Goal: Task Accomplishment & Management: Use online tool/utility

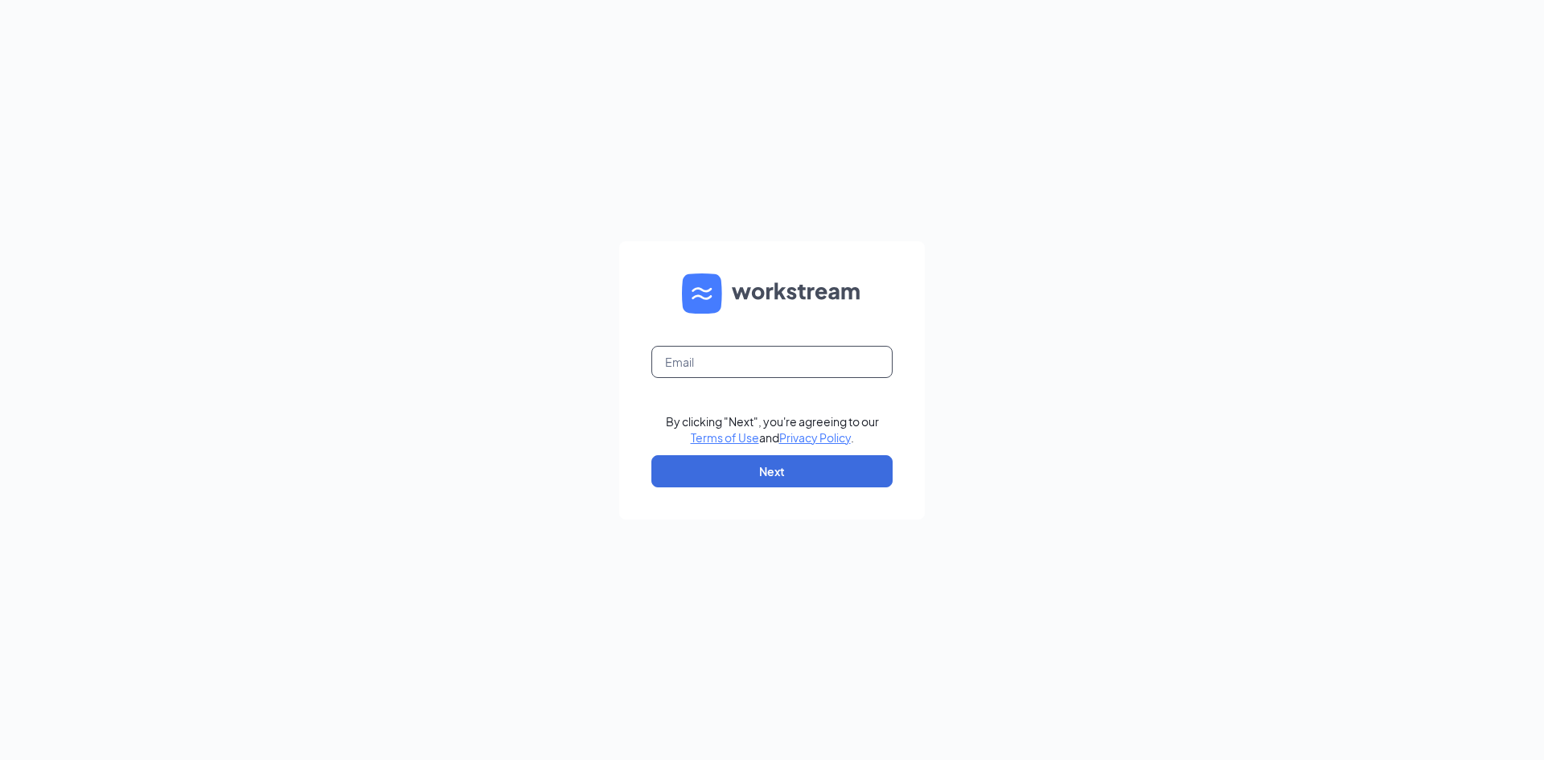
click at [720, 355] on input "text" at bounding box center [771, 362] width 241 height 32
type input "[EMAIL_ADDRESS][DOMAIN_NAME]"
click at [777, 471] on button "Next" at bounding box center [771, 471] width 241 height 32
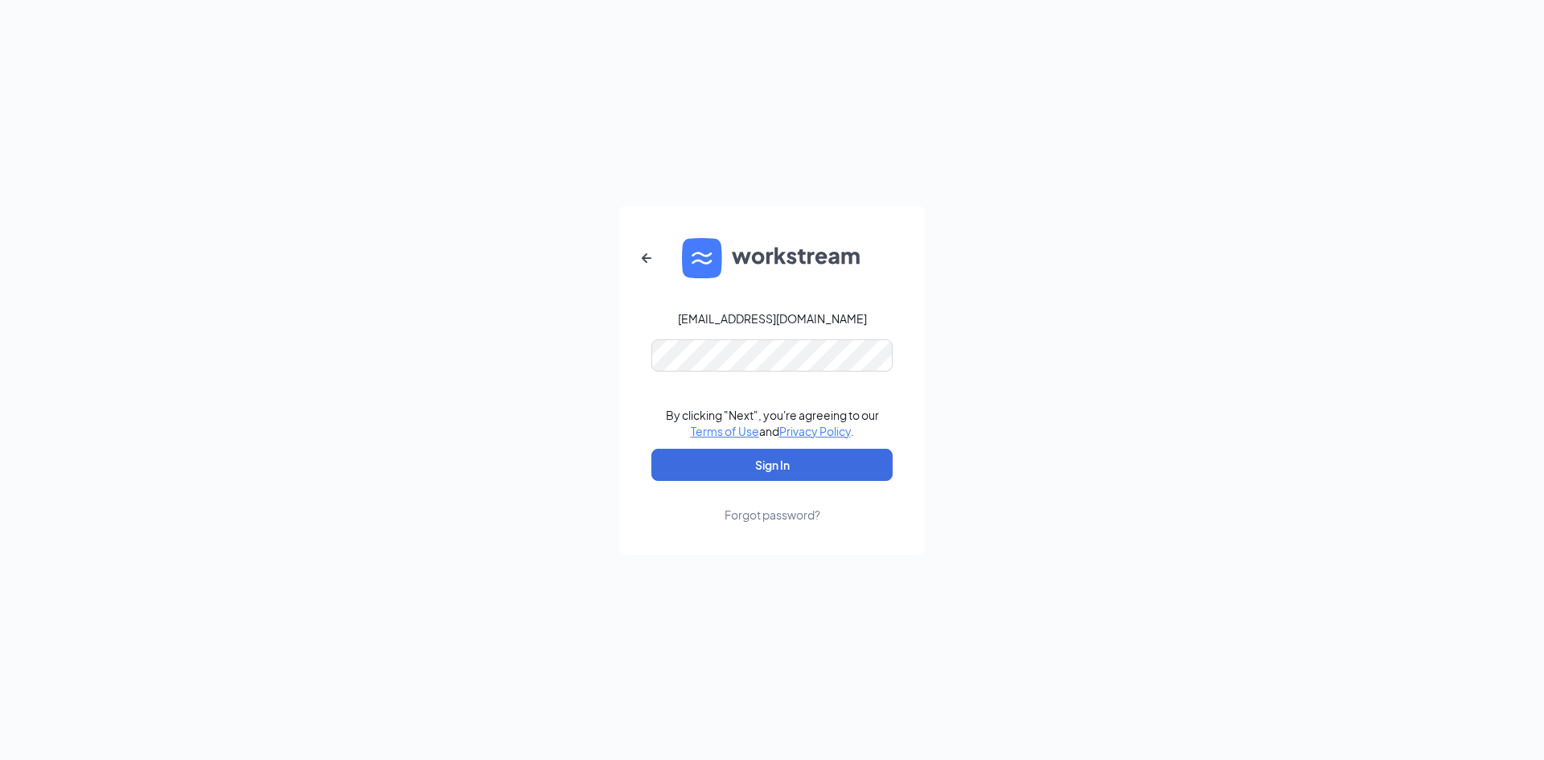
click at [775, 522] on div "Forgot password?" at bounding box center [772, 515] width 96 height 16
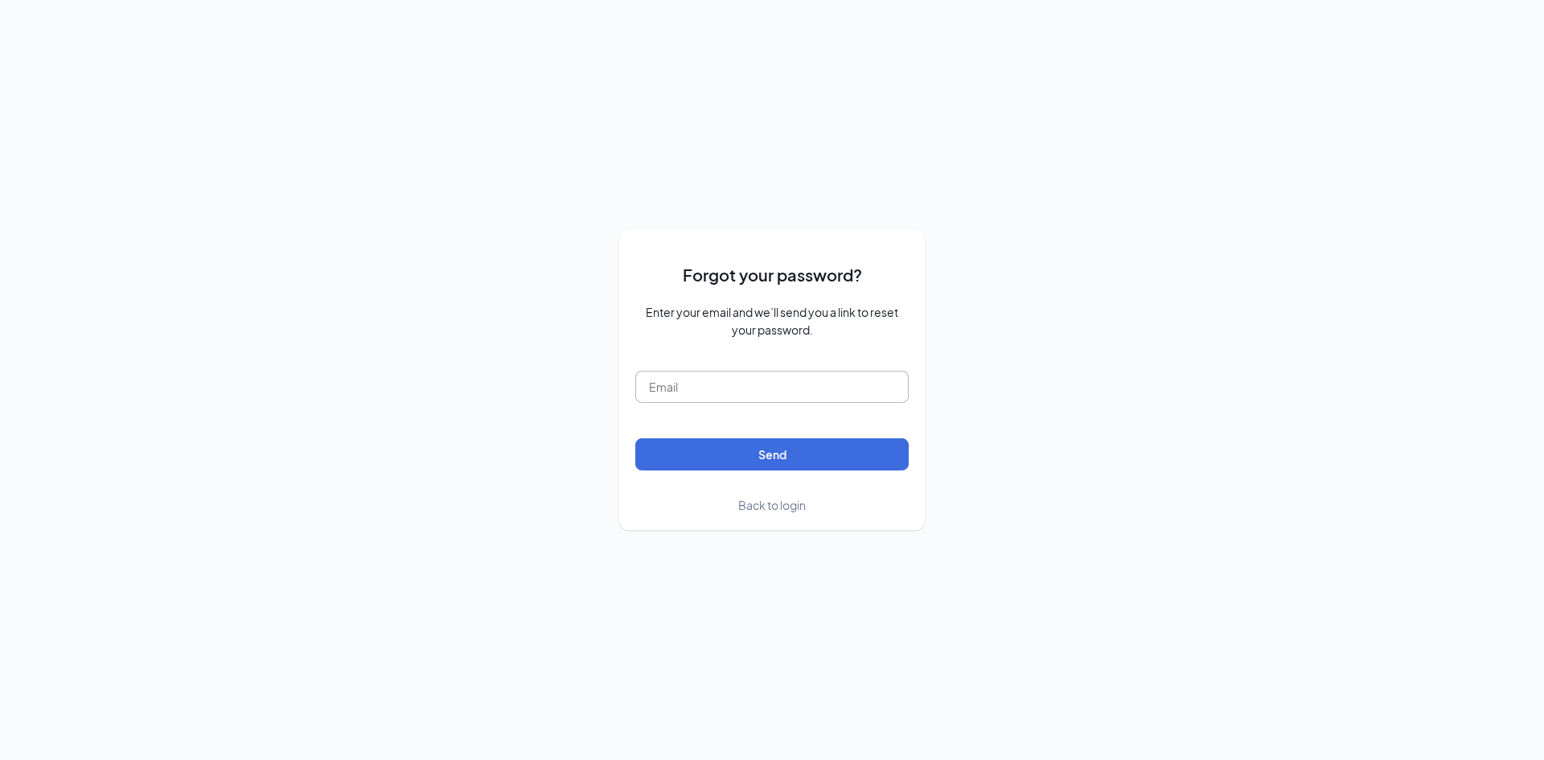
click at [757, 395] on input "text" at bounding box center [771, 387] width 273 height 32
type input "[EMAIL_ADDRESS][DOMAIN_NAME]"
click at [764, 457] on button "Send" at bounding box center [771, 454] width 273 height 32
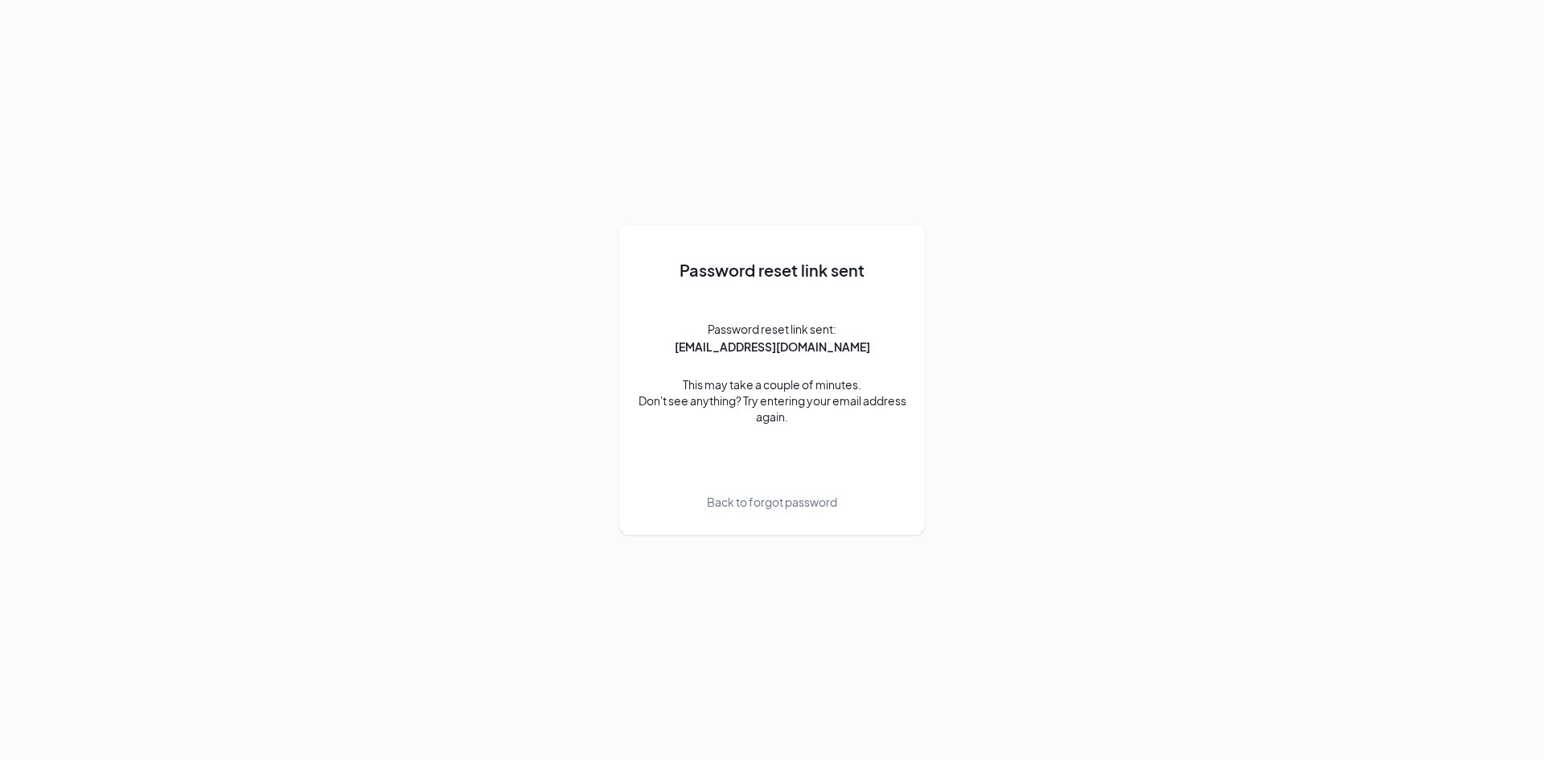
click at [742, 504] on span "Back to forgot password" at bounding box center [772, 502] width 130 height 18
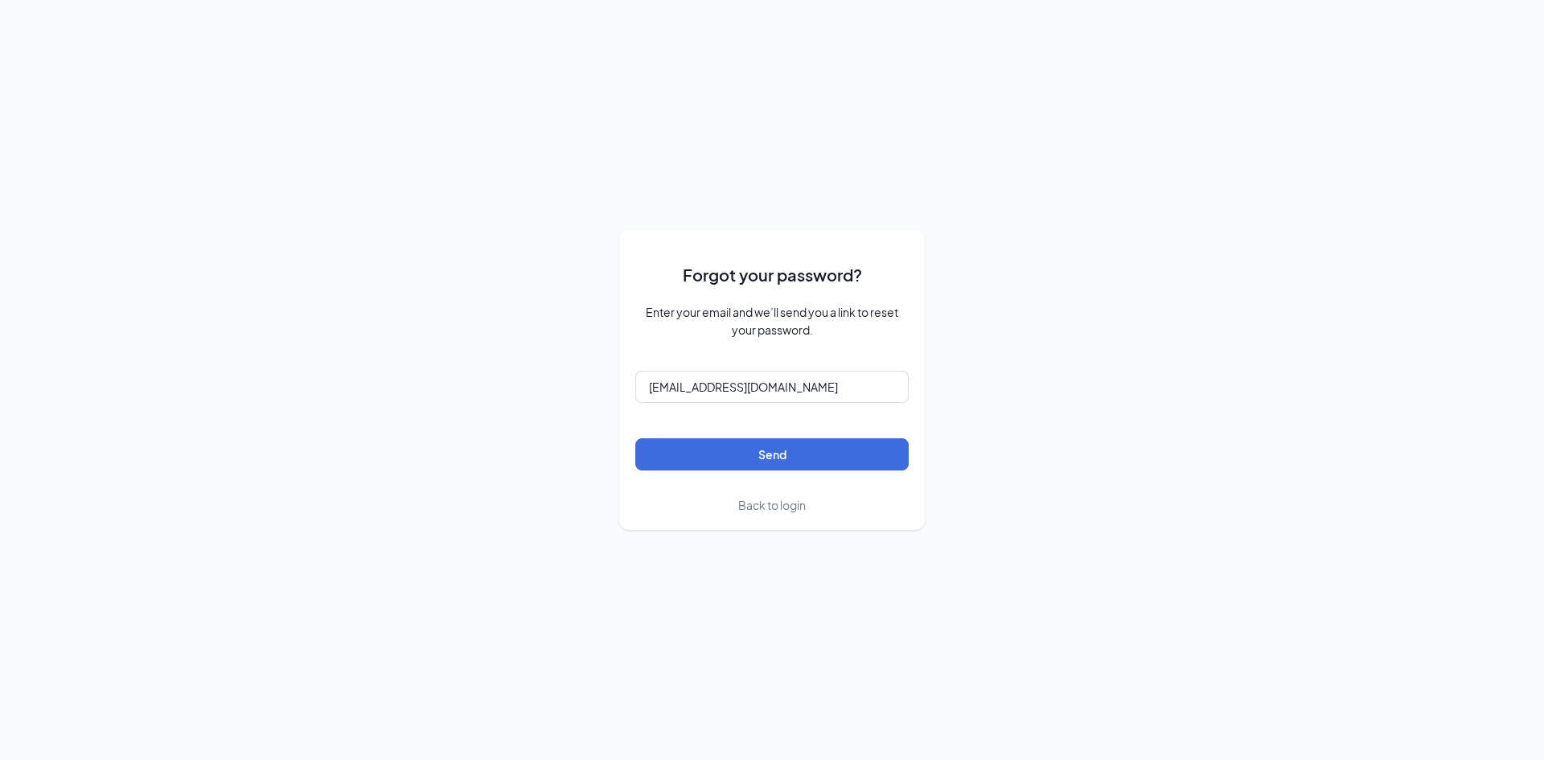
click at [787, 502] on span "Back to login" at bounding box center [772, 505] width 68 height 14
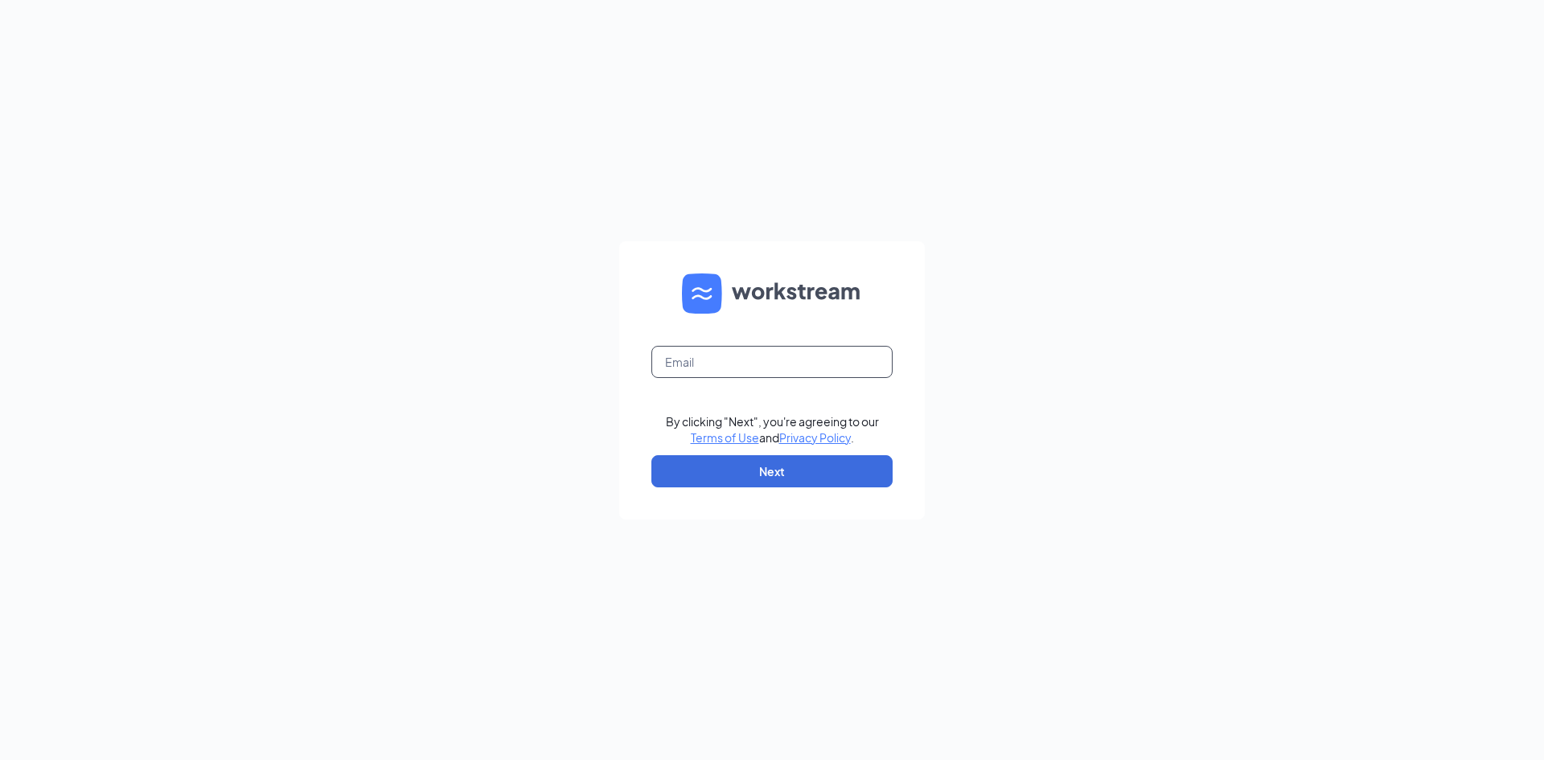
click at [746, 377] on input "text" at bounding box center [771, 362] width 241 height 32
type input "[EMAIL_ADDRESS][DOMAIN_NAME]"
click at [749, 478] on button "Next" at bounding box center [771, 471] width 241 height 32
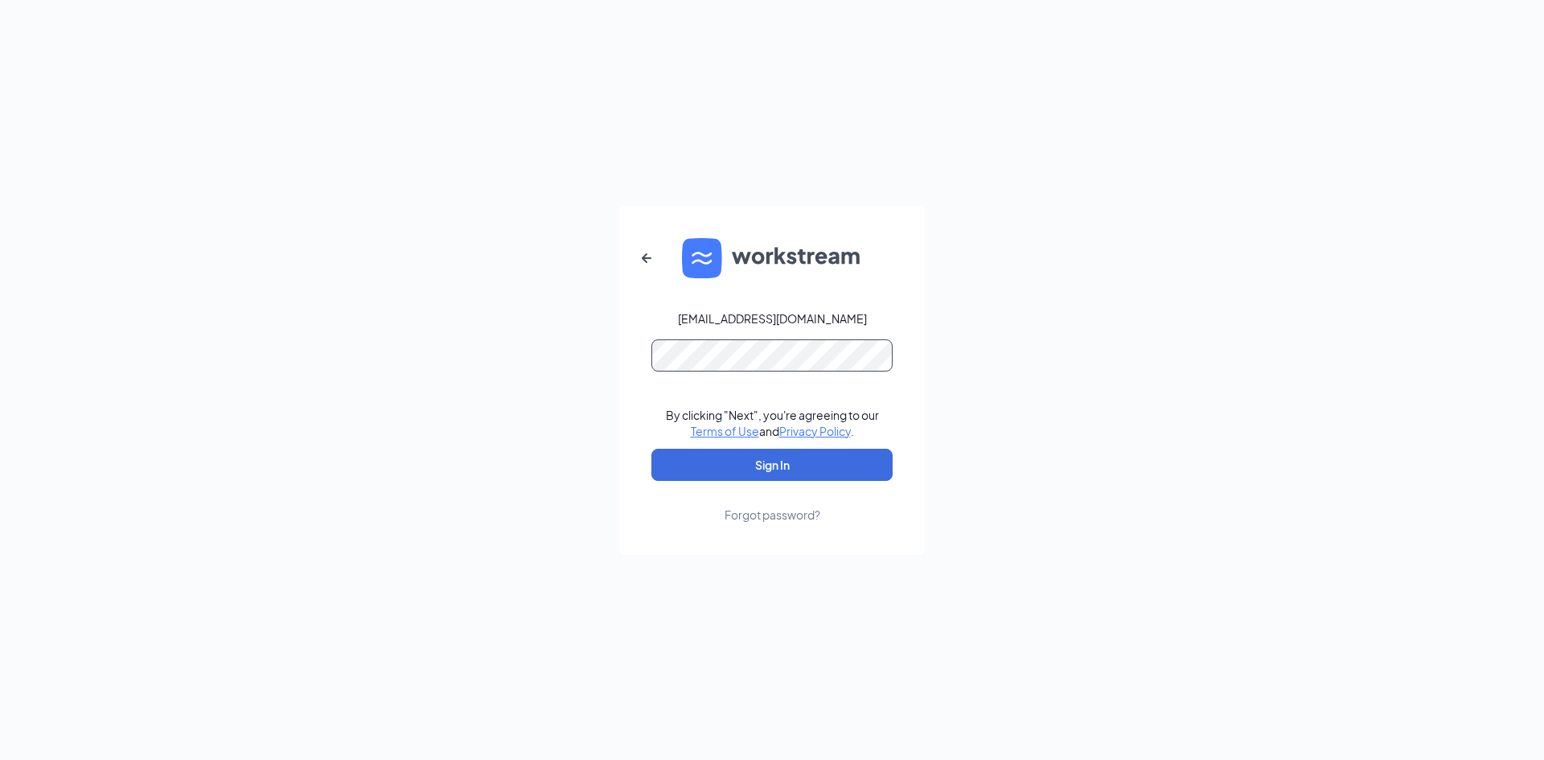
click at [651, 449] on button "Sign In" at bounding box center [771, 465] width 241 height 32
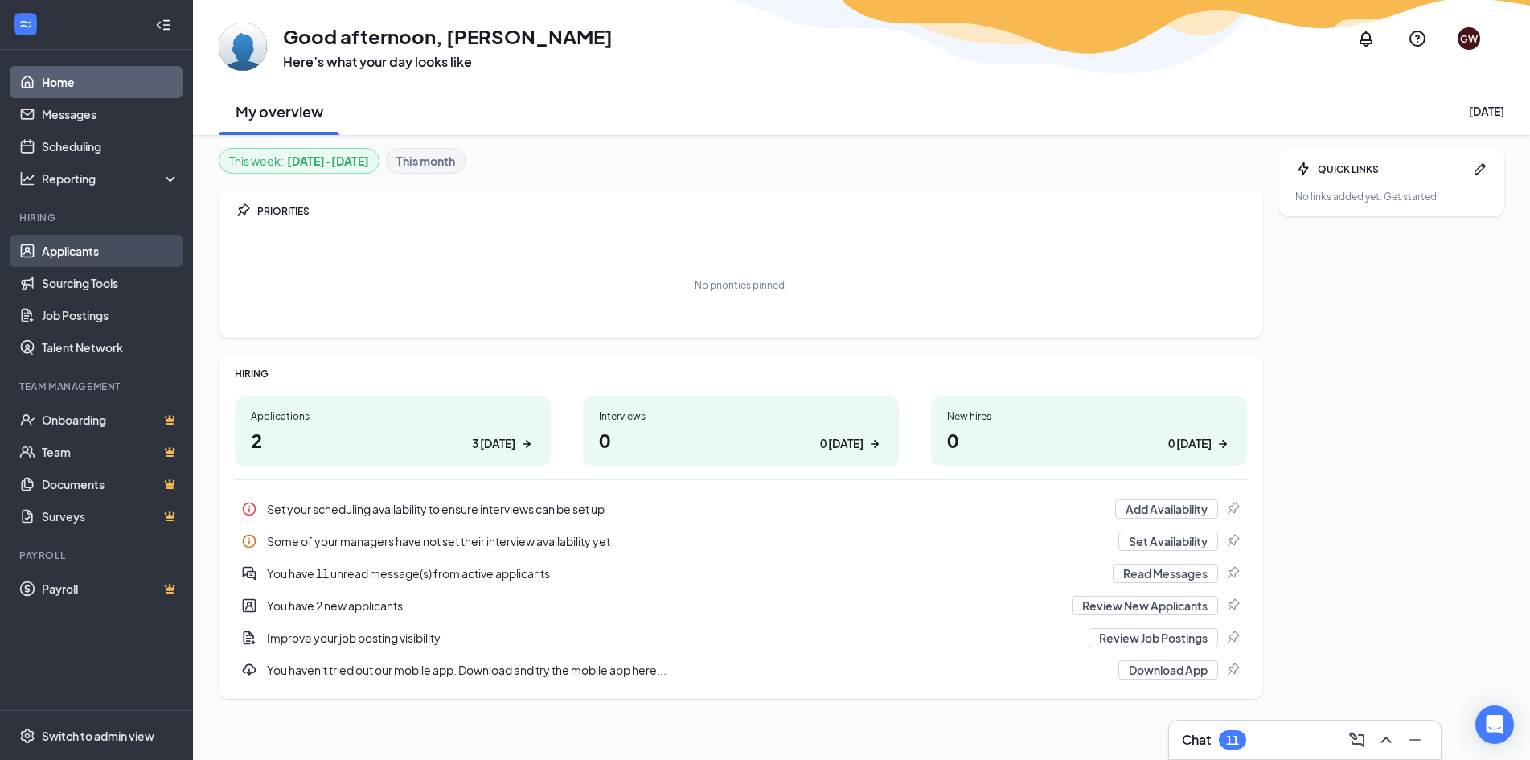
click at [92, 253] on link "Applicants" at bounding box center [110, 251] width 137 height 32
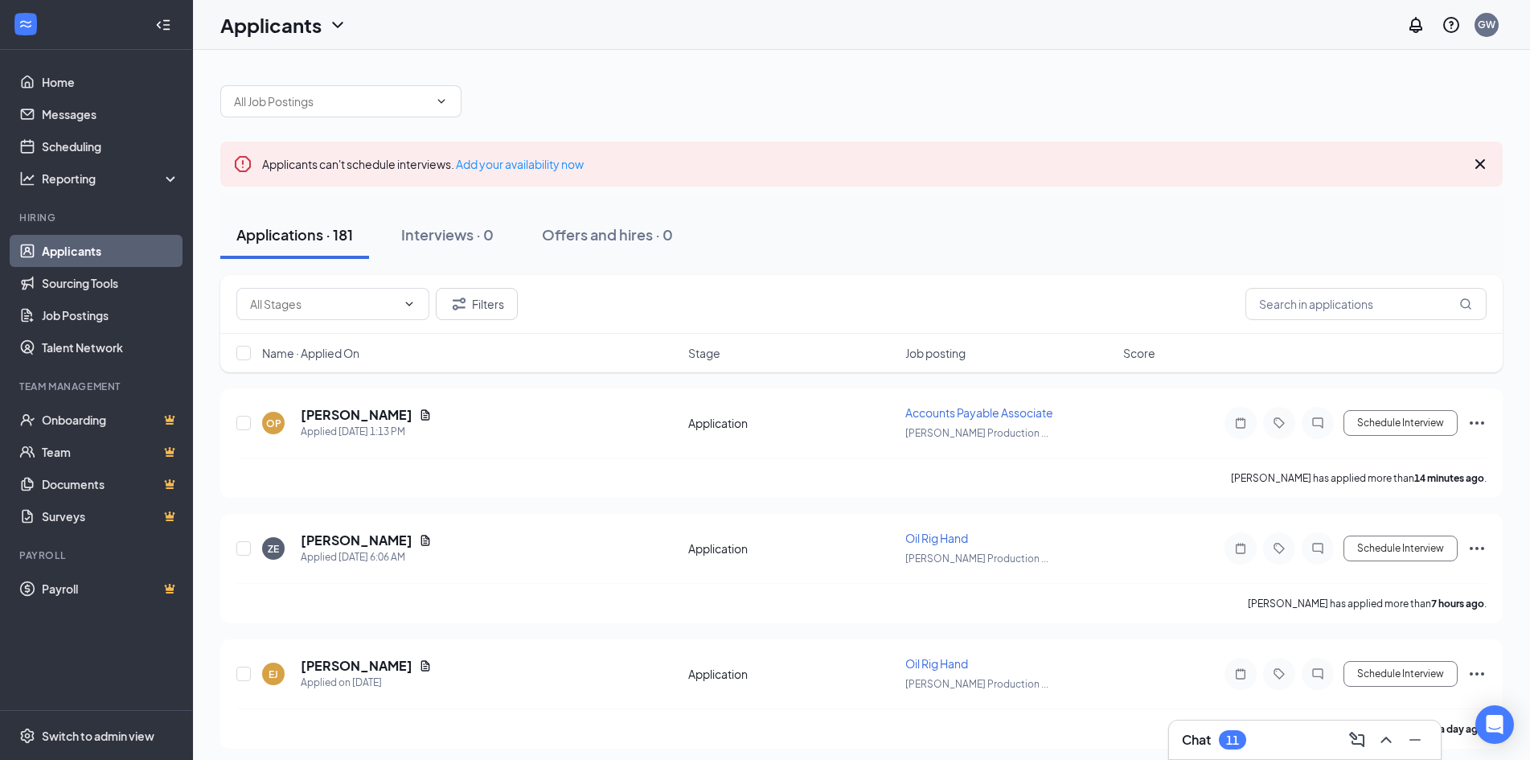
drag, startPoint x: 1527, startPoint y: 210, endPoint x: 1529, endPoint y: 144, distance: 66.0
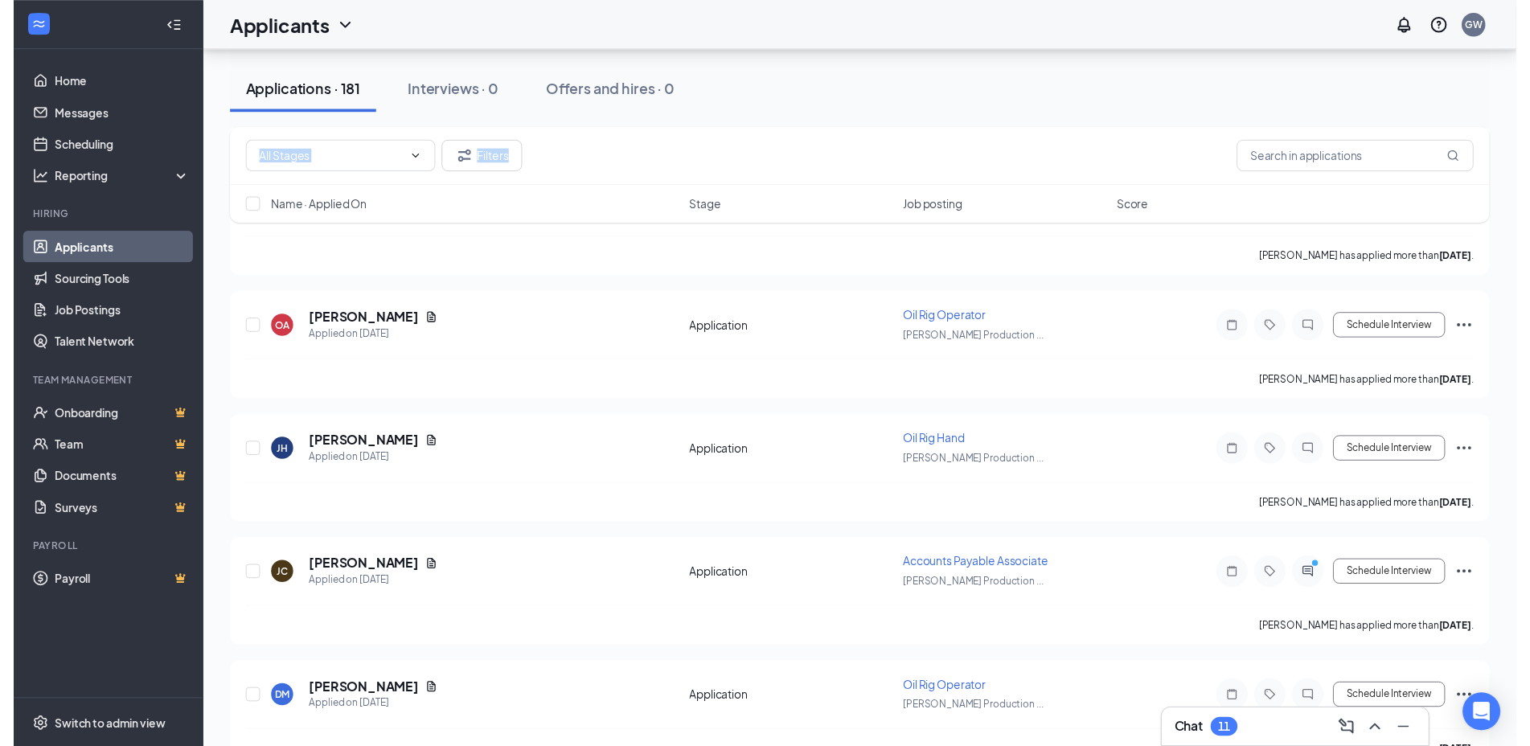
scroll to position [4221, 0]
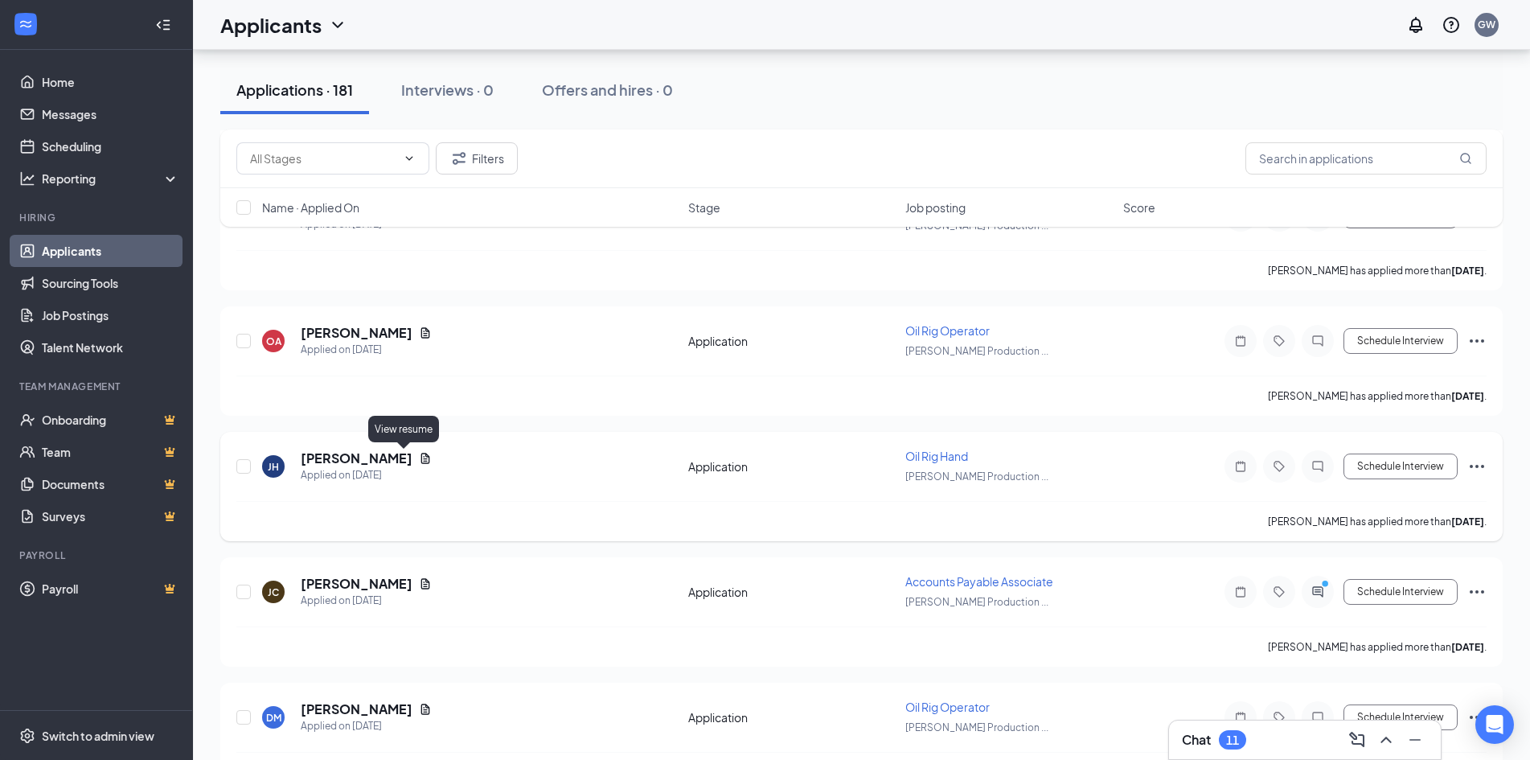
click at [419, 464] on icon "Document" at bounding box center [425, 458] width 13 height 13
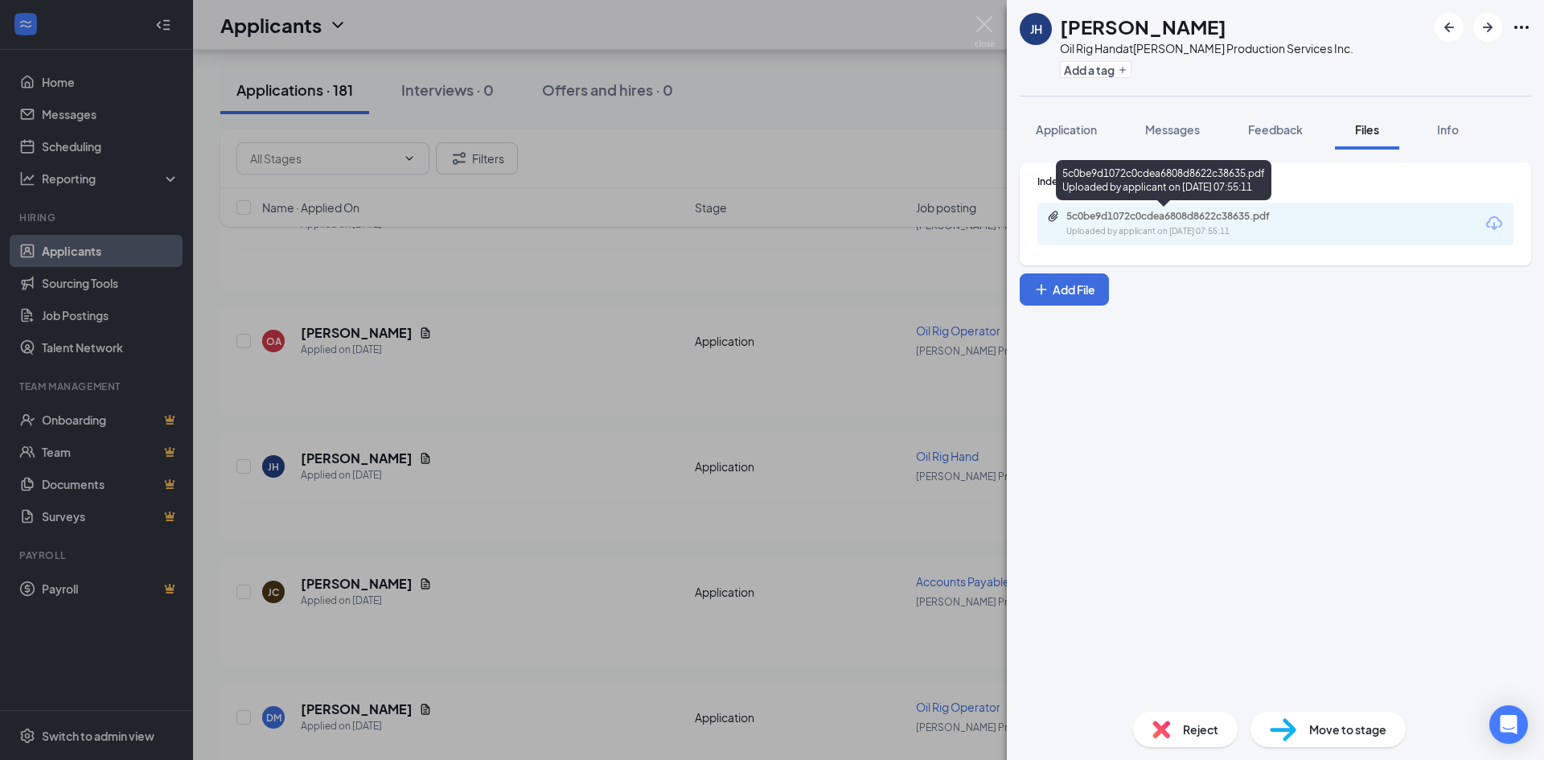
click at [1222, 214] on div "5c0be9d1072c0cdea6808d8622c38635.pdf" at bounding box center [1178, 216] width 225 height 13
click at [988, 30] on img at bounding box center [984, 31] width 20 height 31
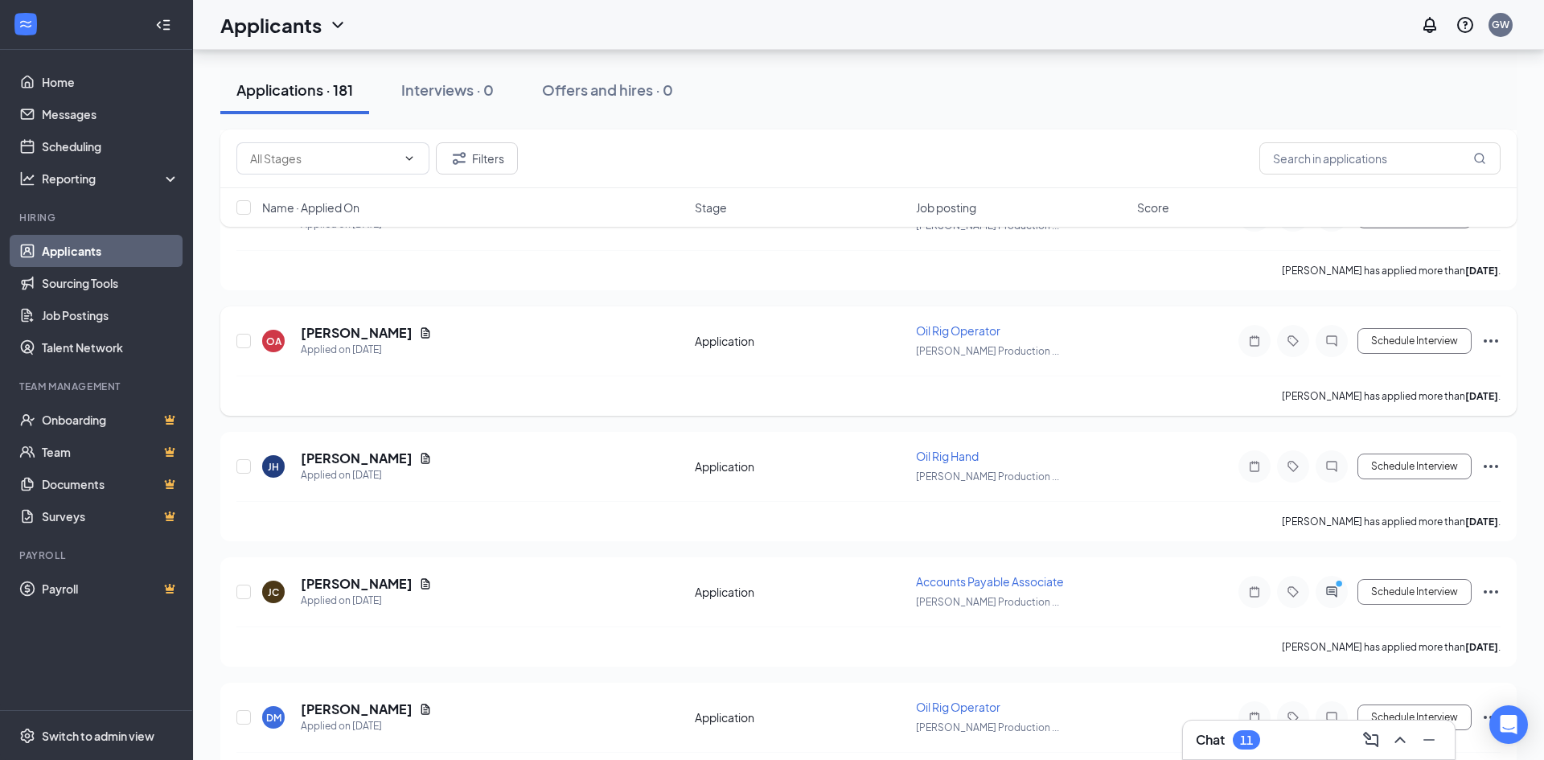
click at [419, 330] on icon "Document" at bounding box center [425, 332] width 13 height 13
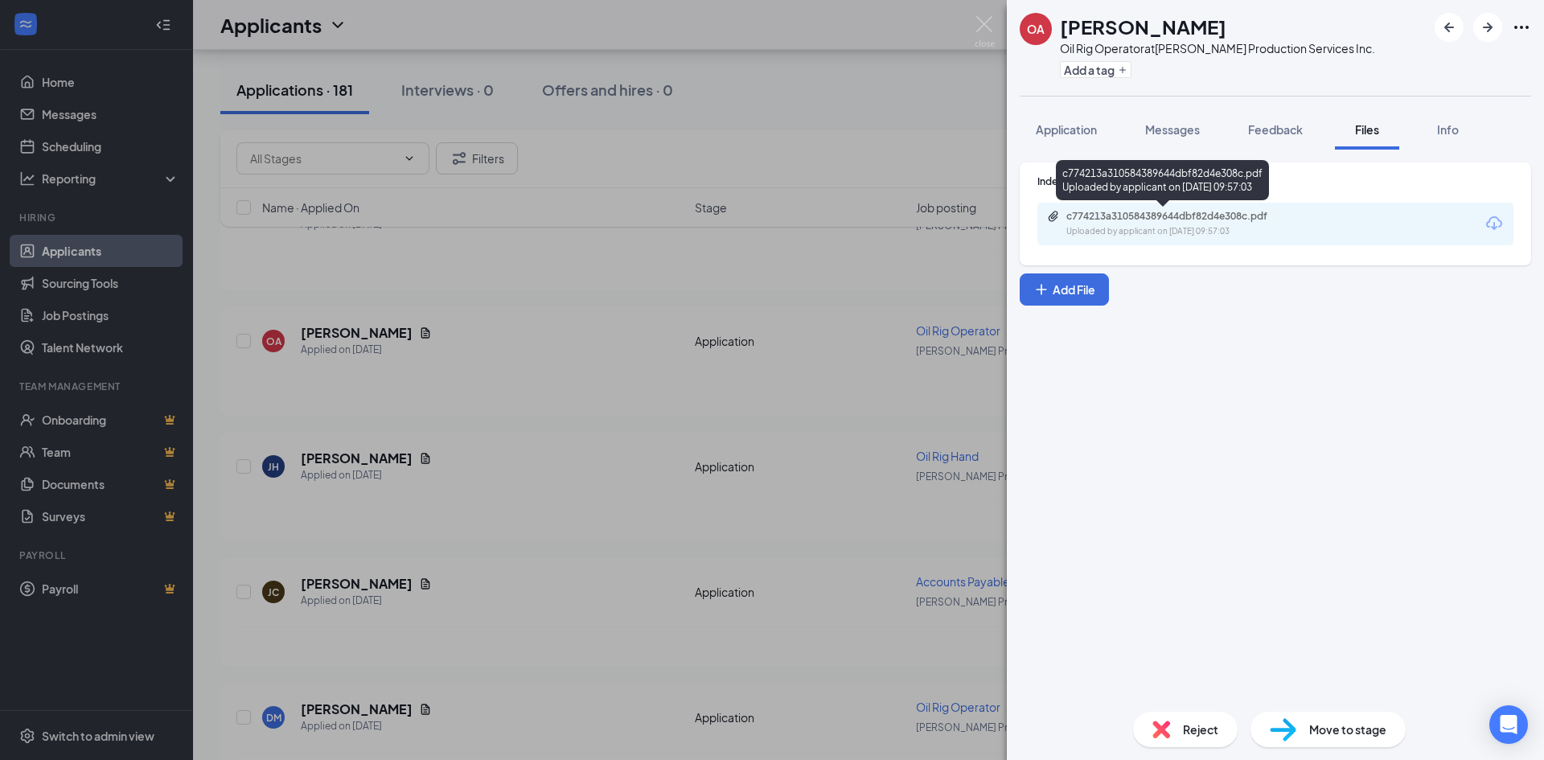
click at [1152, 220] on div "c774213a310584389644dbf82d4e308c.pdf" at bounding box center [1178, 216] width 225 height 13
click at [984, 25] on img at bounding box center [984, 31] width 20 height 31
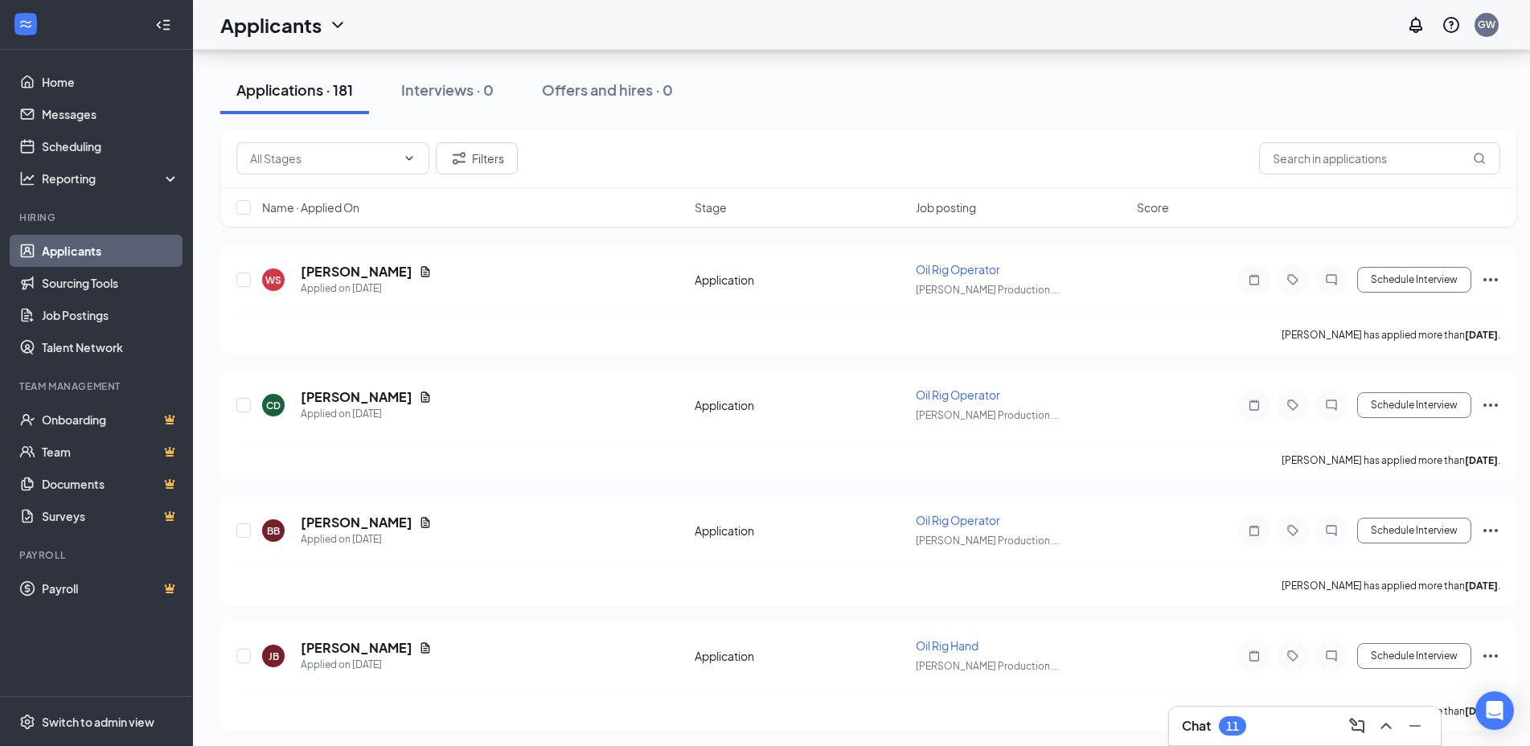
scroll to position [3749, 0]
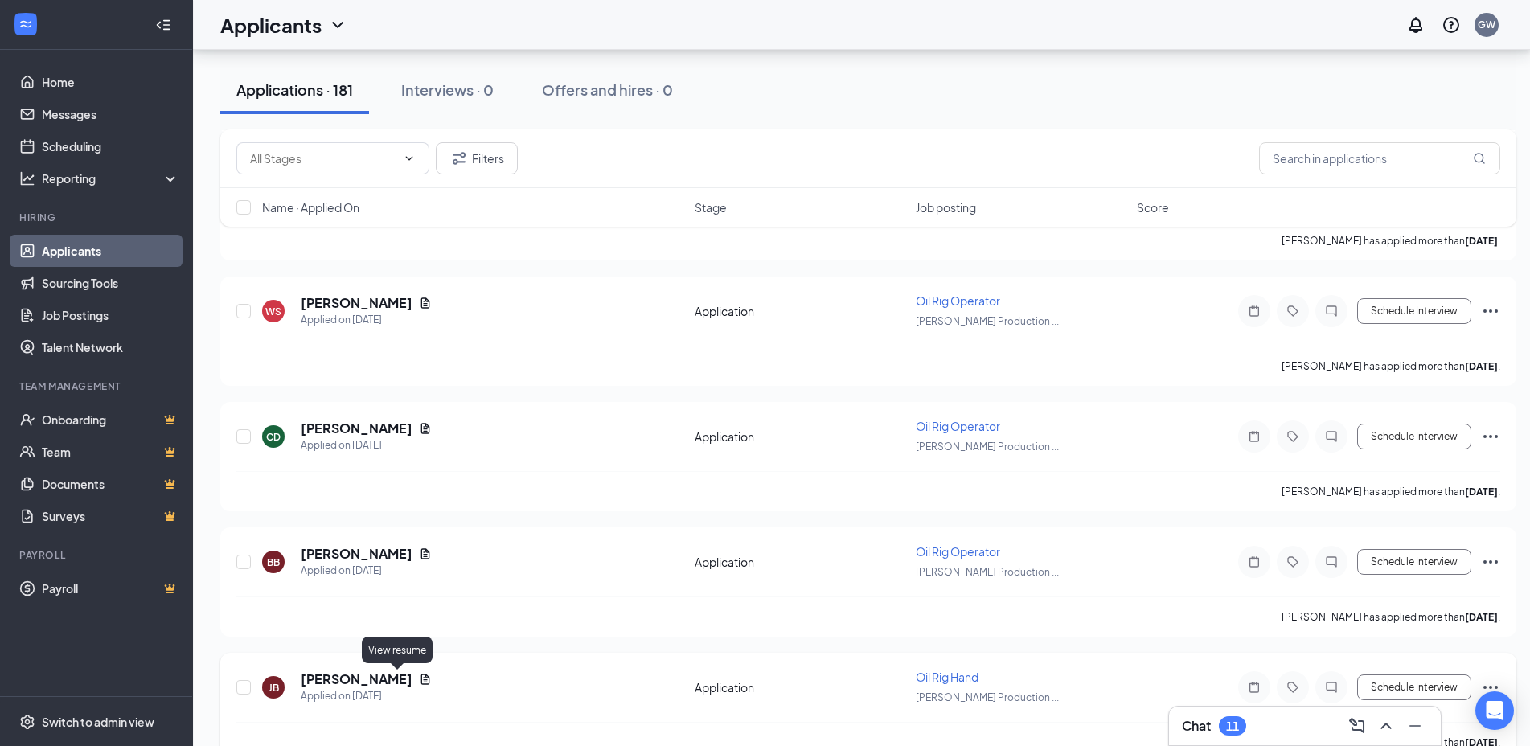
click at [419, 681] on icon "Document" at bounding box center [425, 679] width 13 height 13
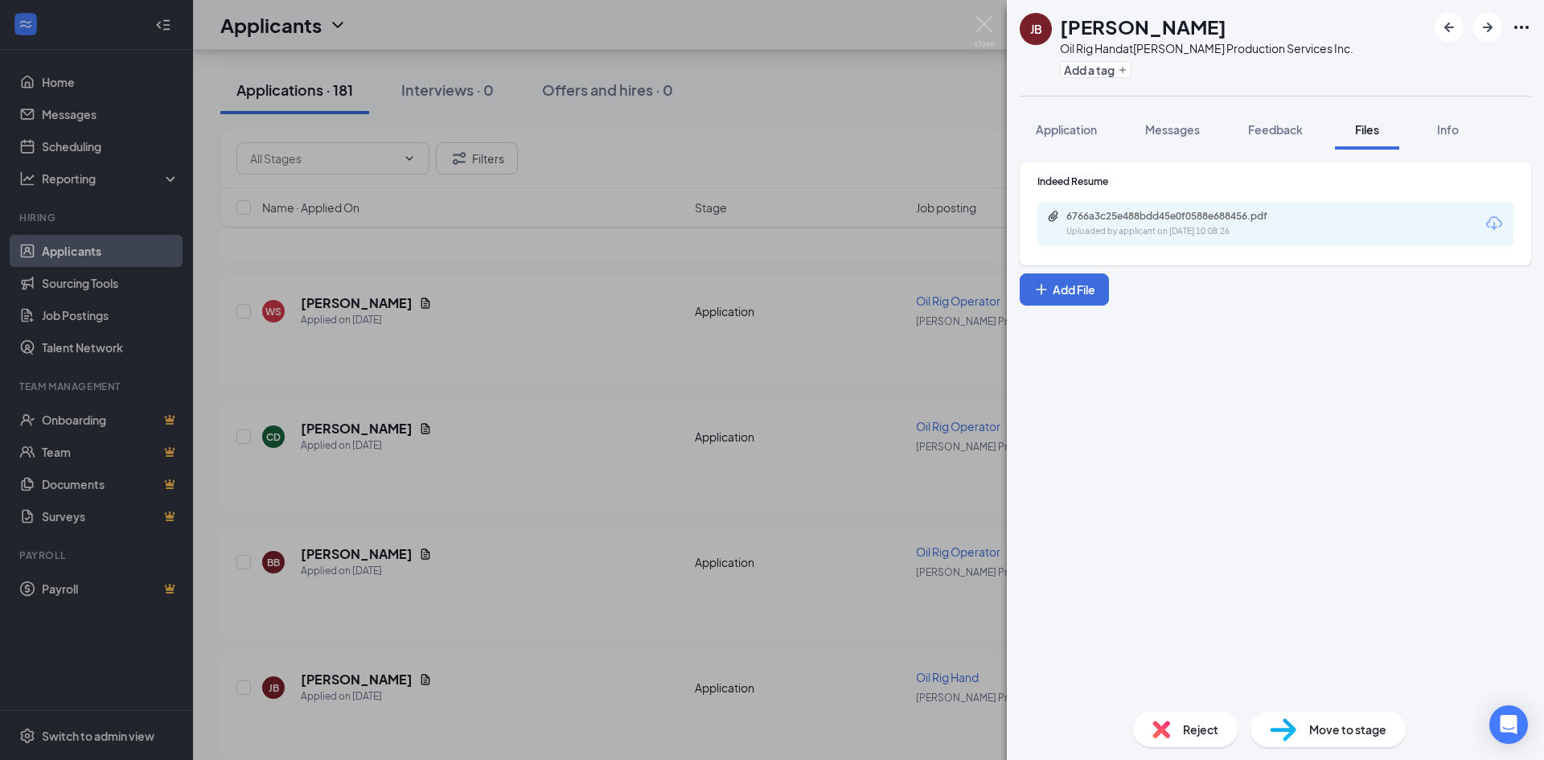
click at [1179, 240] on div "6766a3c25e488bdd45e0f0588e688456.pdf Uploaded by applicant on [DATE] 10:08:26" at bounding box center [1275, 224] width 476 height 43
click at [1165, 226] on div "Uploaded by applicant on [DATE] 10:08:26" at bounding box center [1186, 231] width 241 height 13
click at [984, 31] on img at bounding box center [984, 31] width 20 height 31
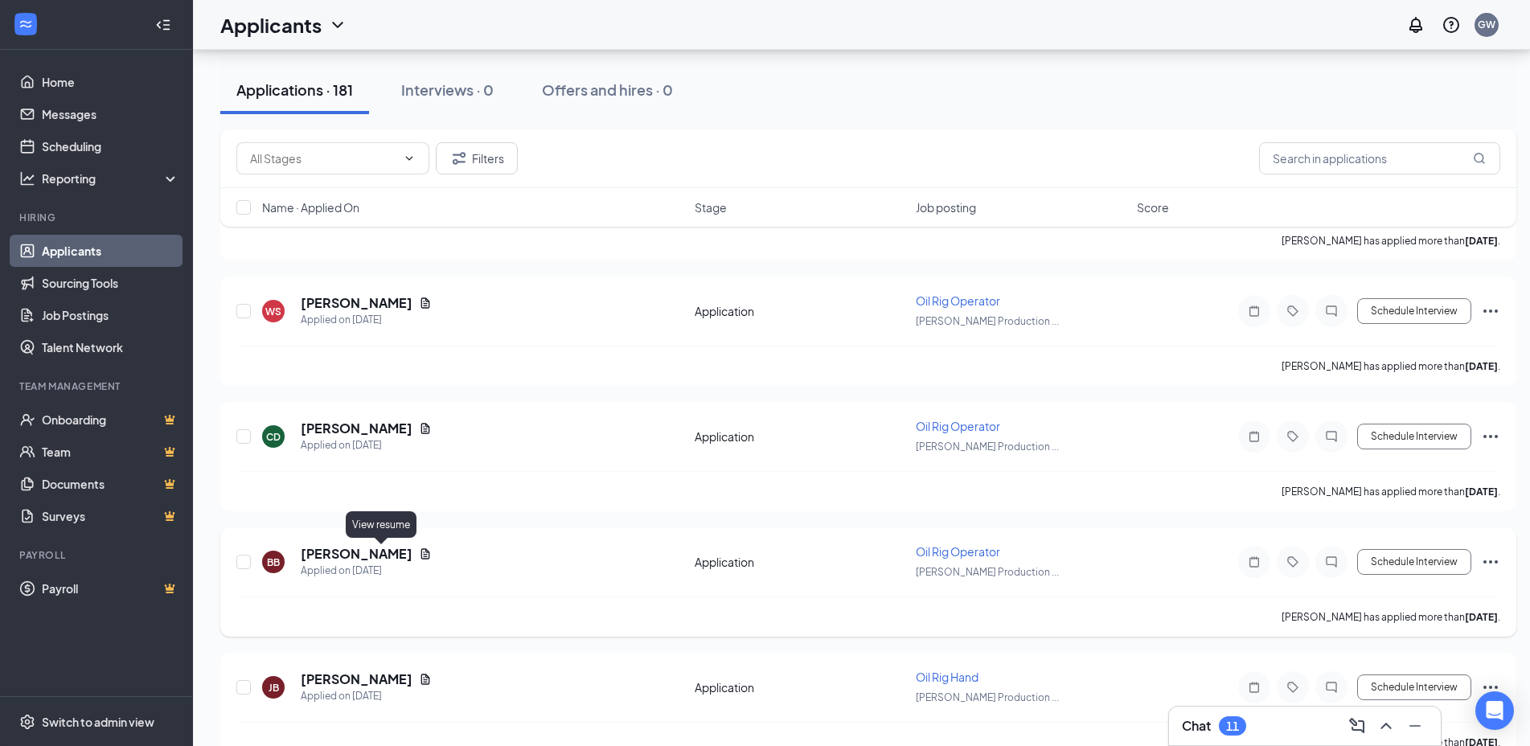
click at [419, 553] on icon "Document" at bounding box center [425, 554] width 13 height 13
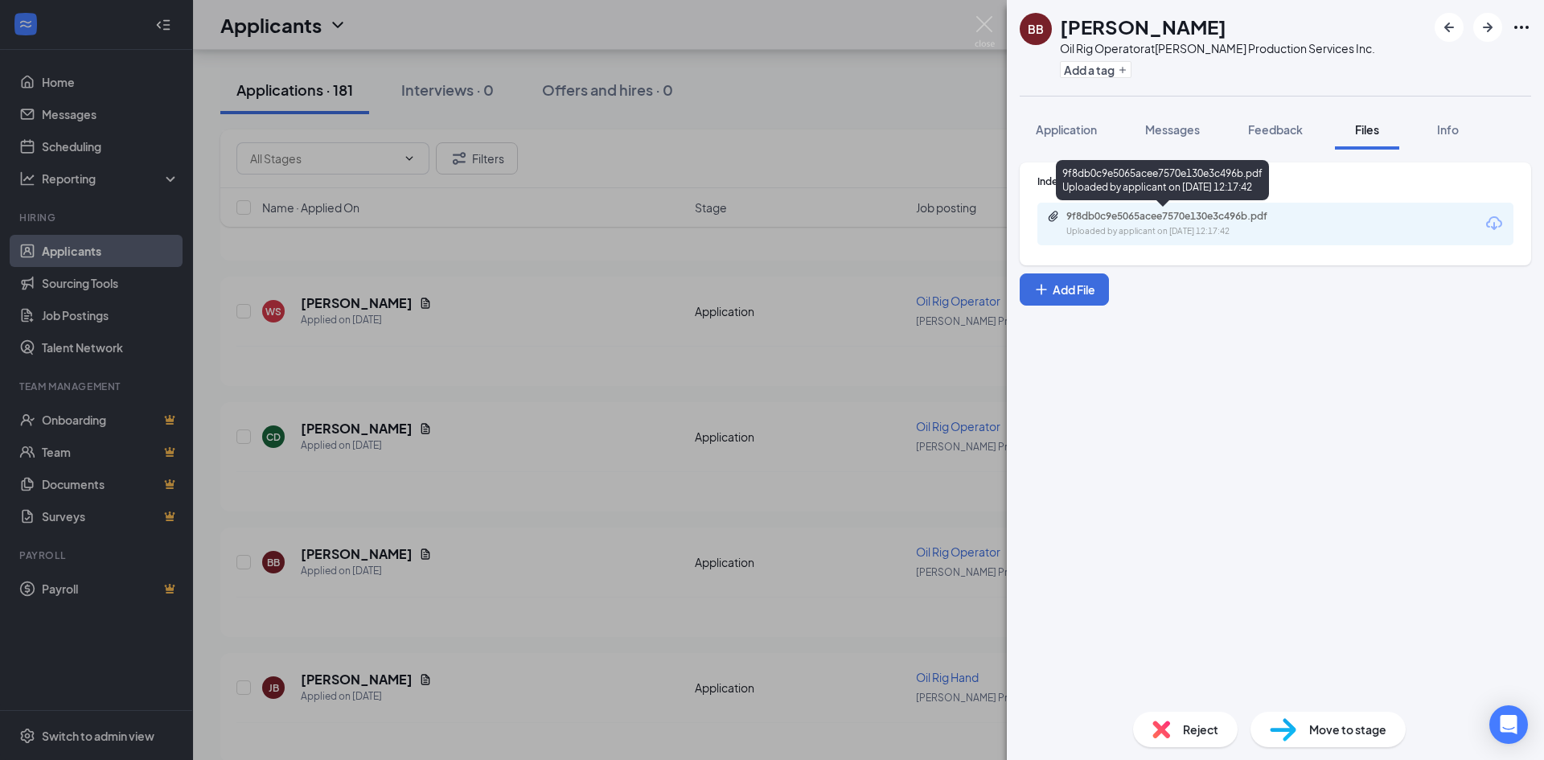
click at [1179, 216] on div "9f8db0c9e5065acee7570e130e3c496b.pdf" at bounding box center [1178, 216] width 225 height 13
click at [984, 36] on img at bounding box center [984, 31] width 20 height 31
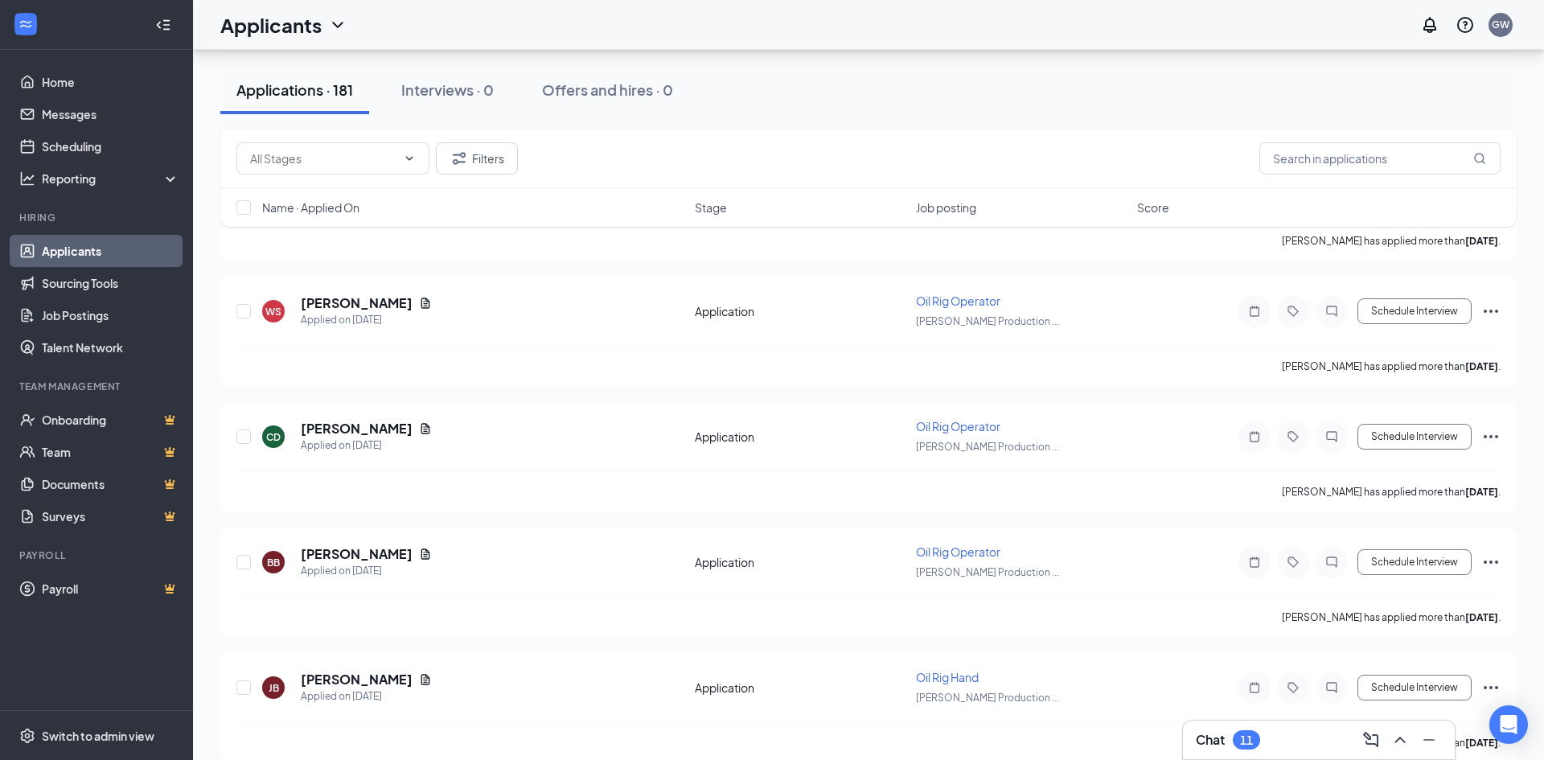
click at [985, 27] on div "Applicants GW" at bounding box center [868, 25] width 1351 height 50
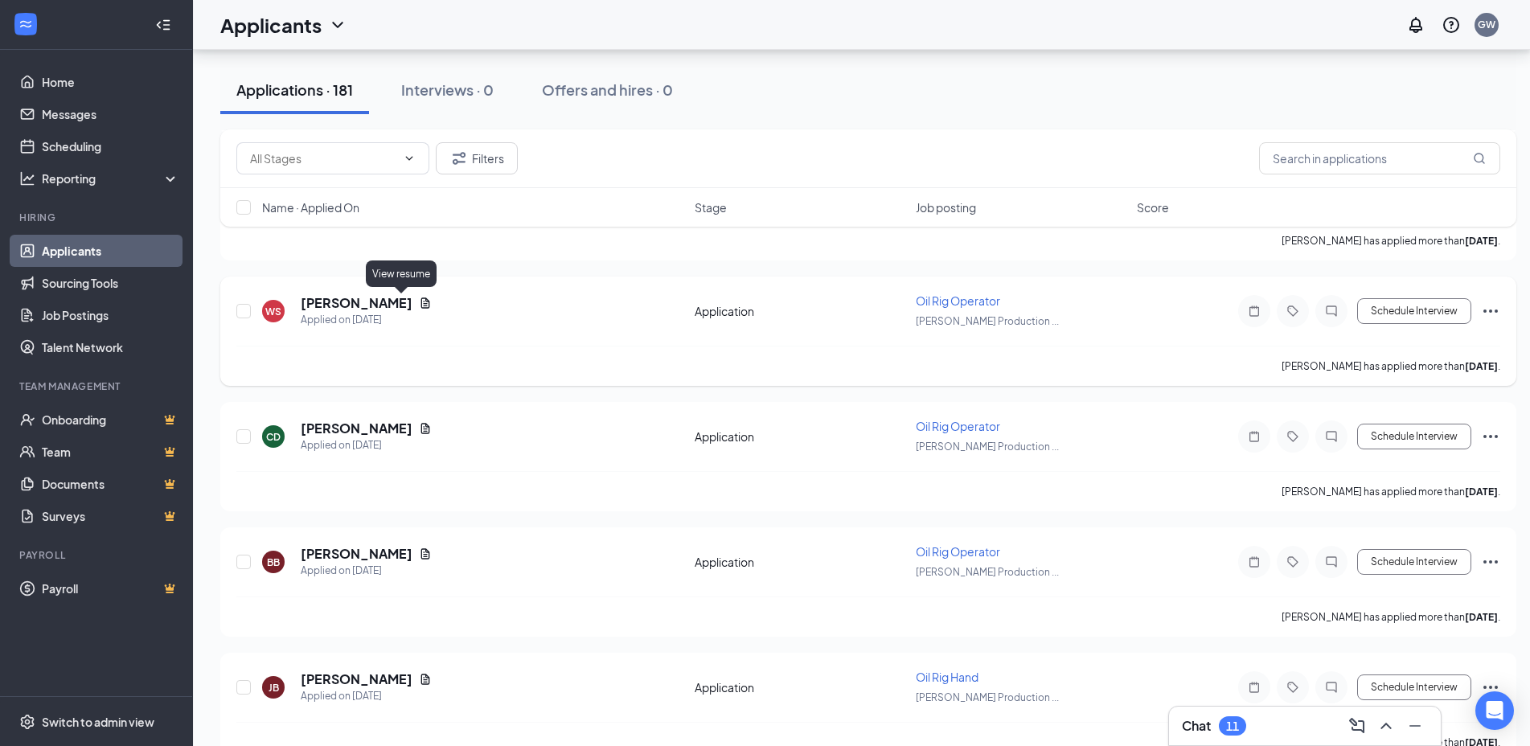
click at [419, 297] on icon "Document" at bounding box center [425, 303] width 13 height 13
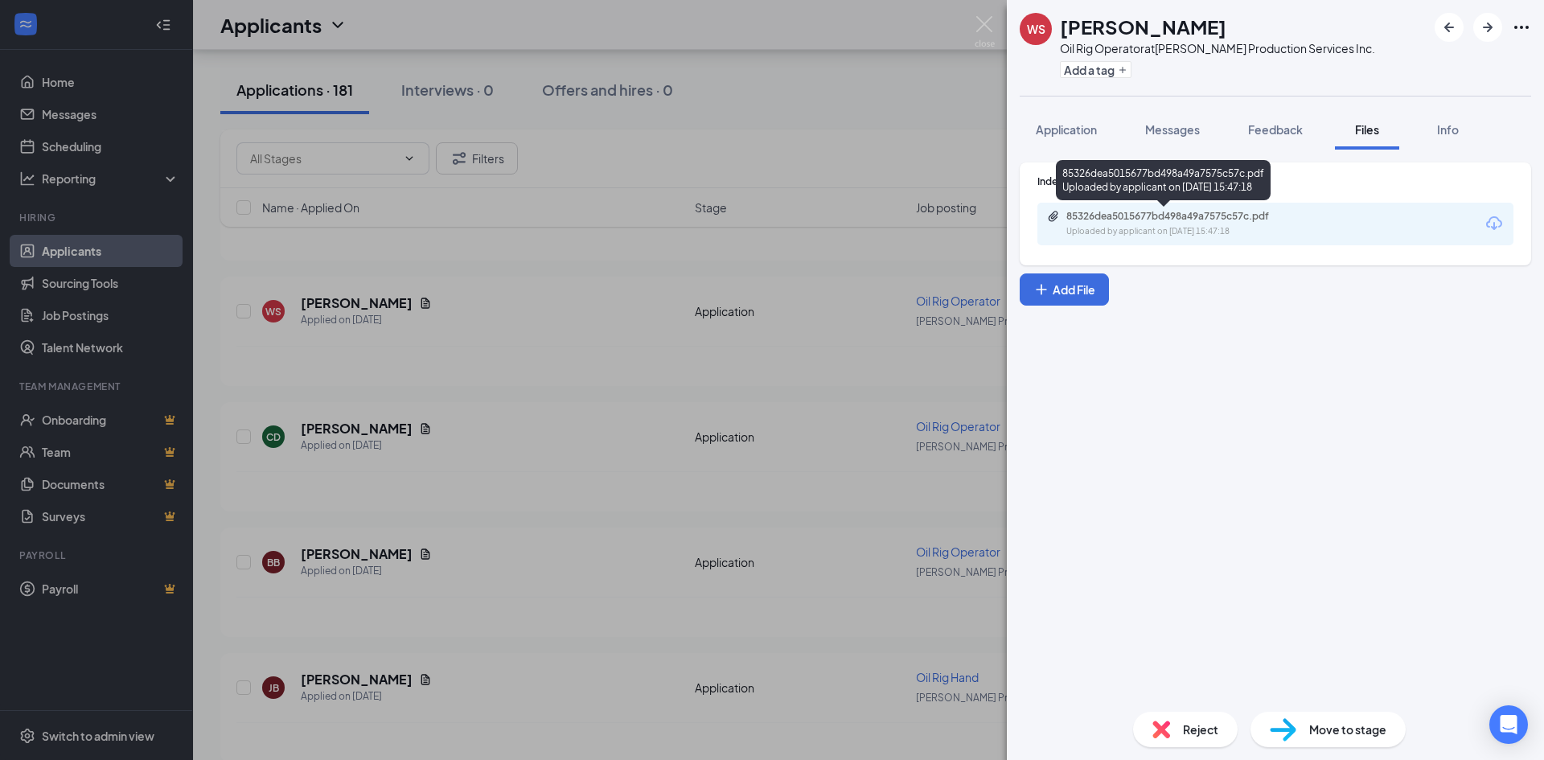
click at [1166, 222] on div "85326dea5015677bd498a49a7575c57c.pdf" at bounding box center [1178, 216] width 225 height 13
click at [989, 23] on img at bounding box center [984, 31] width 20 height 31
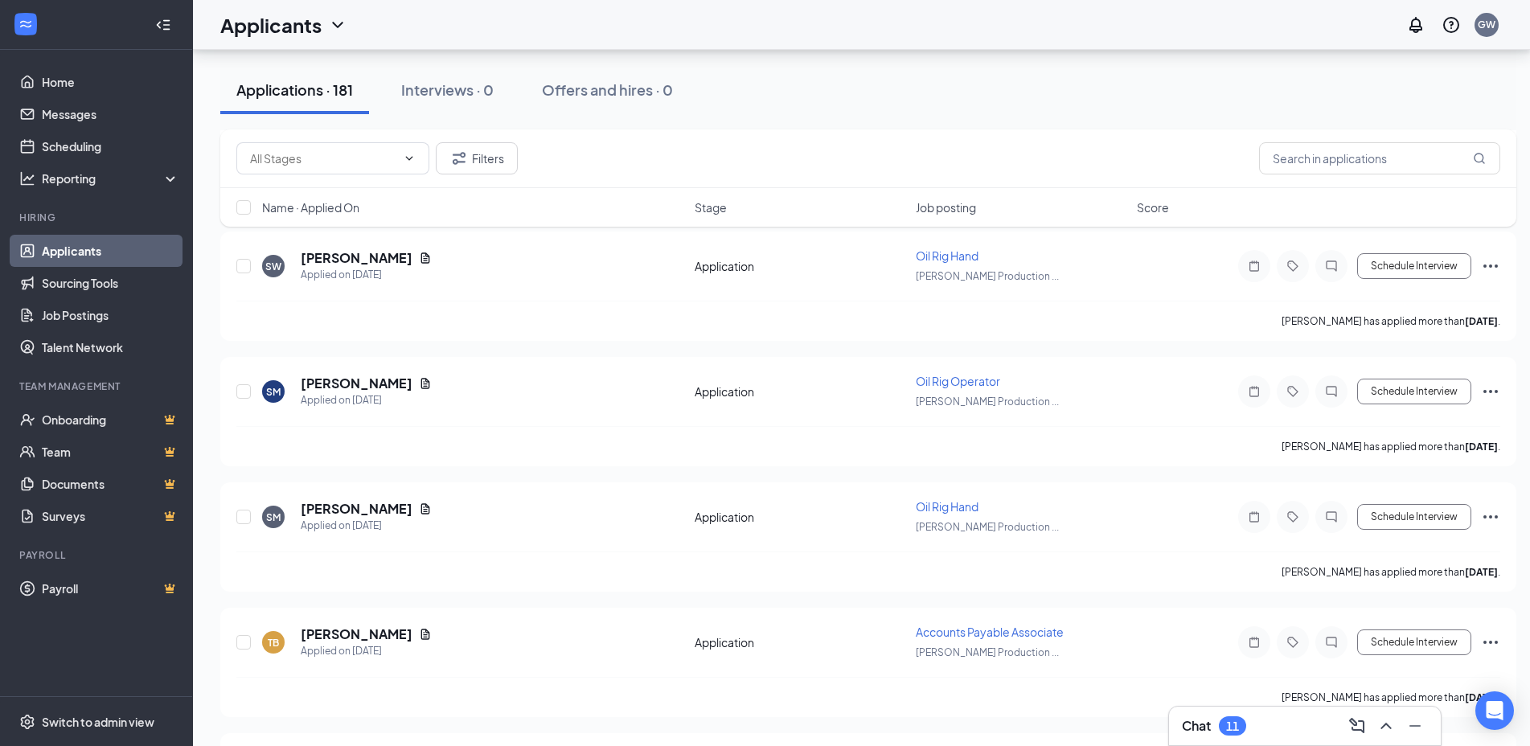
scroll to position [3031, 0]
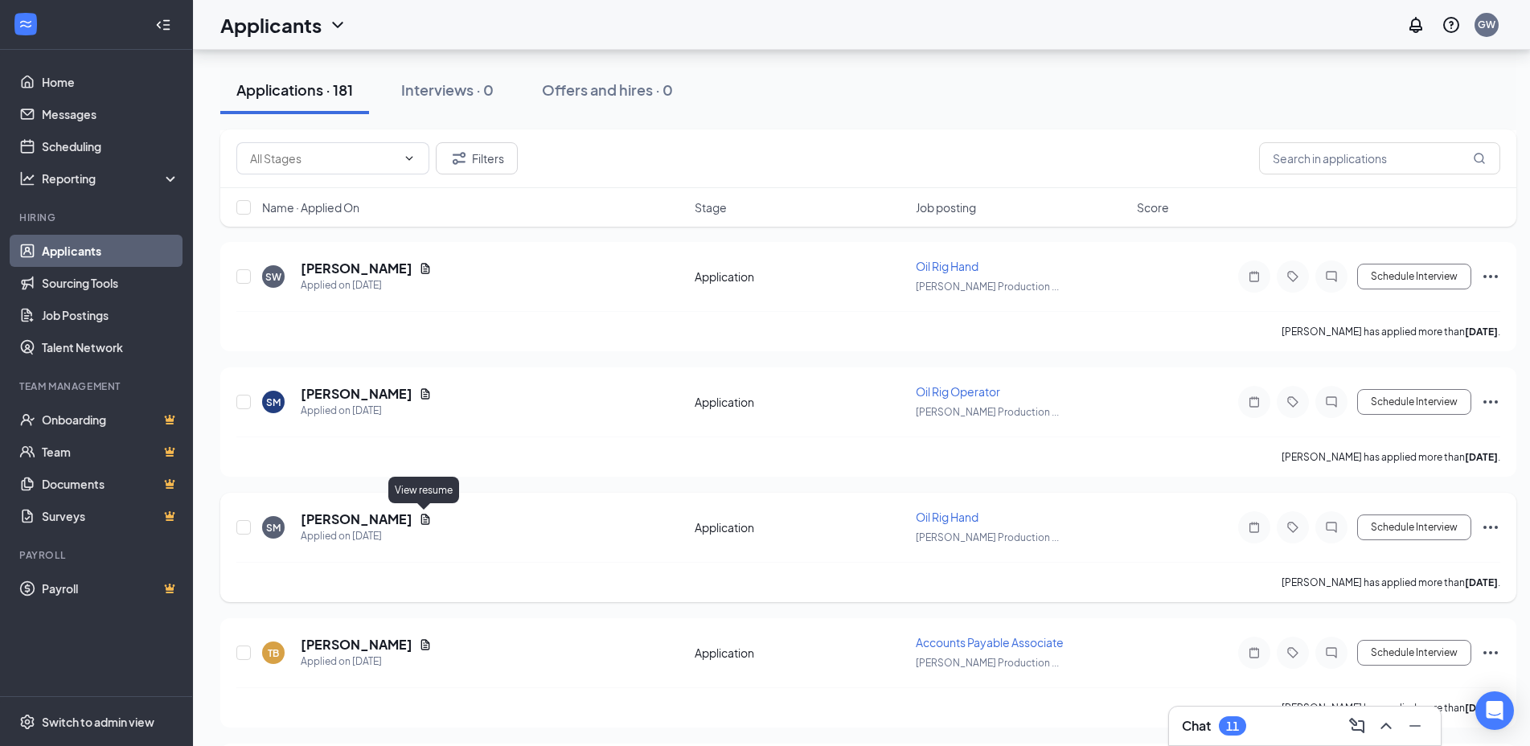
click at [428, 515] on icon "Document" at bounding box center [425, 519] width 13 height 13
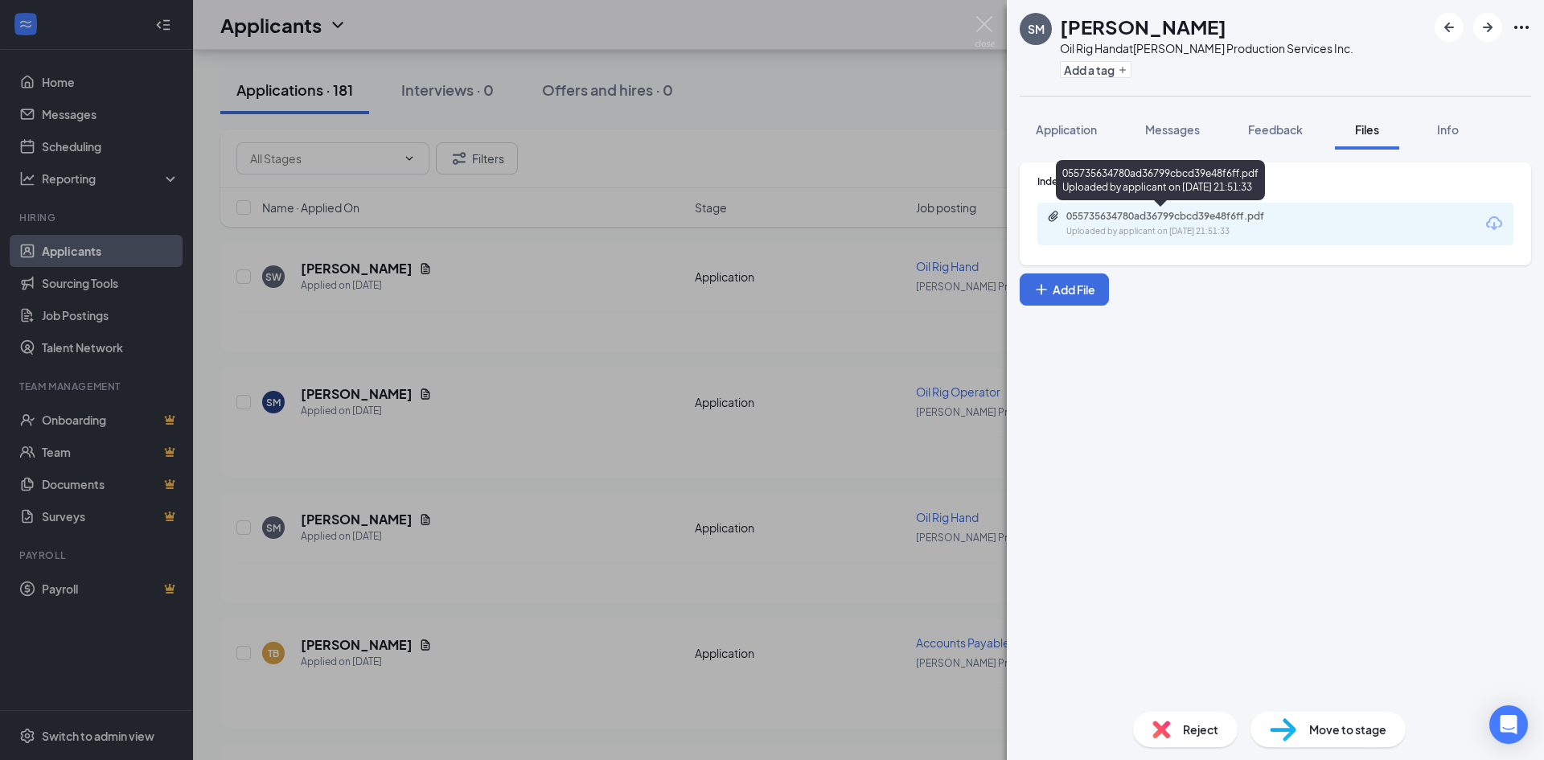
click at [1212, 220] on div "055735634780ad36799cbcd39e48f6ff.pdf" at bounding box center [1178, 216] width 225 height 13
click at [991, 25] on img at bounding box center [984, 31] width 20 height 31
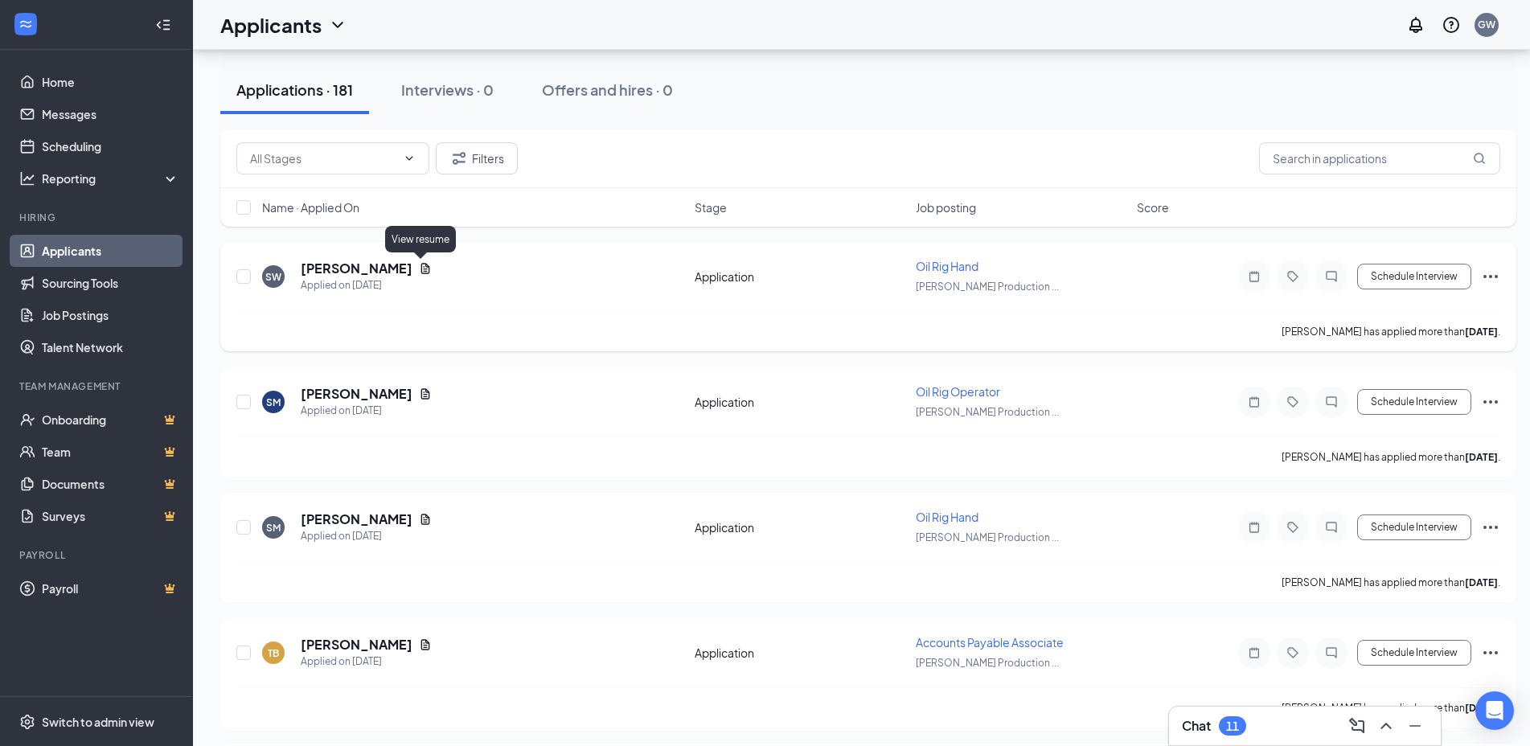
click at [425, 272] on icon "Document" at bounding box center [425, 268] width 9 height 10
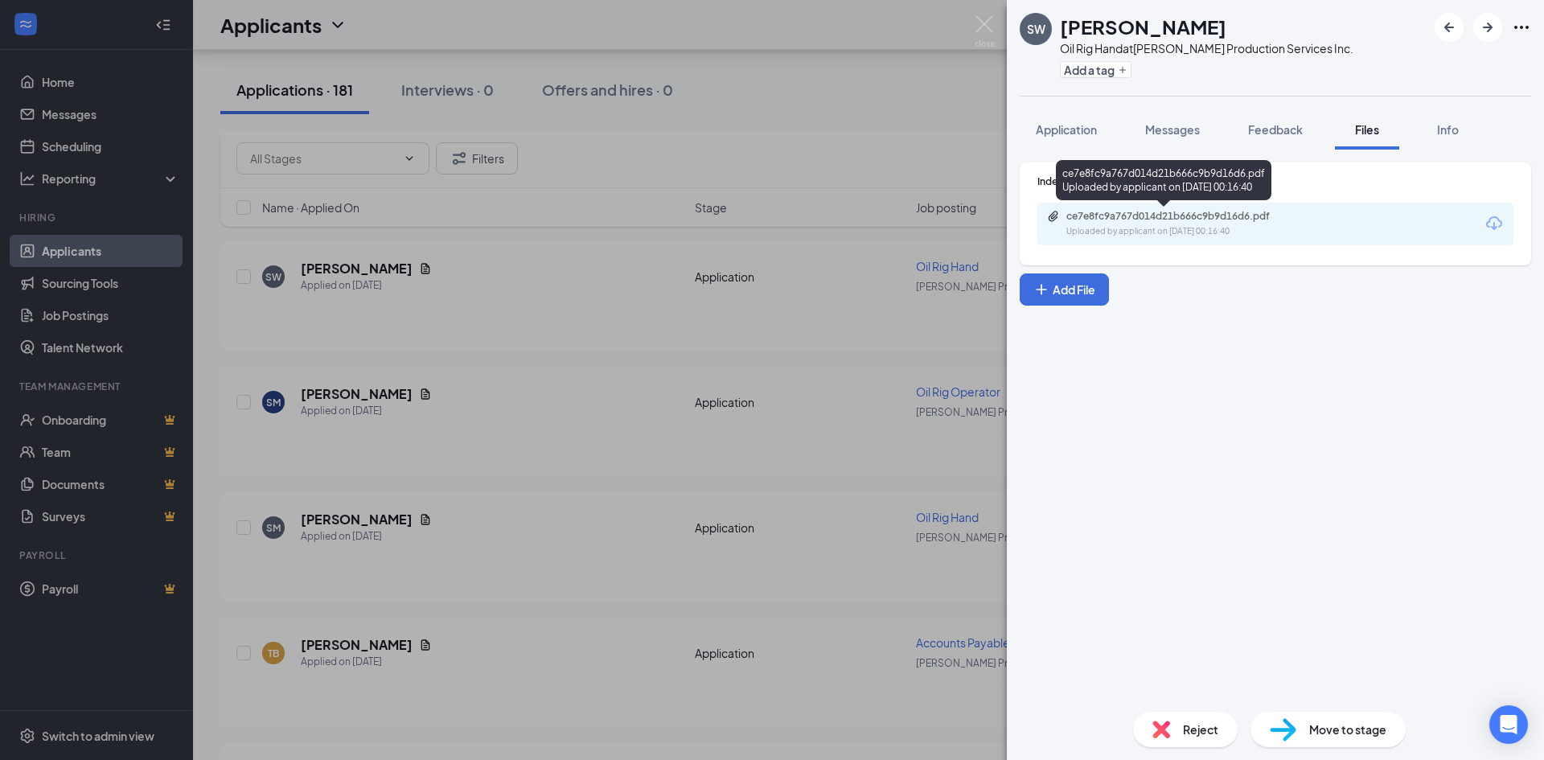
click at [1228, 232] on div "Uploaded by applicant on [DATE] 00:16:40" at bounding box center [1186, 231] width 241 height 13
click at [989, 15] on div "SW [PERSON_NAME] Oil Rig Hand at [PERSON_NAME] Production Services Inc. Add a t…" at bounding box center [772, 380] width 1544 height 760
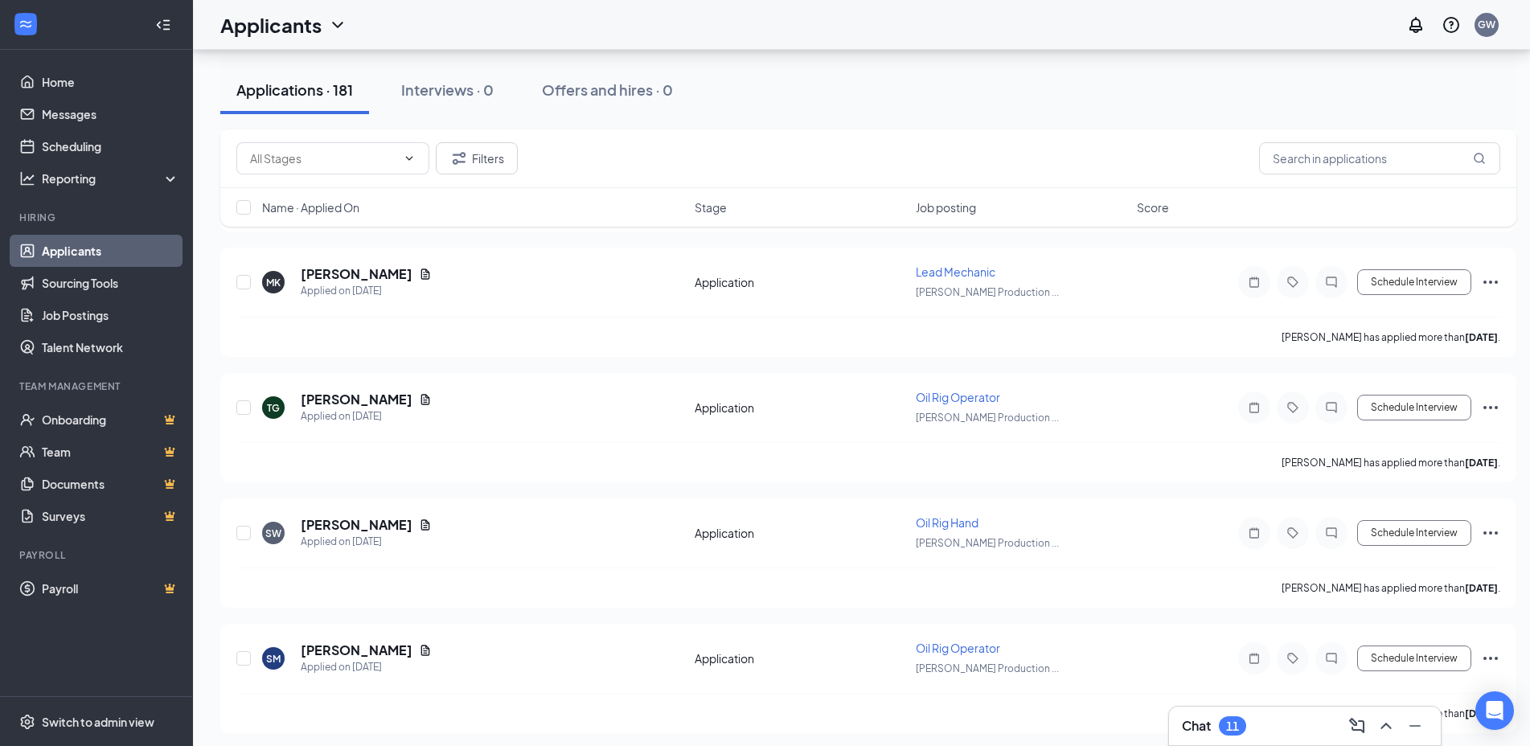
scroll to position [2518, 0]
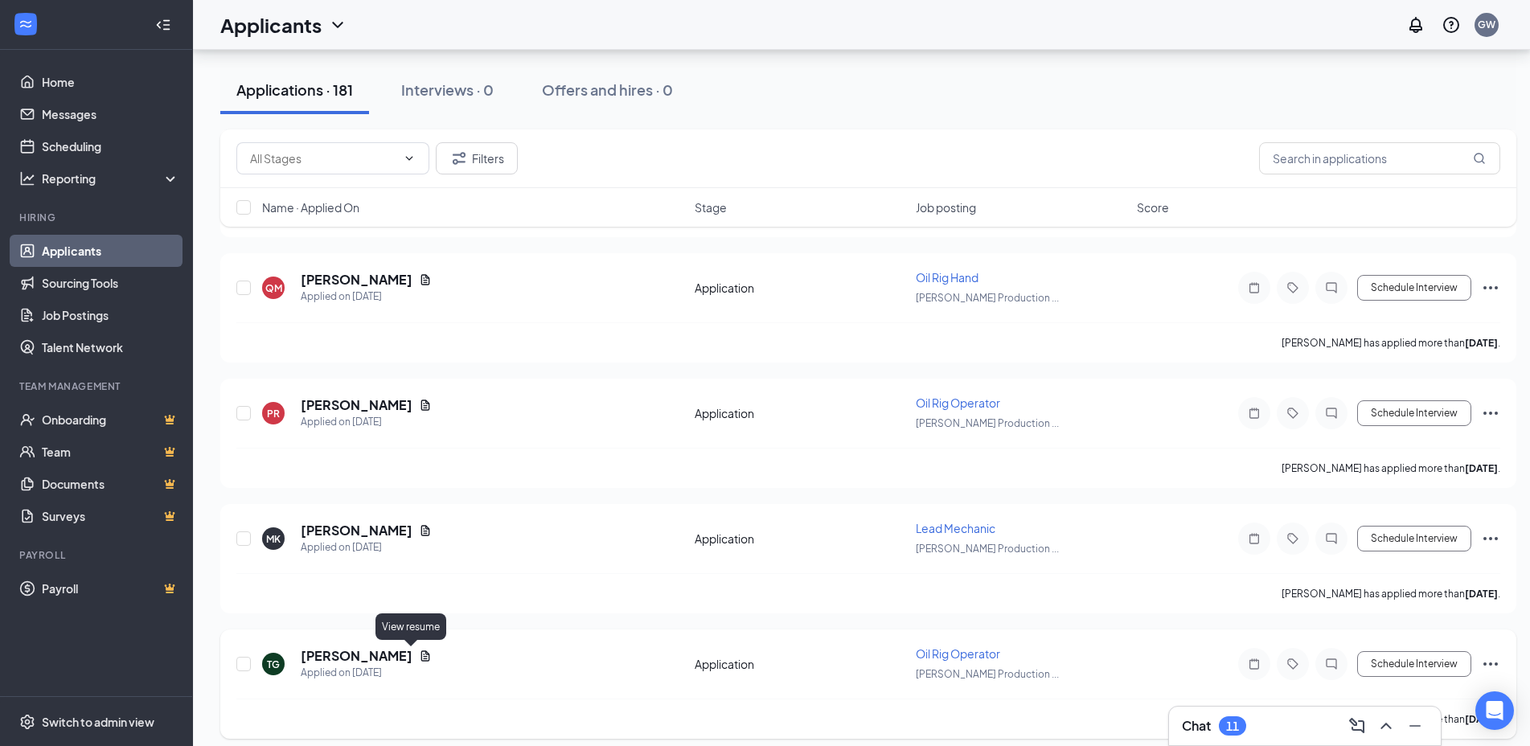
click at [419, 657] on icon "Document" at bounding box center [425, 656] width 13 height 13
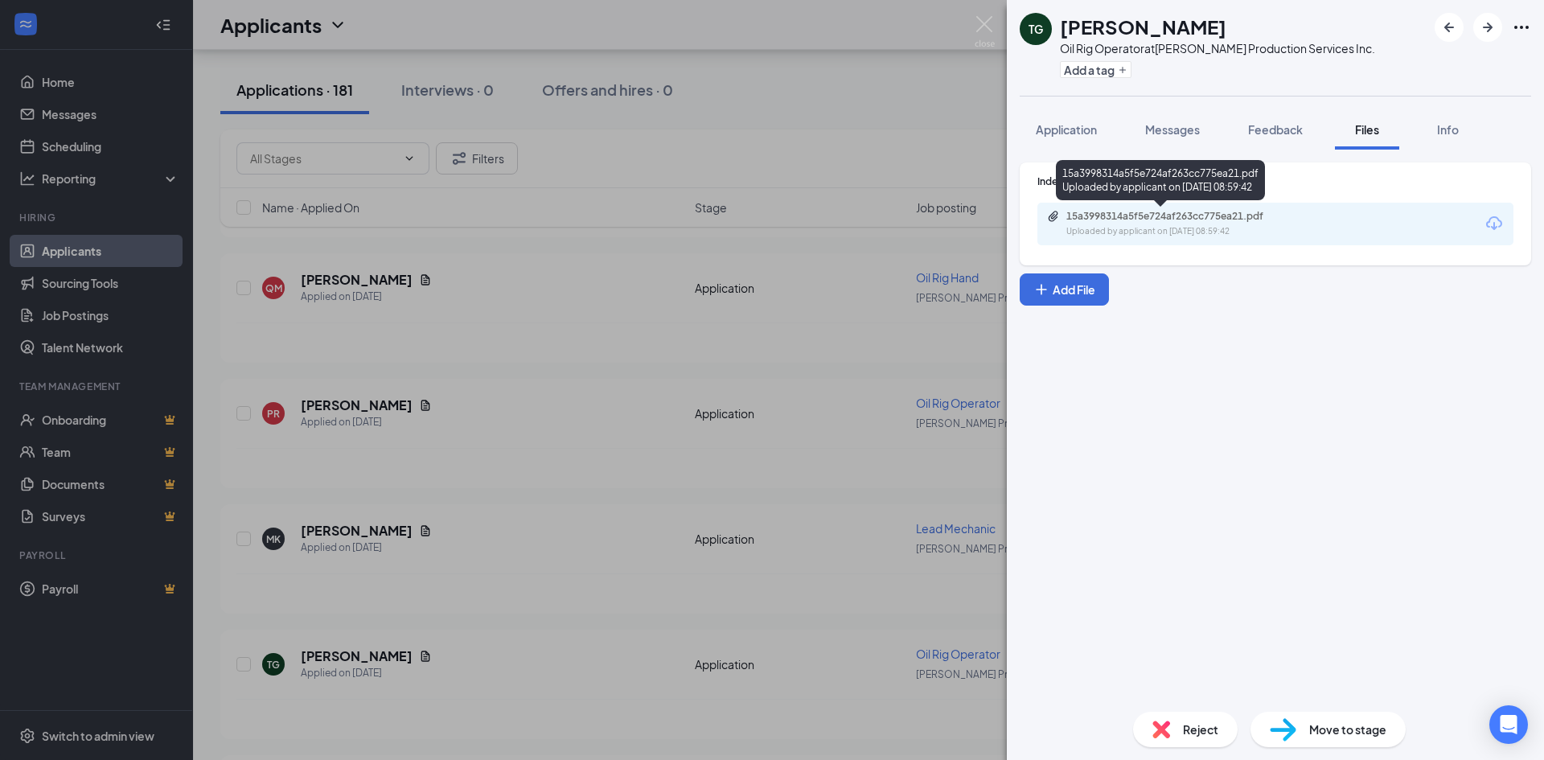
click at [1131, 219] on div "15a3998314a5f5e724af263cc775ea21.pdf" at bounding box center [1178, 216] width 225 height 13
click at [1001, 19] on div "TG Trinity [PERSON_NAME] Oil Rig Operator at [PERSON_NAME] Production Services …" at bounding box center [772, 380] width 1544 height 760
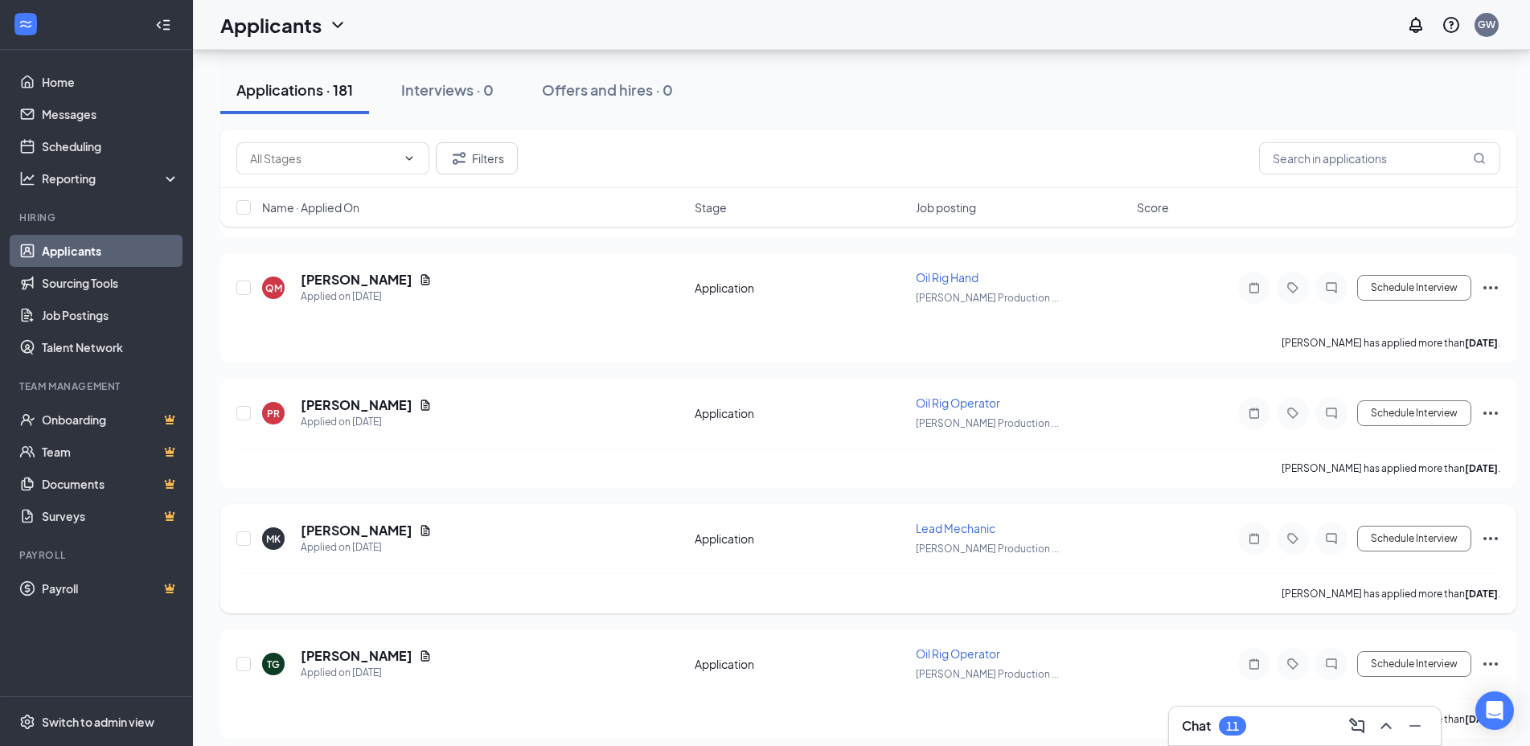
click at [419, 525] on icon "Document" at bounding box center [425, 530] width 13 height 13
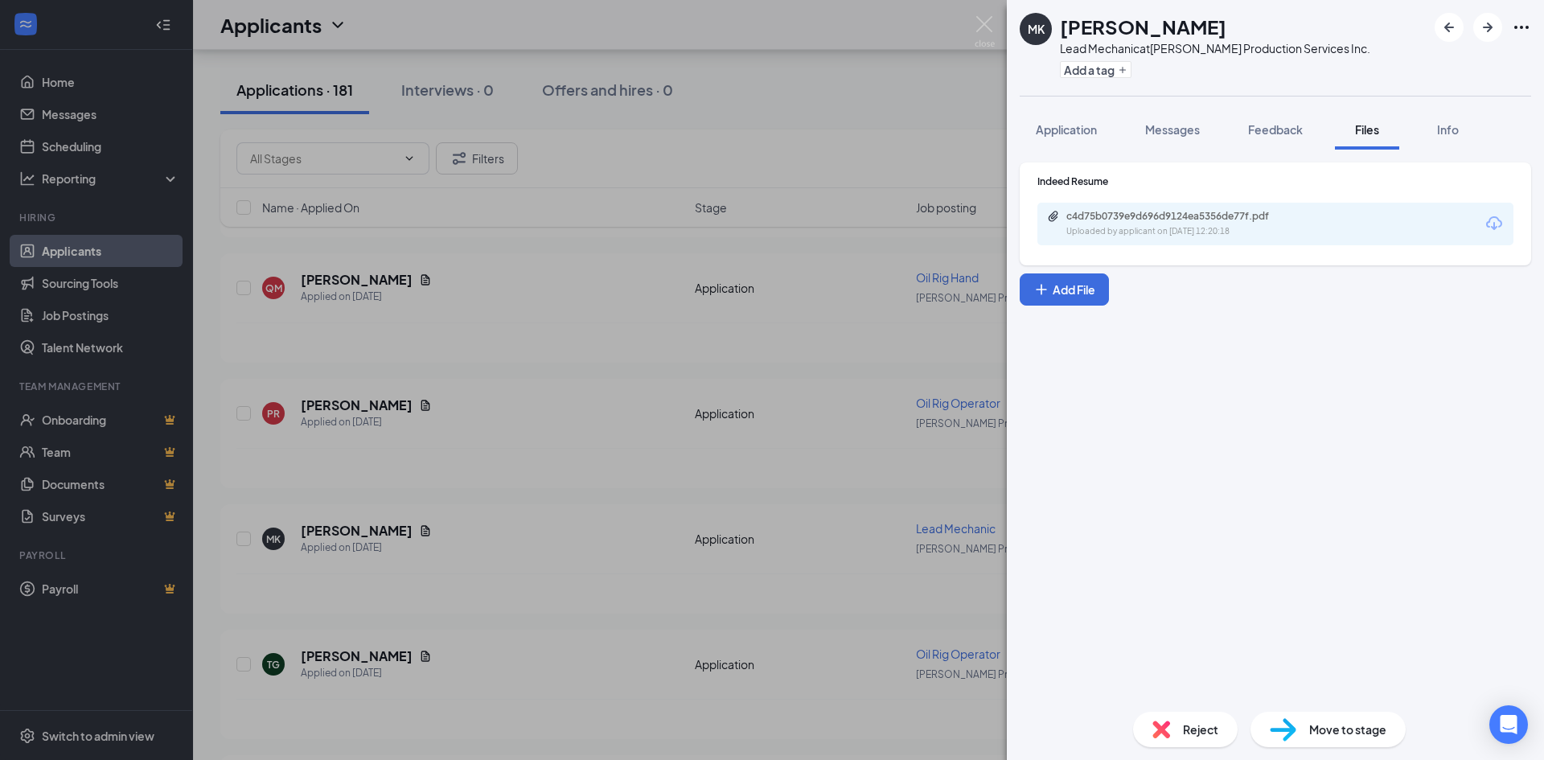
click at [1225, 233] on div "Uploaded by applicant on [DATE] 12:20:18" at bounding box center [1186, 231] width 241 height 13
click at [999, 15] on div "MK [PERSON_NAME] Lead Mechanic at [PERSON_NAME] Production Services Inc. Add a …" at bounding box center [772, 380] width 1544 height 760
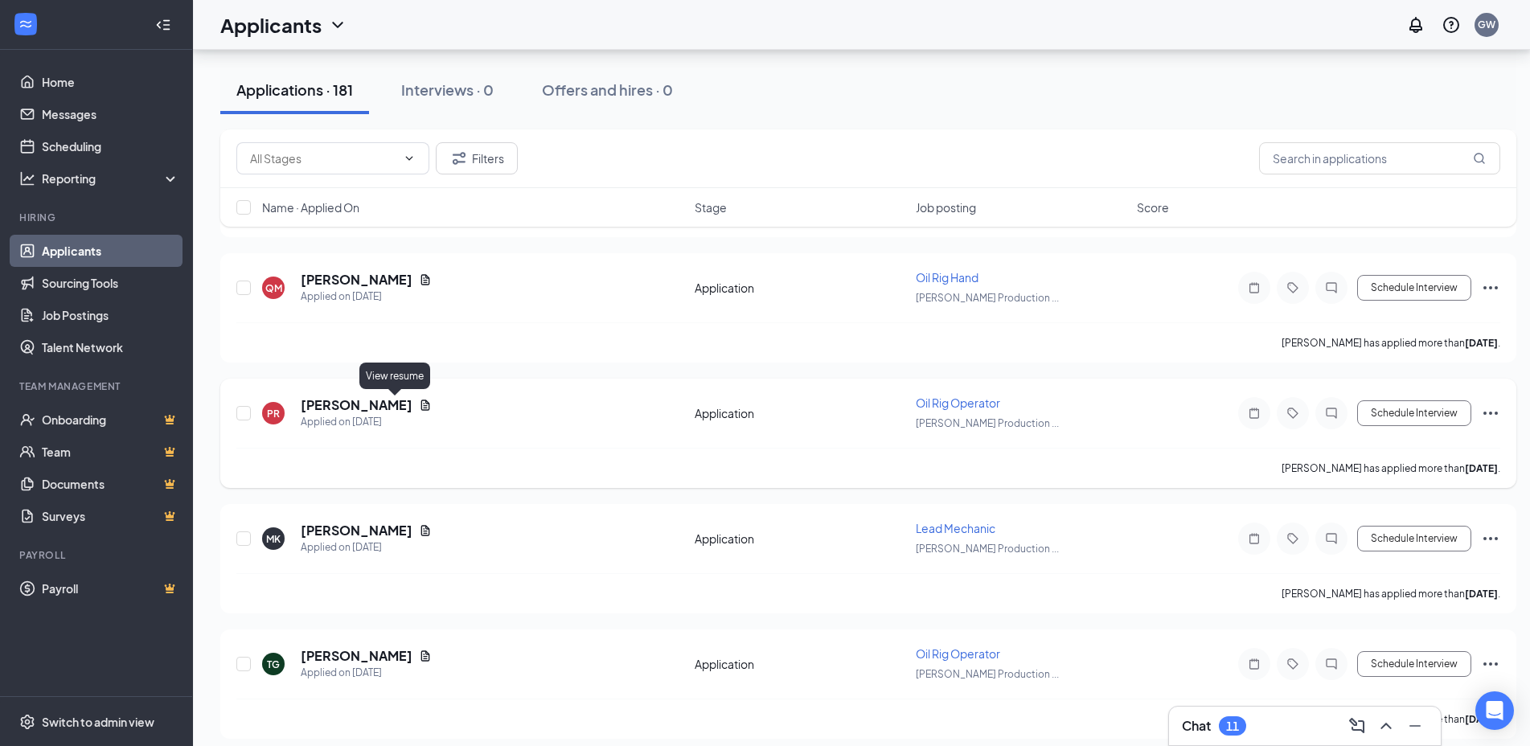
click at [419, 403] on icon "Document" at bounding box center [425, 405] width 13 height 13
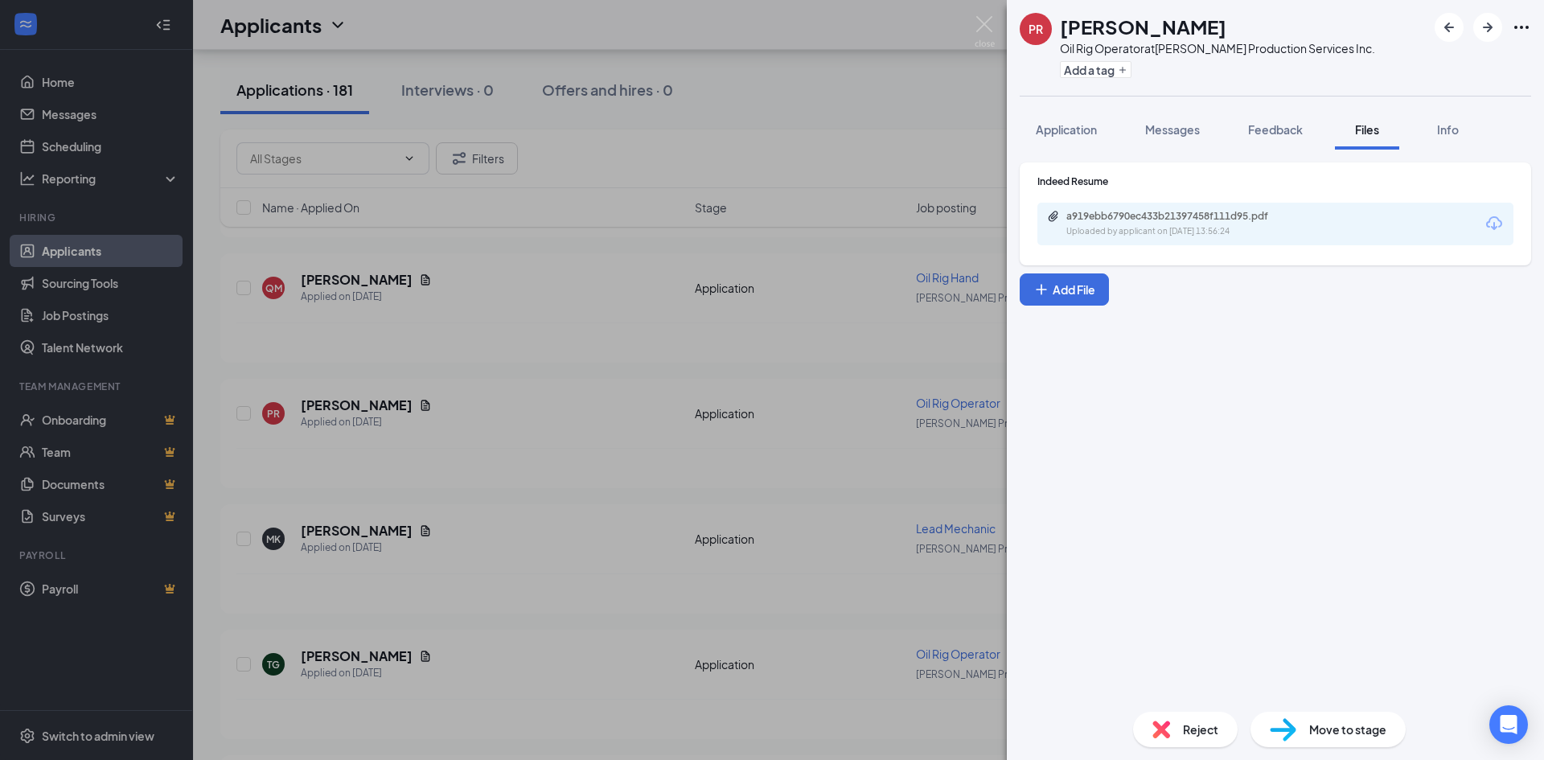
click at [1200, 207] on div "a919ebb6790ec433b21397458f111d95.pdf Uploaded by applicant on [DATE] 13:56:24" at bounding box center [1275, 224] width 476 height 43
click at [1200, 223] on div "a919ebb6790ec433b21397458f111d95.pdf Uploaded by applicant on [DATE] 13:56:24" at bounding box center [1177, 224] width 260 height 28
click at [989, 31] on img at bounding box center [984, 31] width 20 height 31
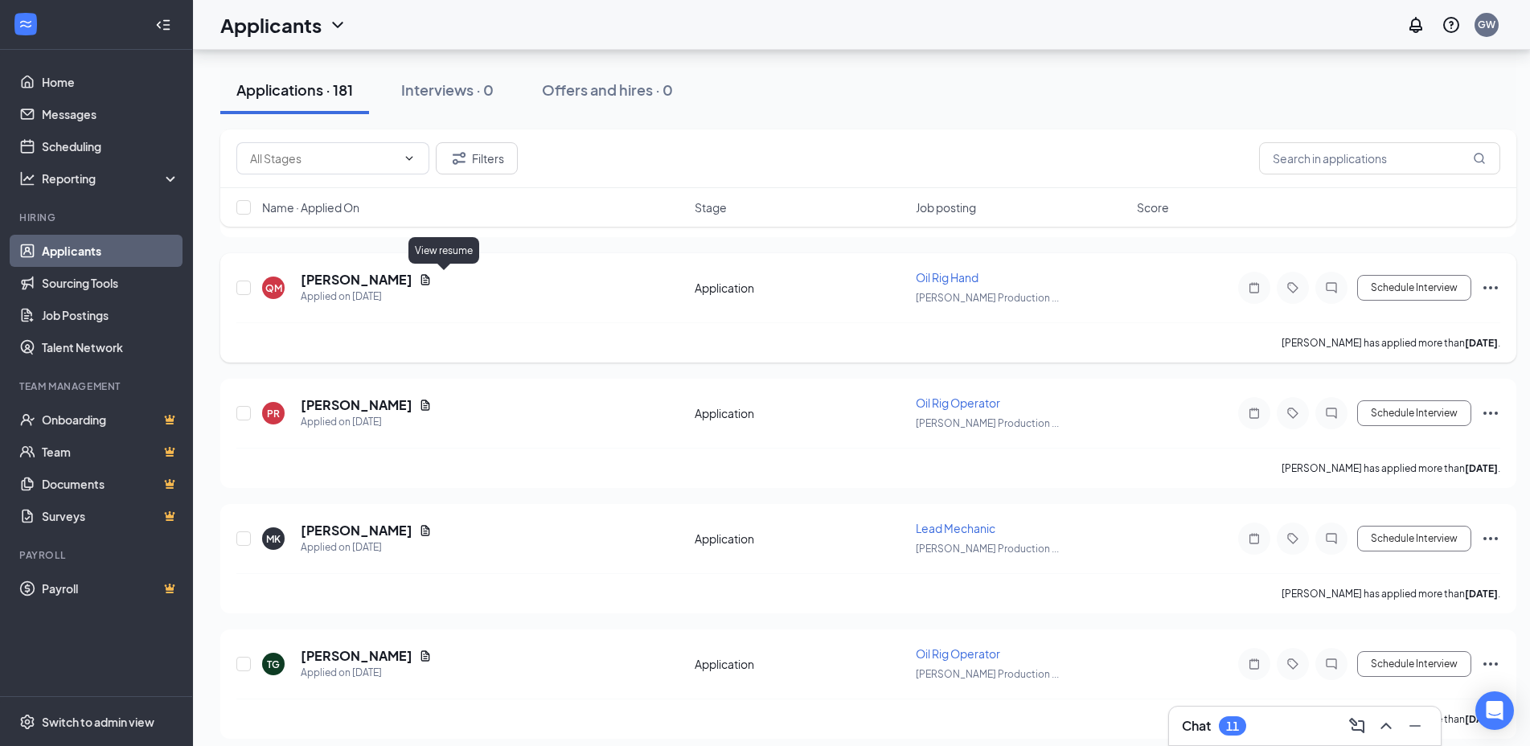
click at [432, 276] on icon "Document" at bounding box center [425, 279] width 13 height 13
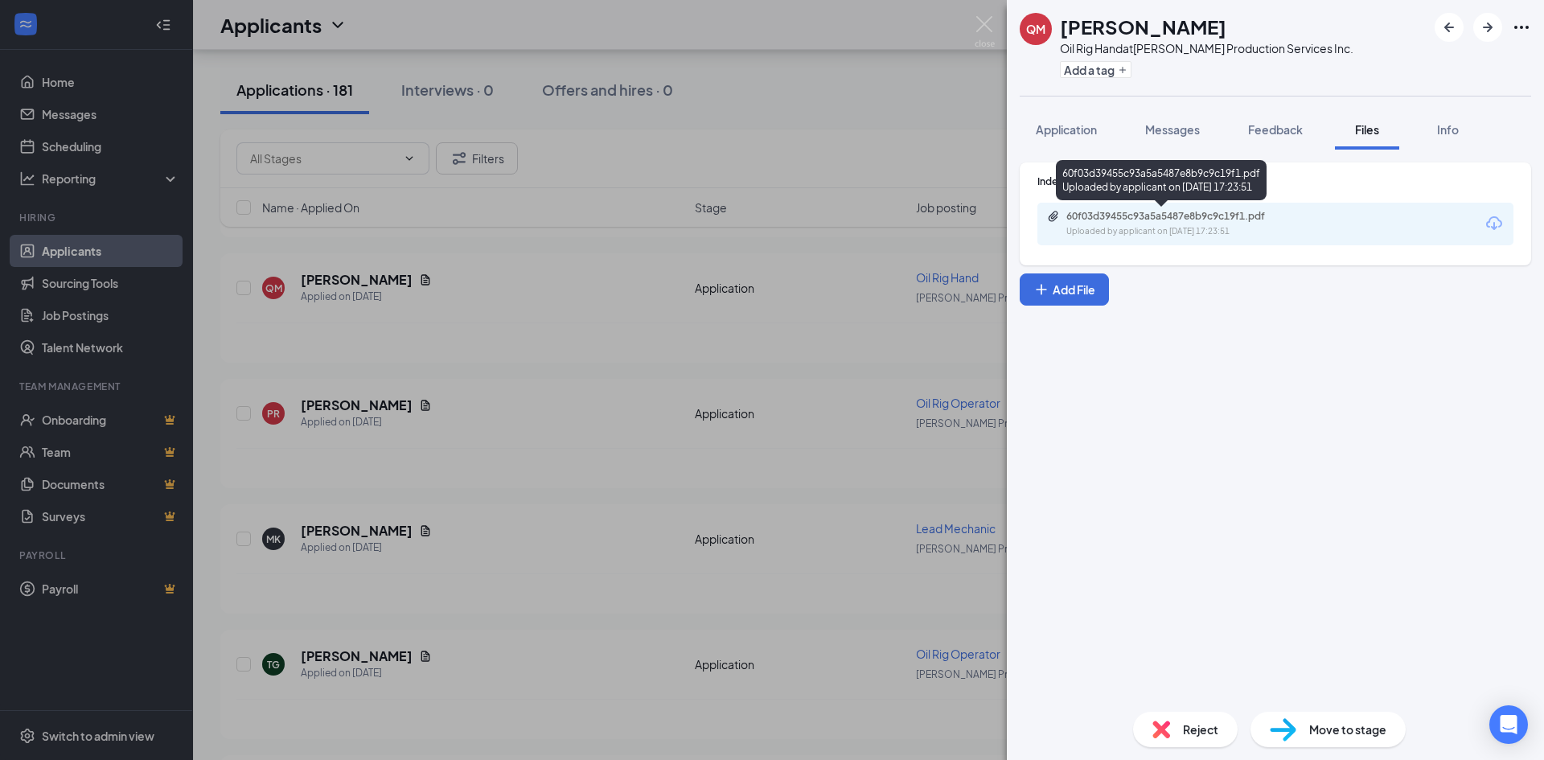
click at [1137, 219] on div "60f03d39455c93a5a5487e8b9c9c19f1.pdf" at bounding box center [1178, 216] width 225 height 13
click at [986, 20] on img at bounding box center [984, 31] width 20 height 31
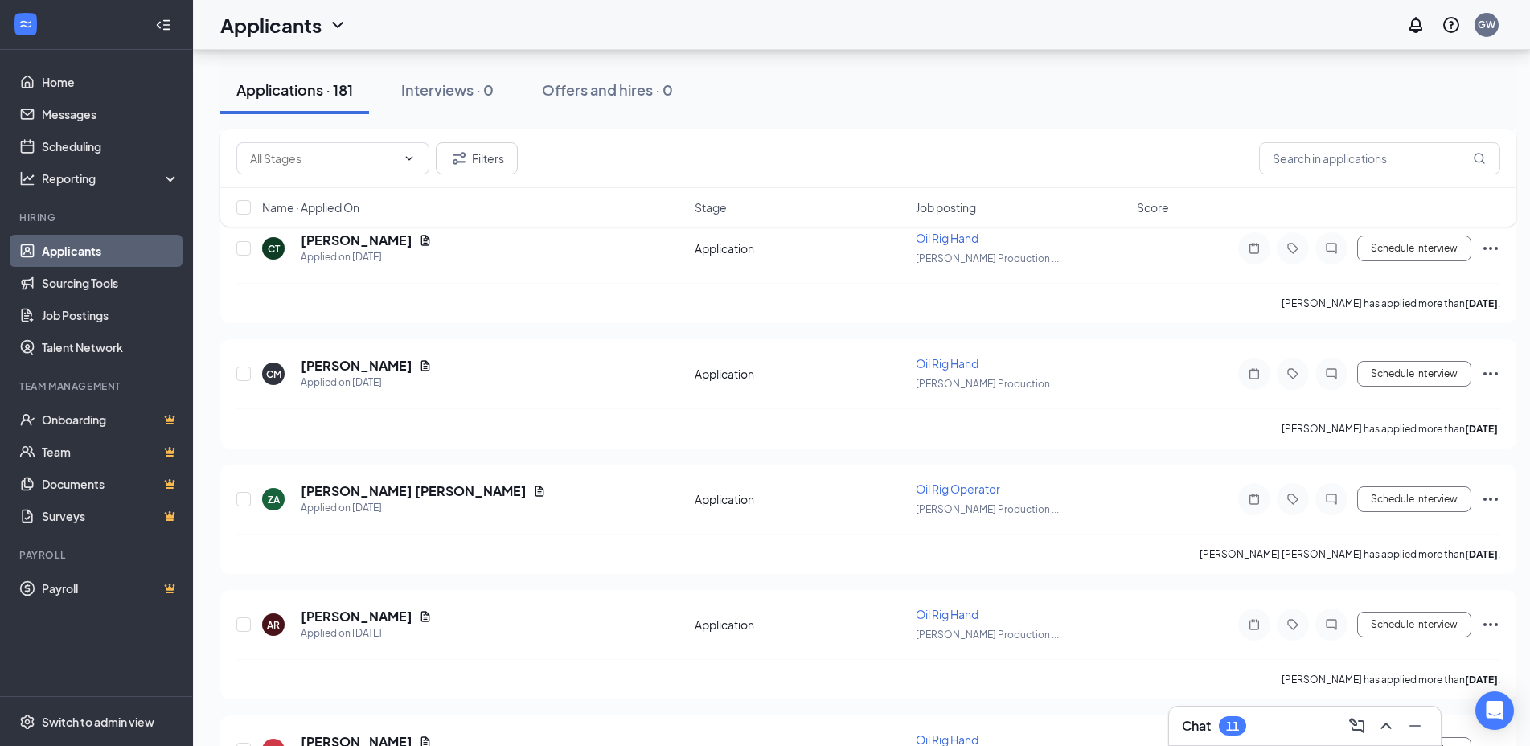
scroll to position [2004, 0]
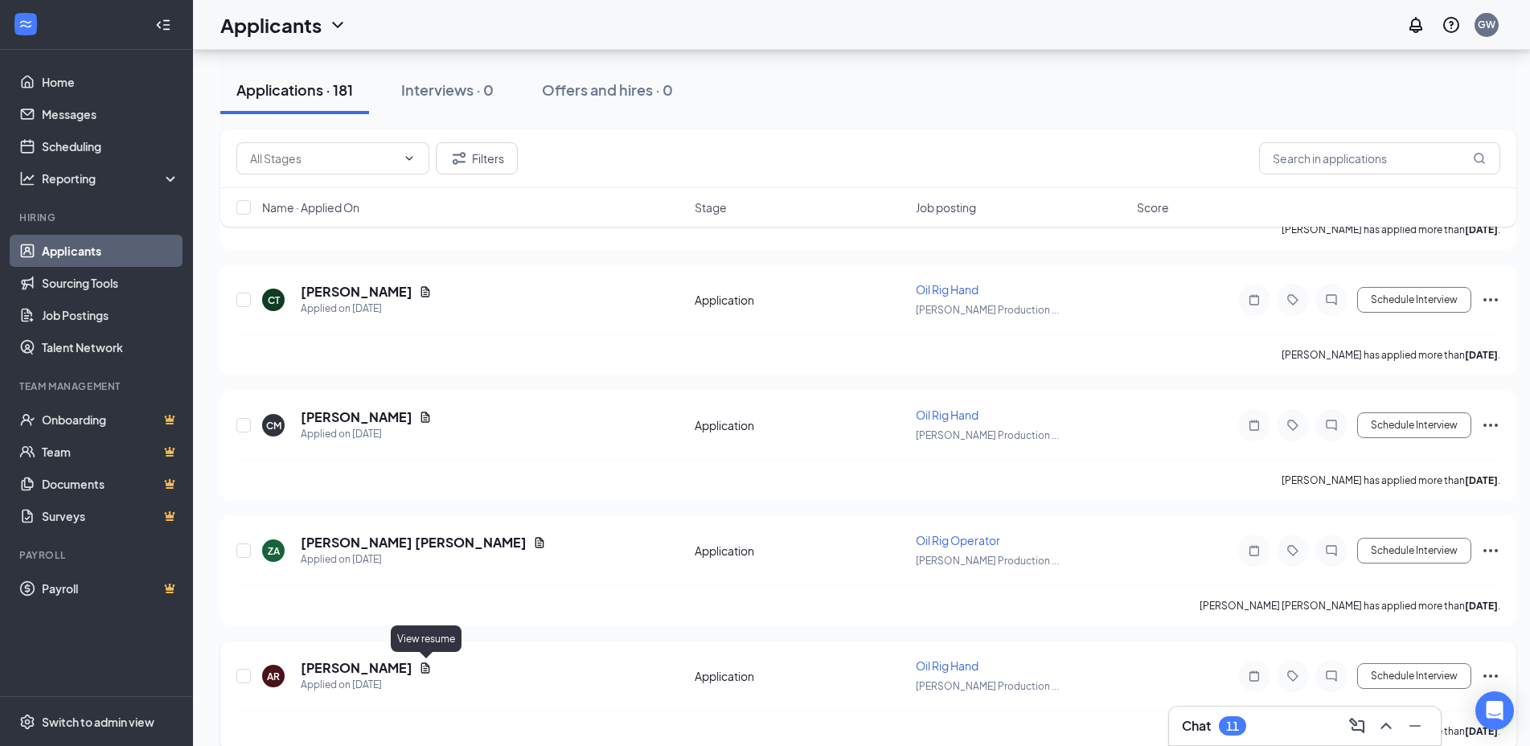
click at [423, 673] on icon "Document" at bounding box center [425, 667] width 9 height 10
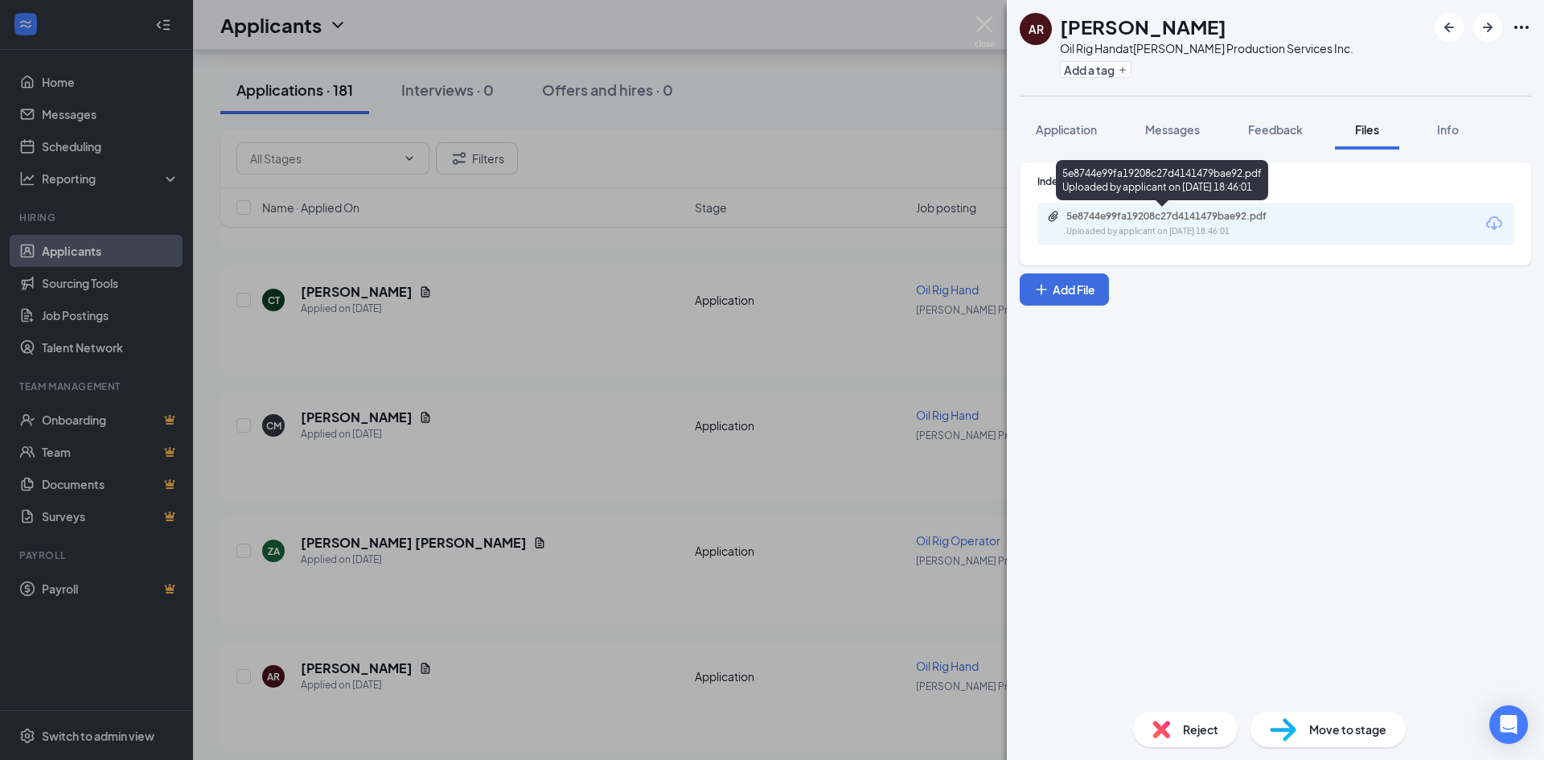
click at [1155, 224] on div "5e8744e99fa19208c27d4141479bae92.pdf Uploaded by applicant on [DATE] 18:46:01" at bounding box center [1177, 224] width 260 height 28
click at [984, 18] on img at bounding box center [984, 31] width 20 height 31
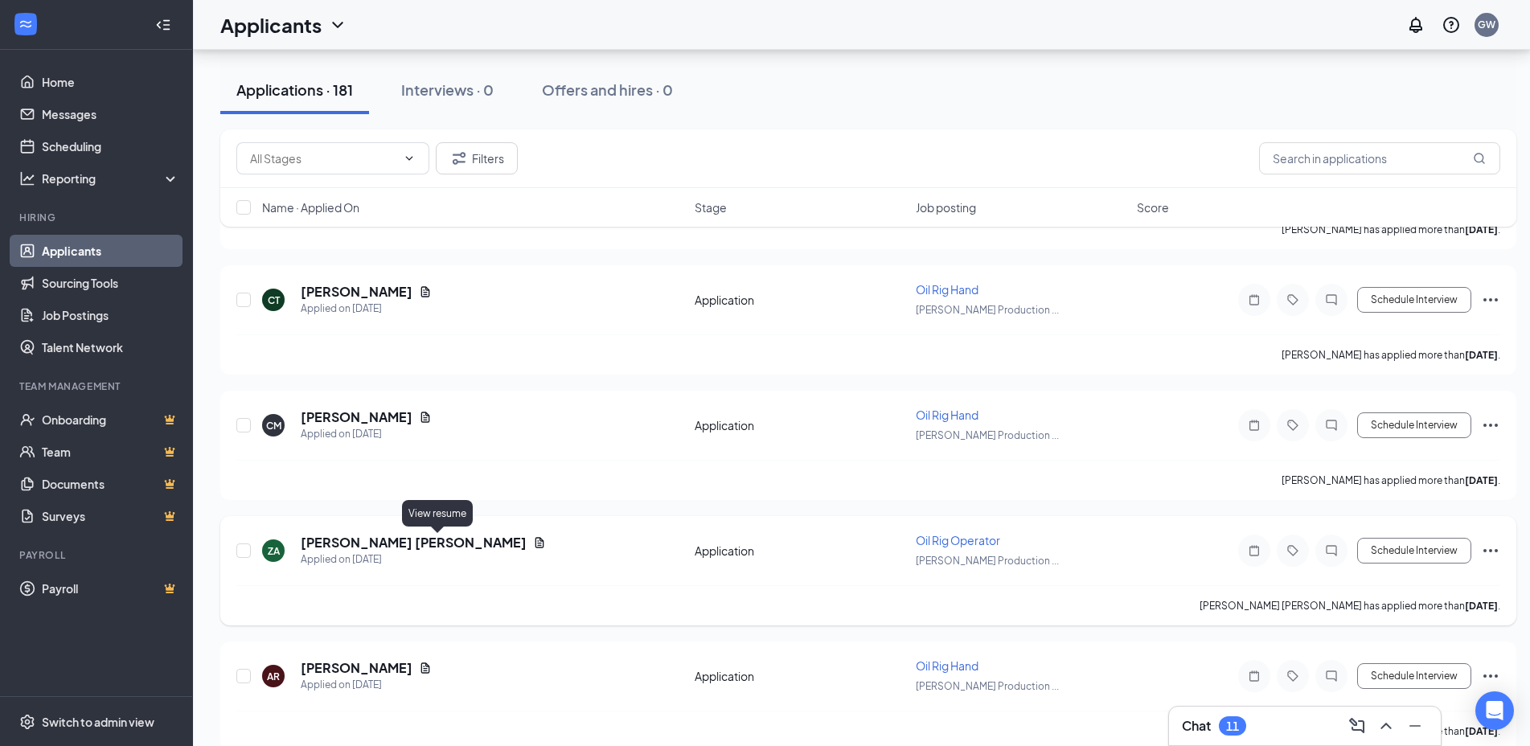
click at [533, 542] on icon "Document" at bounding box center [539, 542] width 13 height 13
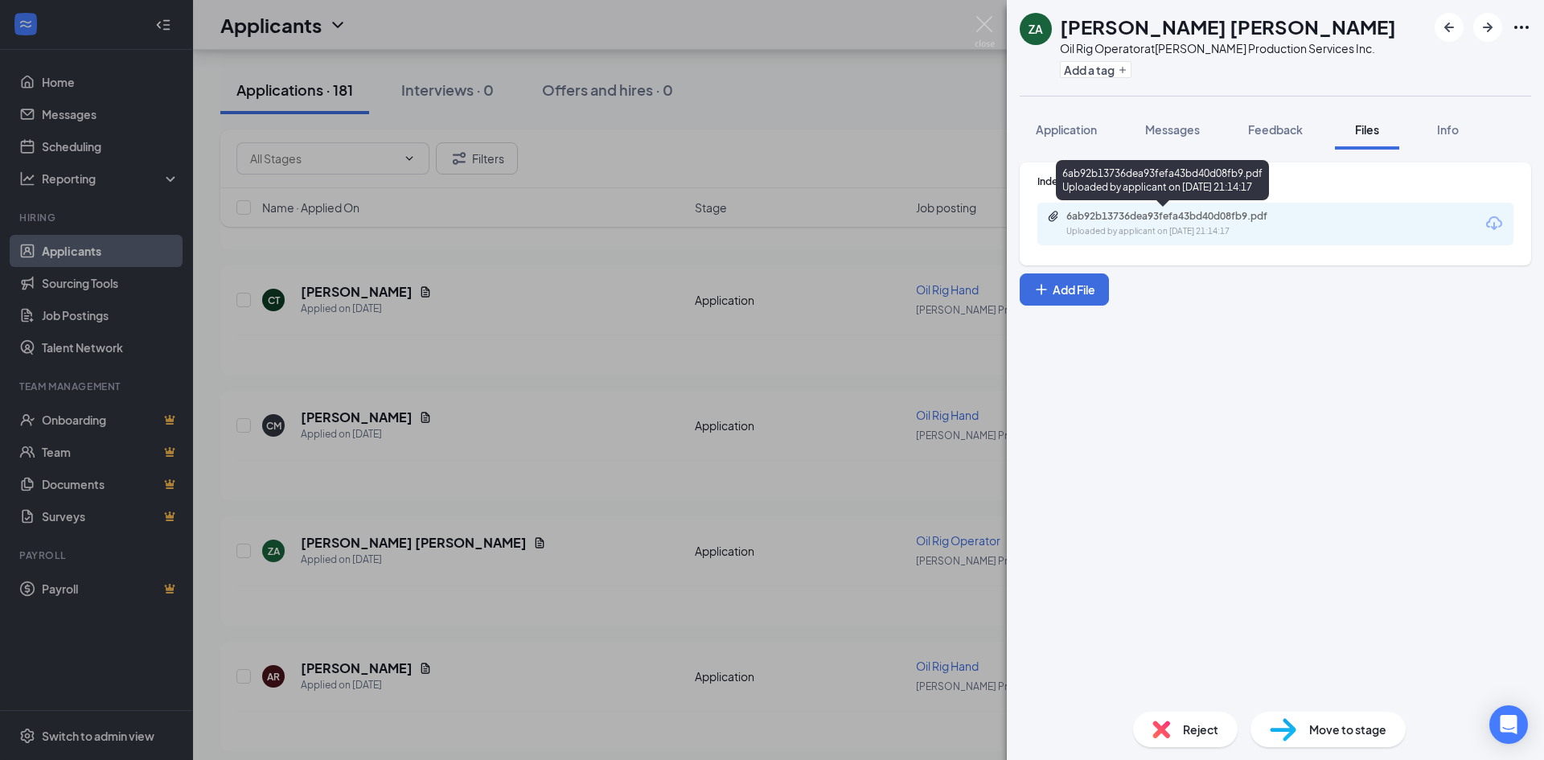
click at [1110, 225] on div "Uploaded by applicant on [DATE] 21:14:17" at bounding box center [1186, 231] width 241 height 13
click at [986, 23] on img at bounding box center [984, 31] width 20 height 31
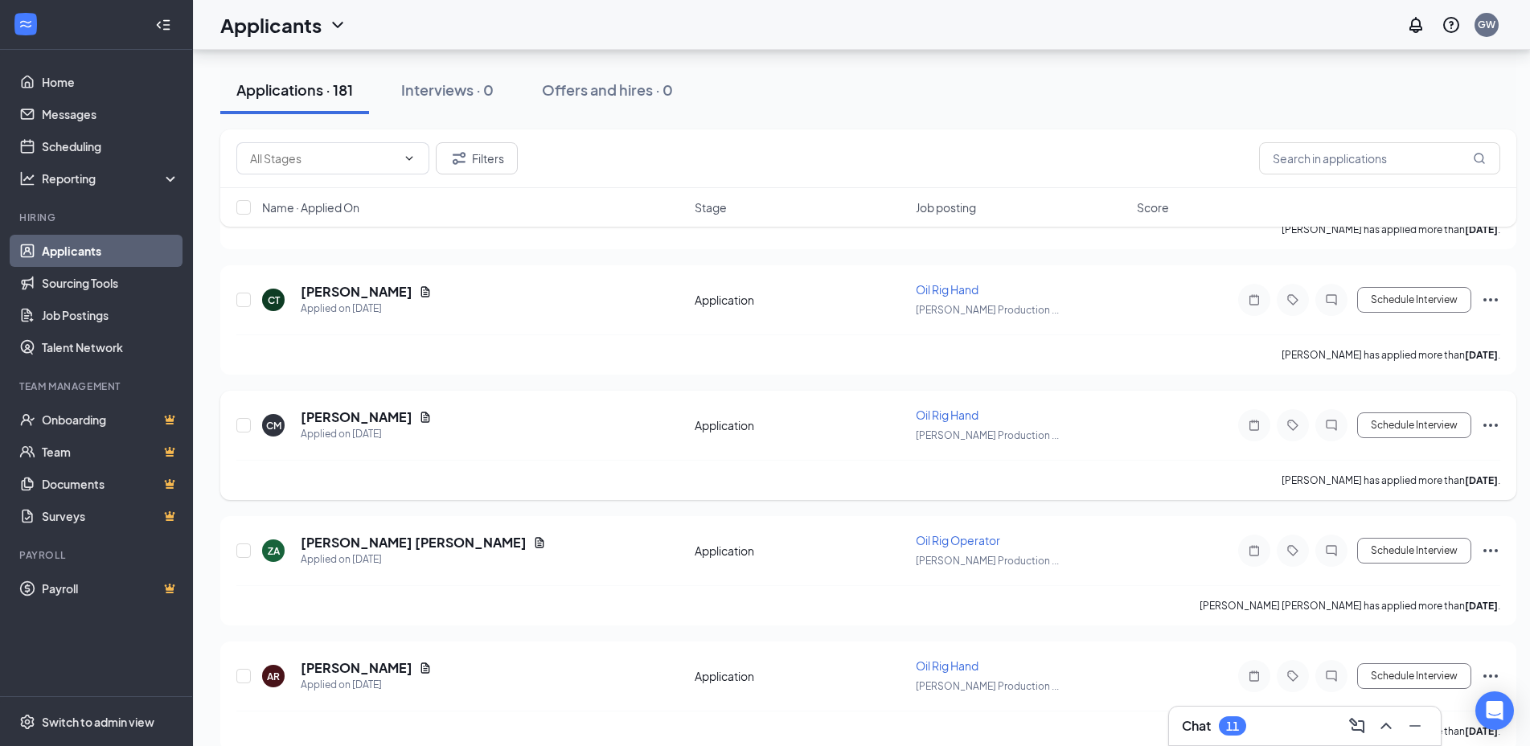
click at [376, 417] on div "[PERSON_NAME]" at bounding box center [366, 417] width 131 height 18
click at [419, 413] on icon "Document" at bounding box center [425, 417] width 13 height 13
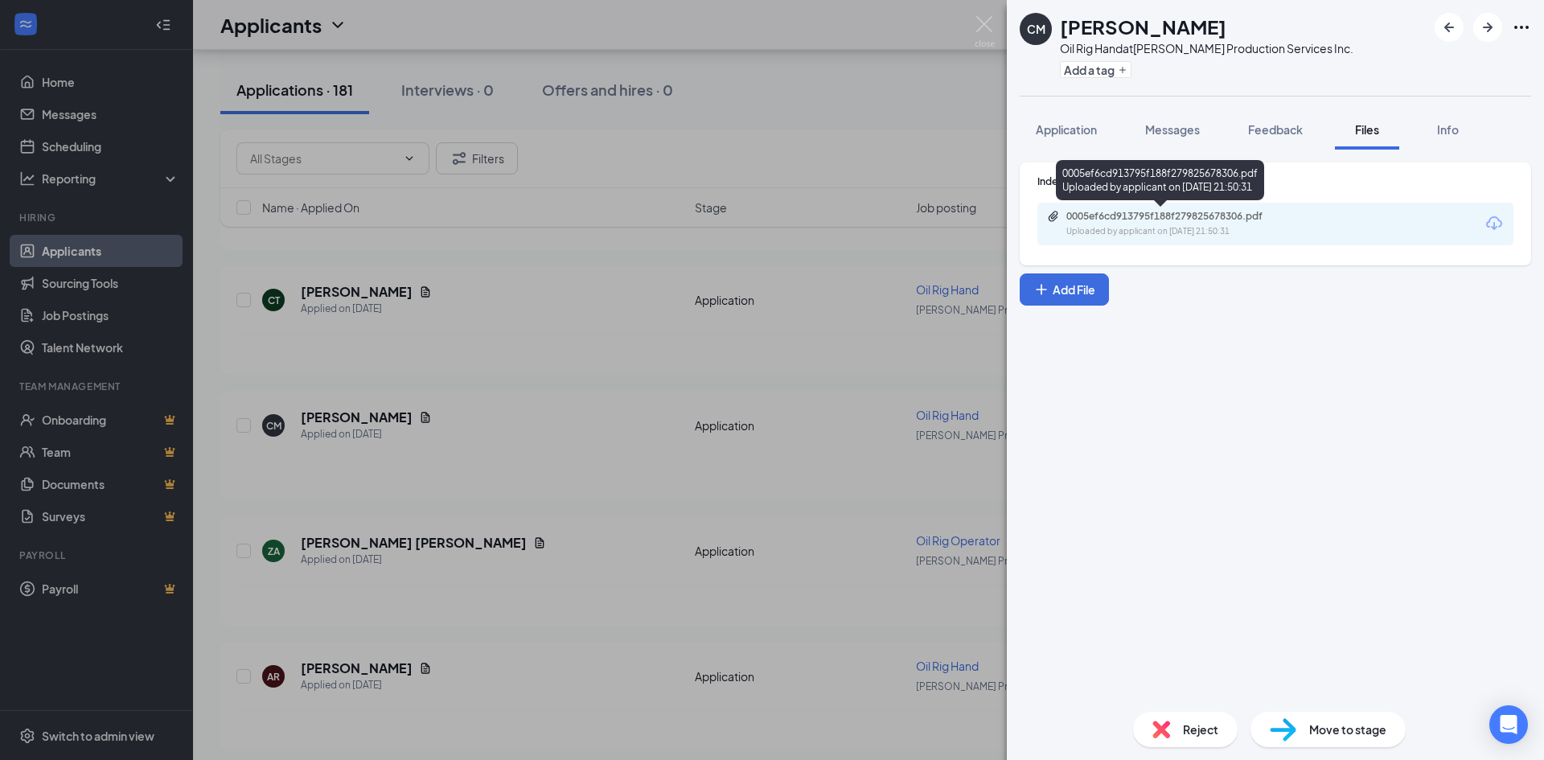
click at [1235, 222] on div "0005ef6cd913795f188f279825678306.pdf" at bounding box center [1178, 216] width 225 height 13
click at [984, 38] on img at bounding box center [984, 31] width 20 height 31
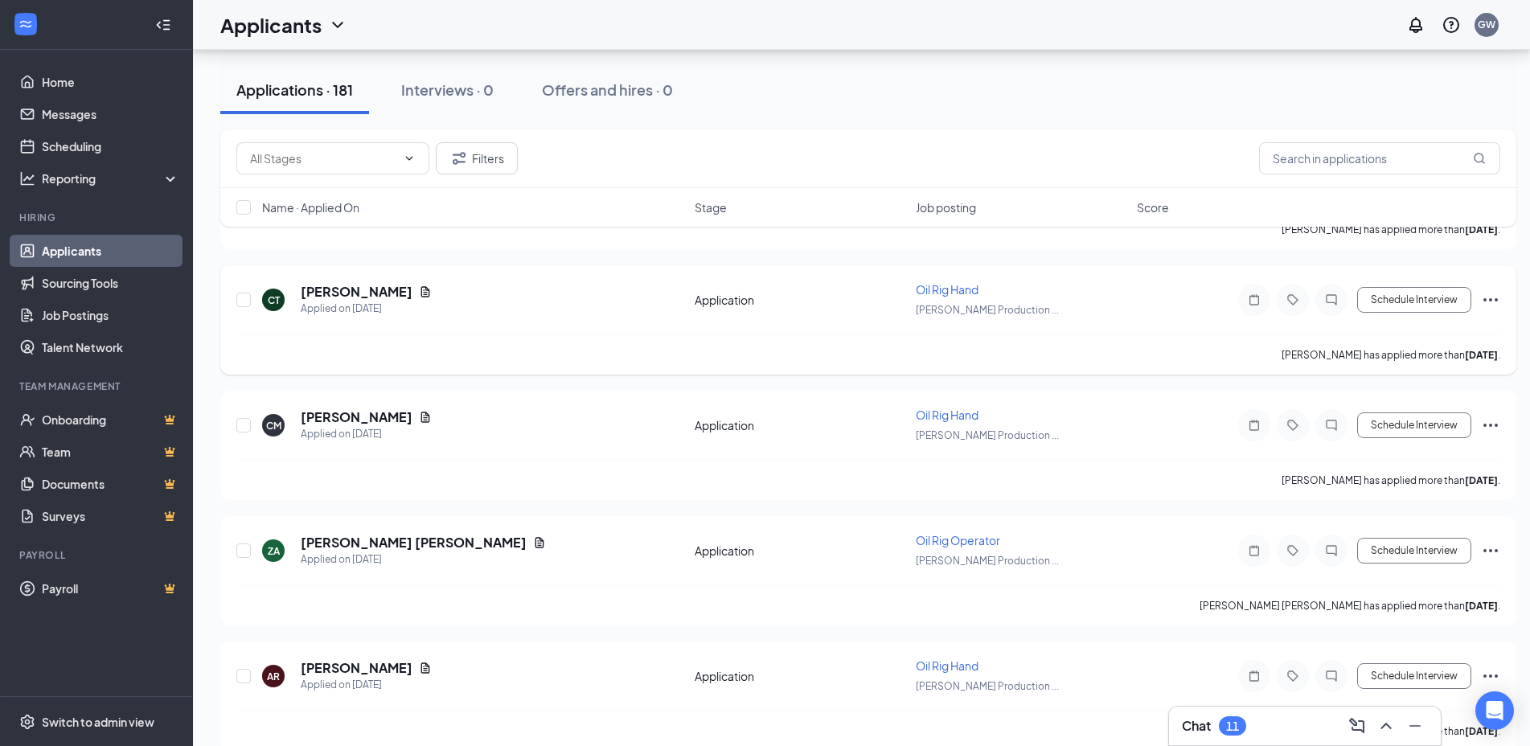
click at [418, 287] on div "[PERSON_NAME]" at bounding box center [366, 292] width 131 height 18
click at [427, 292] on icon "Document" at bounding box center [425, 291] width 9 height 10
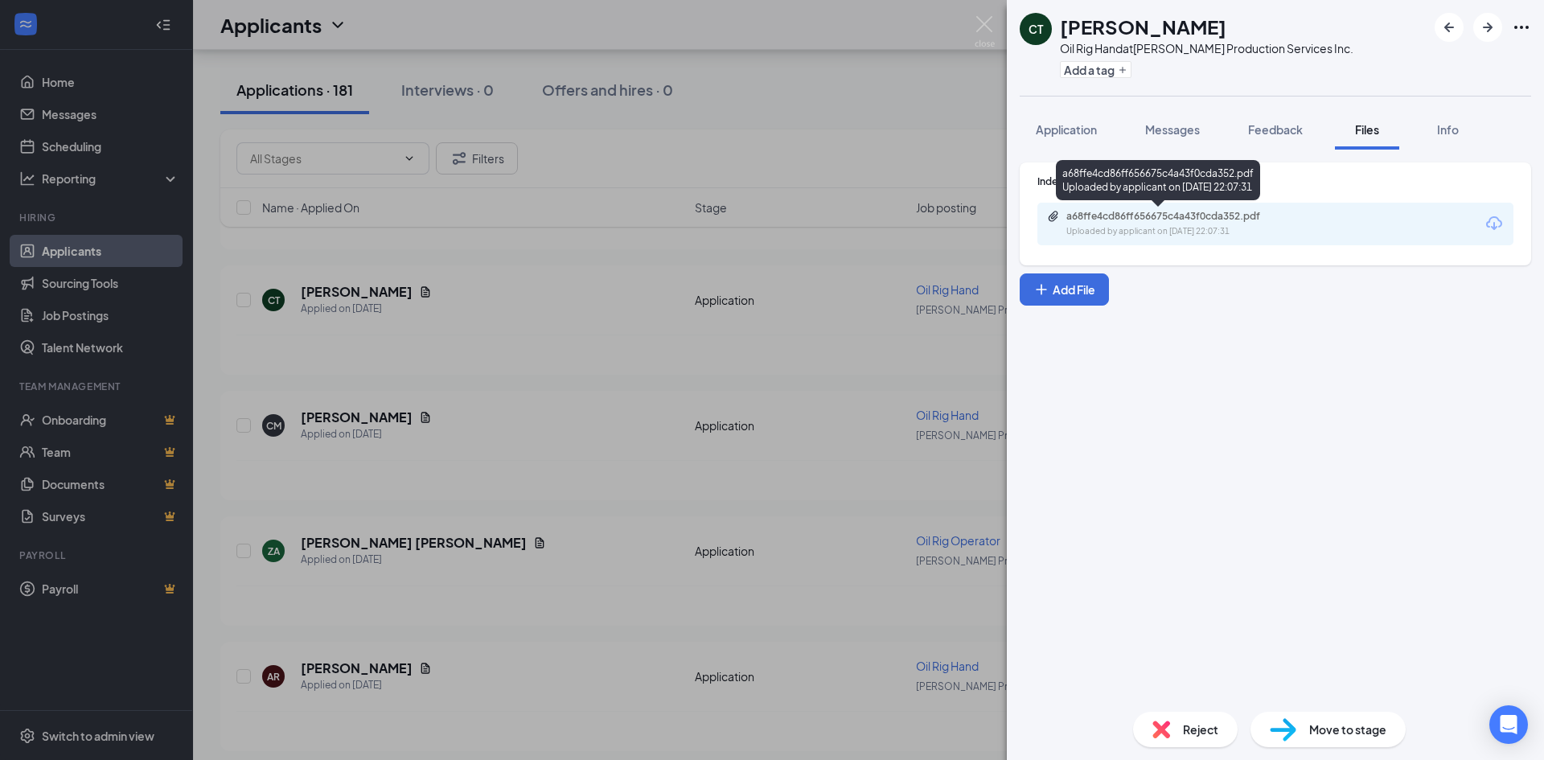
click at [1167, 229] on div "Uploaded by applicant on [DATE] 22:07:31" at bounding box center [1186, 231] width 241 height 13
click at [995, 31] on div "CT [PERSON_NAME] Oil Rig Hand at [PERSON_NAME] Production Services Inc. Add a t…" at bounding box center [772, 380] width 1544 height 760
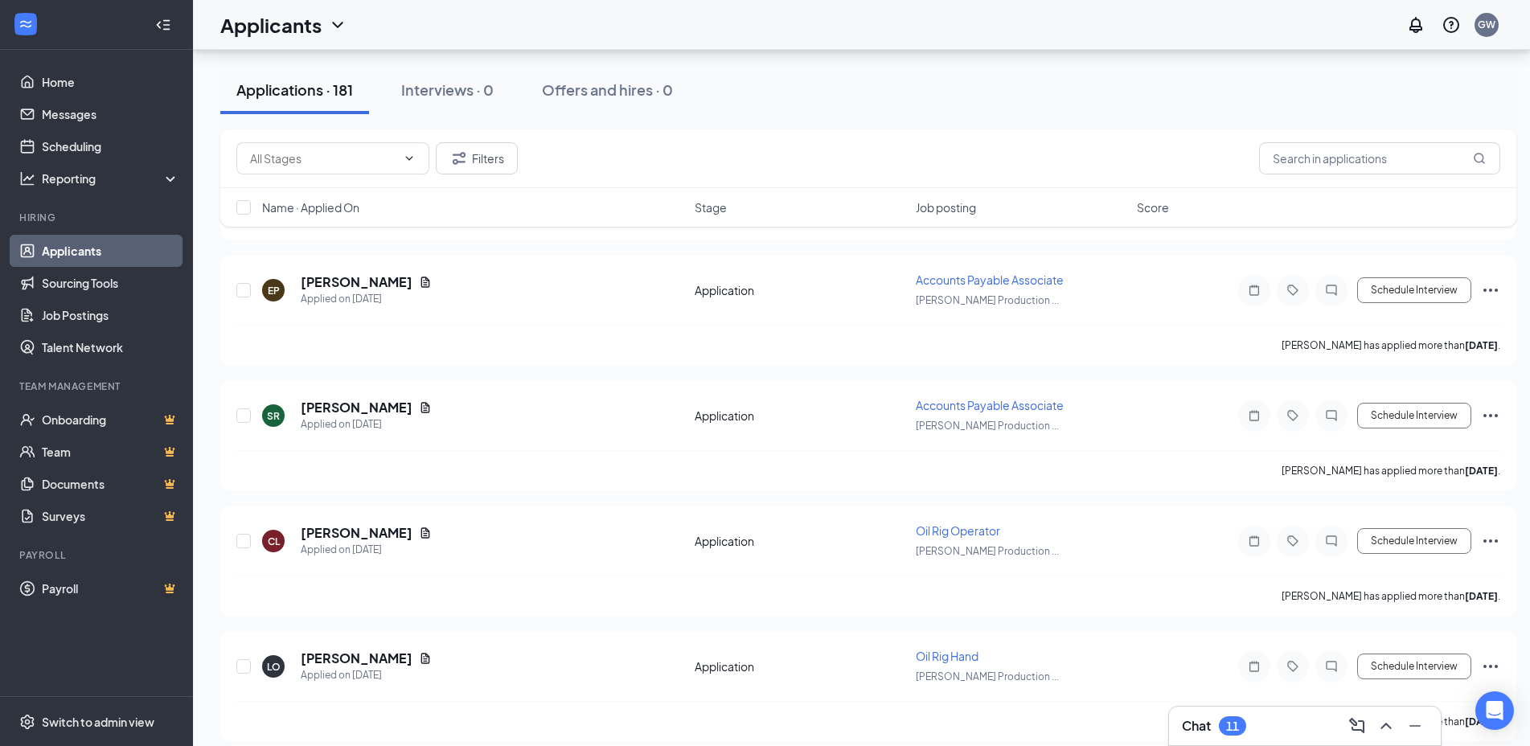
scroll to position [1502, 0]
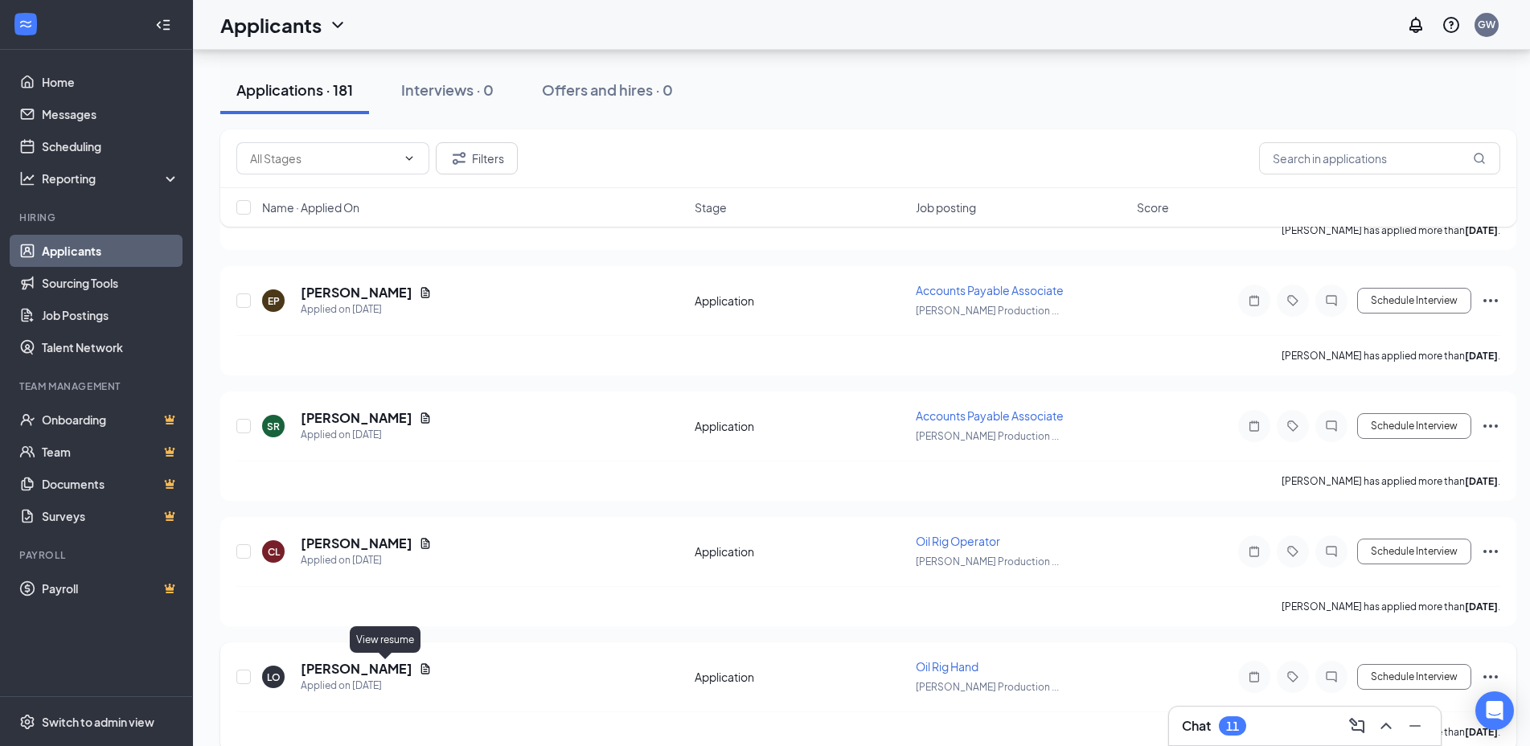
click at [419, 671] on icon "Document" at bounding box center [425, 668] width 13 height 13
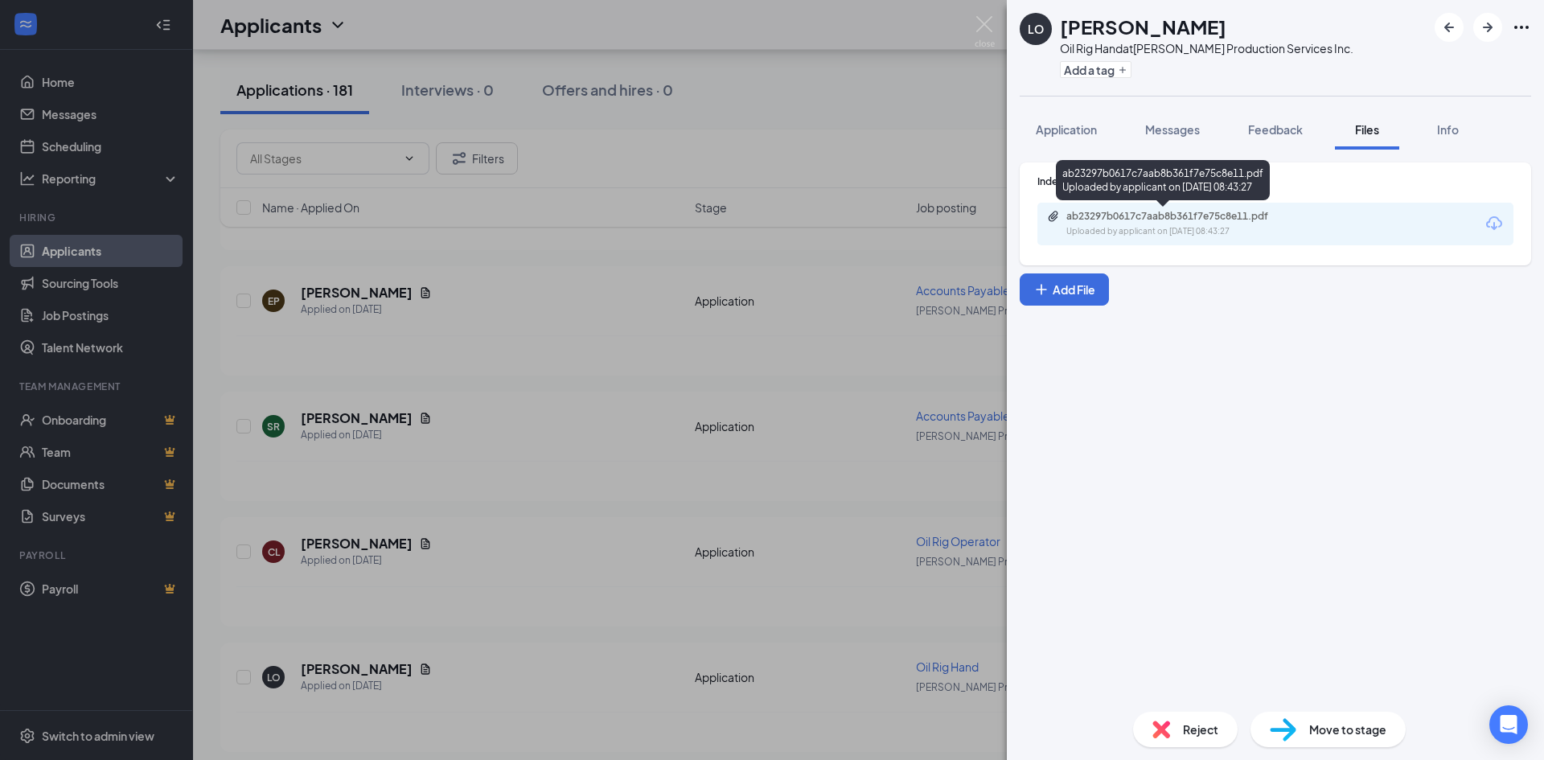
click at [1135, 231] on div "Uploaded by applicant on [DATE] 08:43:27" at bounding box center [1186, 231] width 241 height 13
click at [981, 28] on img at bounding box center [984, 31] width 20 height 31
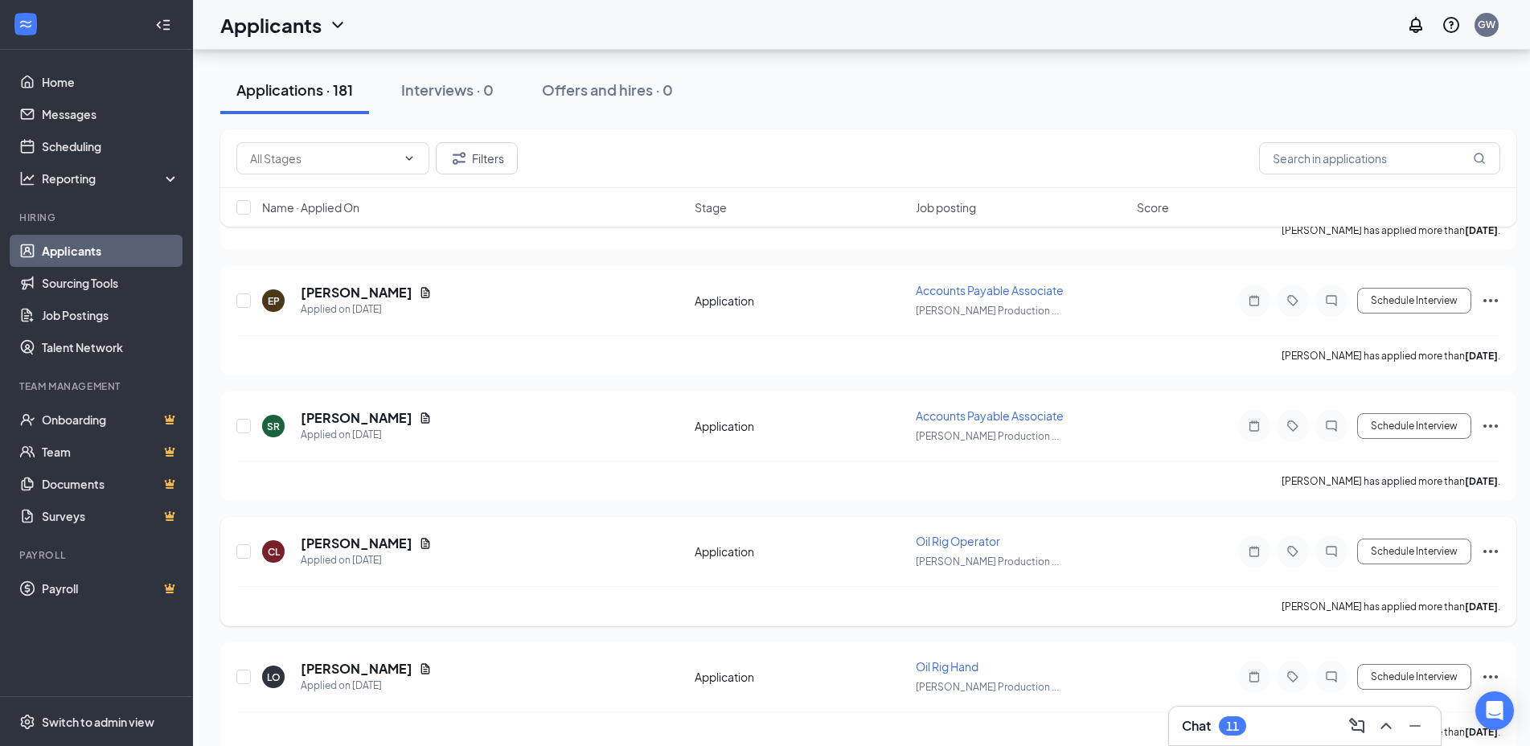
click at [419, 544] on icon "Document" at bounding box center [425, 543] width 13 height 13
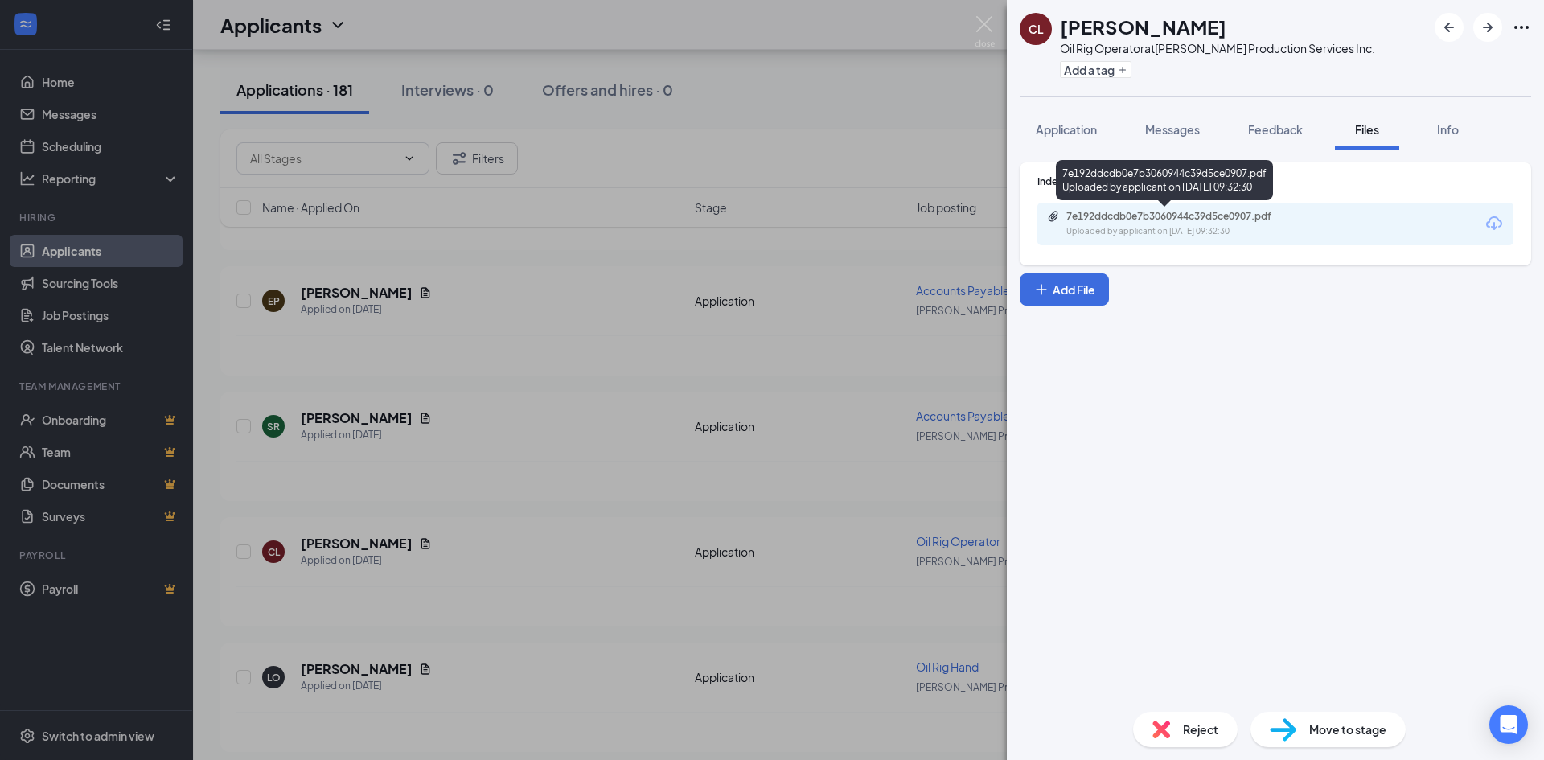
click at [1152, 211] on div "7e192ddcdb0e7b3060944c39d5ce0907.pdf" at bounding box center [1178, 216] width 225 height 13
click at [991, 21] on img at bounding box center [984, 31] width 20 height 31
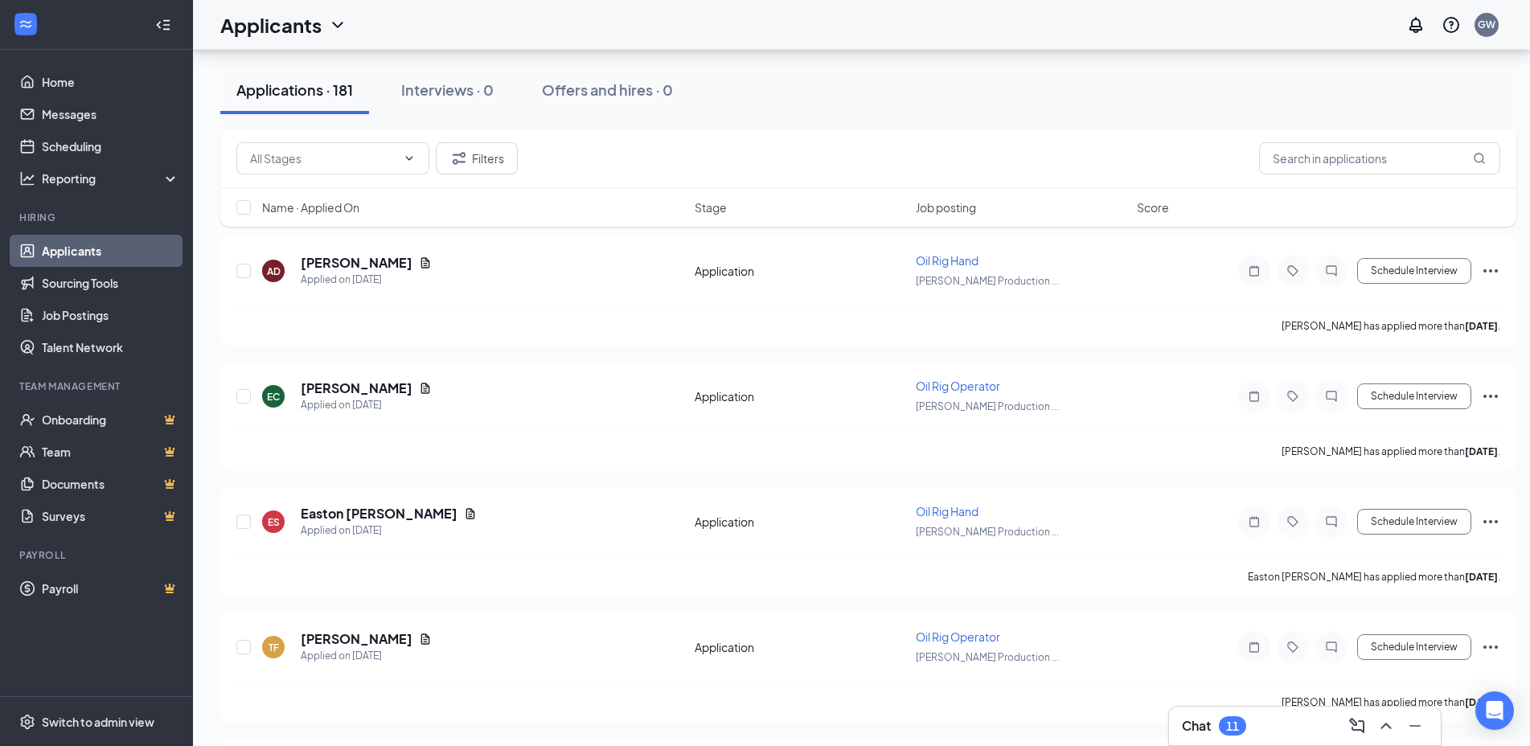
scroll to position [1019, 0]
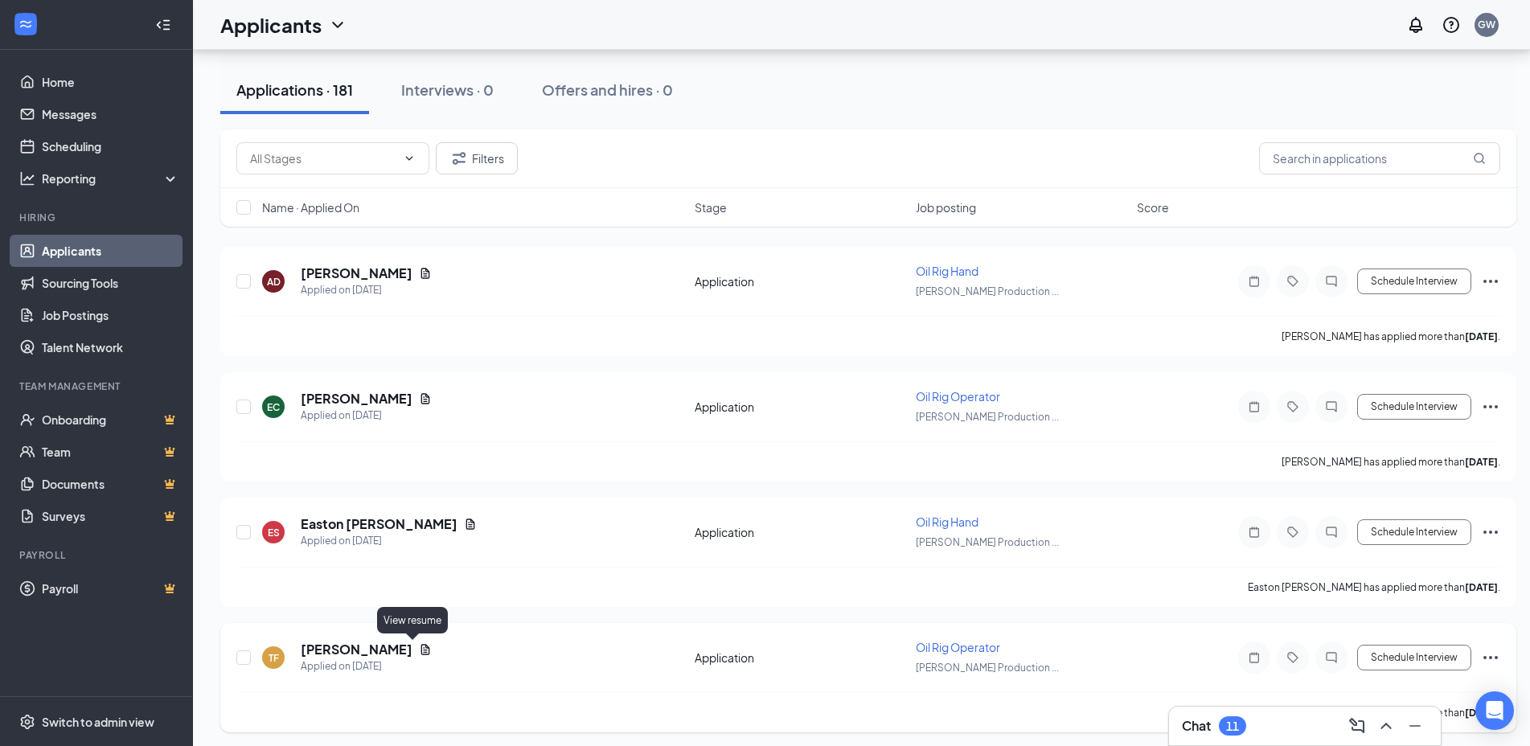
click at [421, 646] on icon "Document" at bounding box center [425, 649] width 9 height 10
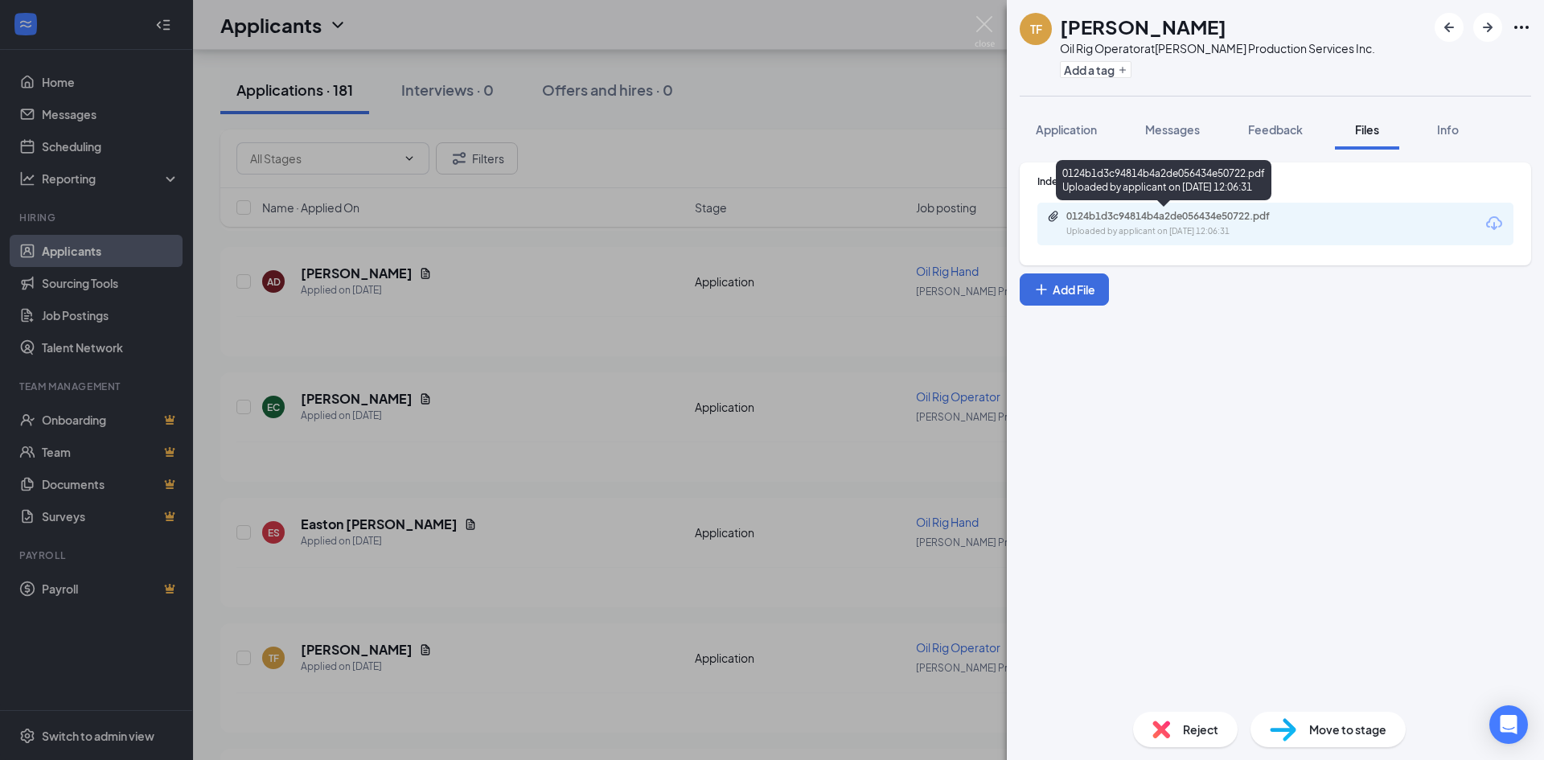
click at [1173, 217] on div "0124b1d3c94814b4a2de056434e50722.pdf" at bounding box center [1178, 216] width 225 height 13
click at [988, 20] on img at bounding box center [984, 31] width 20 height 31
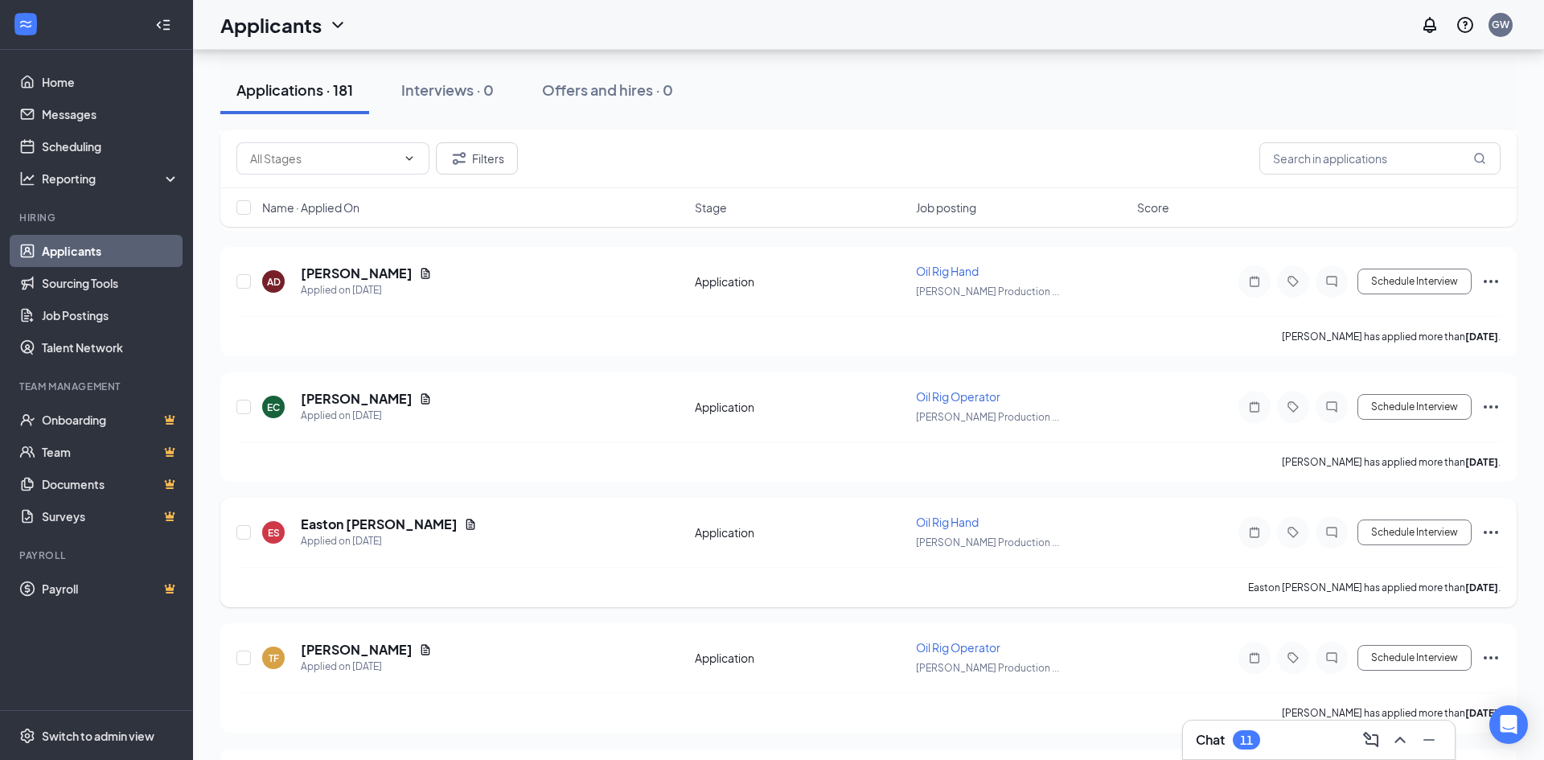
click at [464, 526] on icon "Document" at bounding box center [470, 524] width 13 height 13
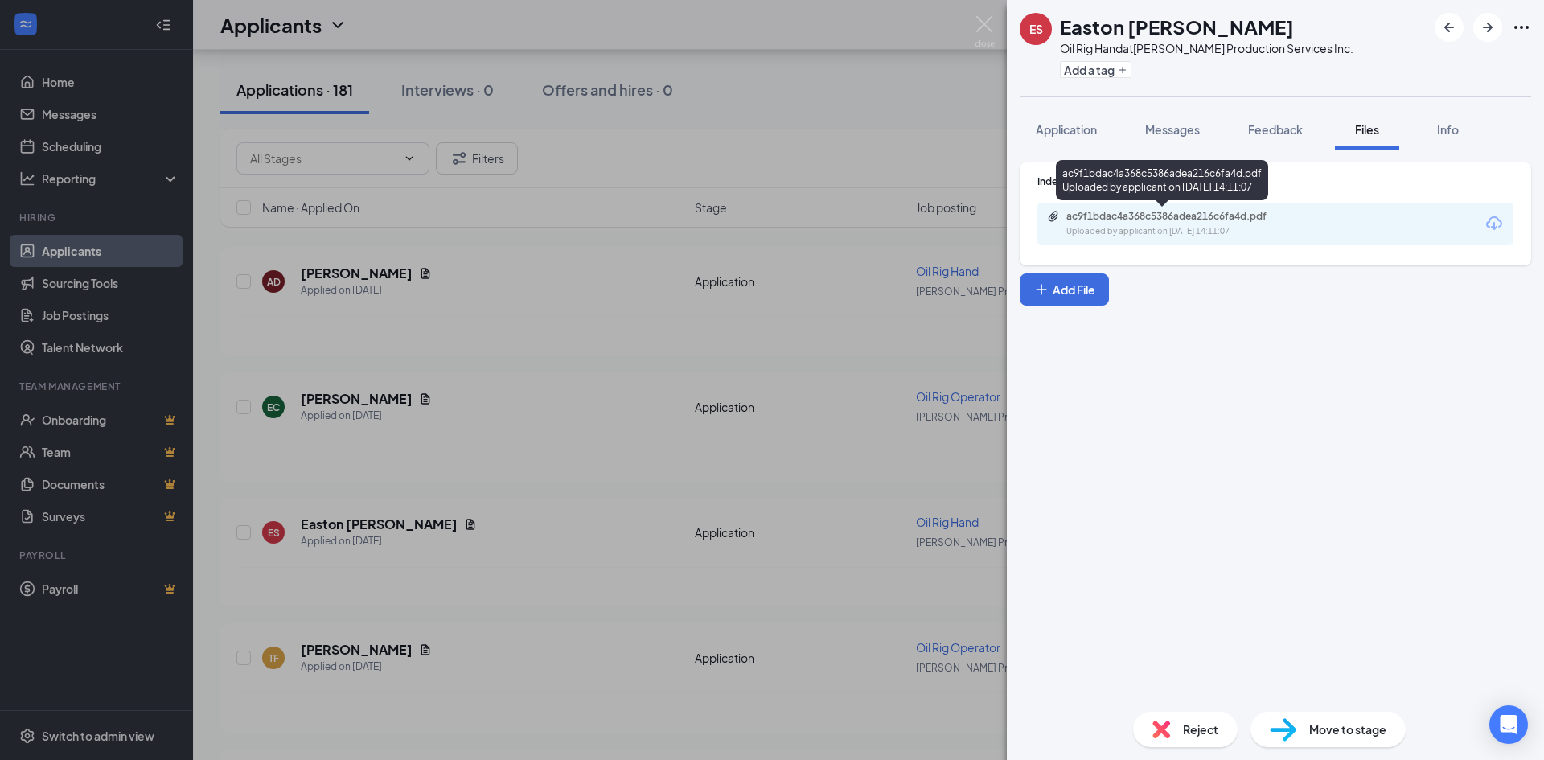
click at [1143, 233] on div "Uploaded by applicant on [DATE] 14:11:07" at bounding box center [1186, 231] width 241 height 13
click at [988, 26] on img at bounding box center [984, 31] width 20 height 31
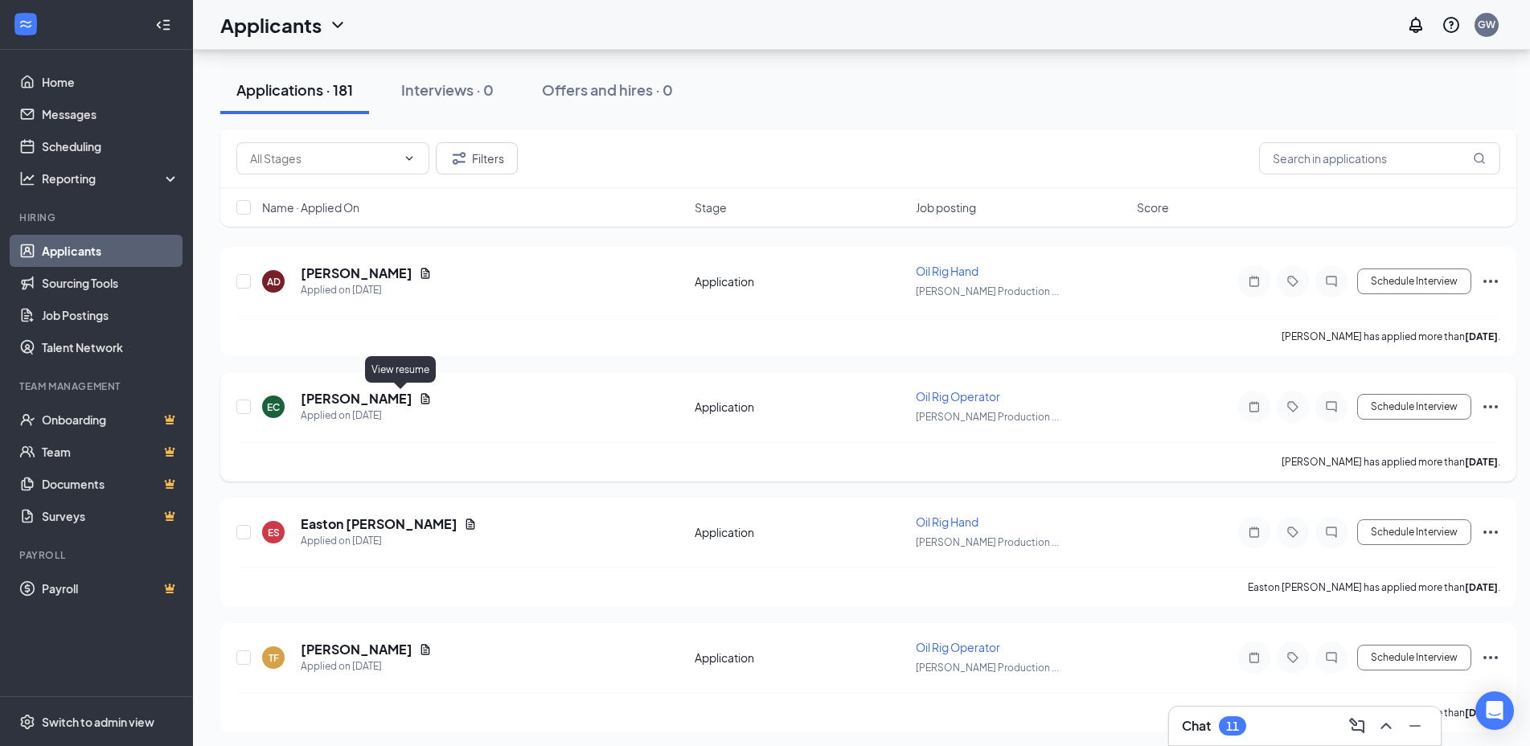
click at [419, 397] on icon "Document" at bounding box center [425, 398] width 13 height 13
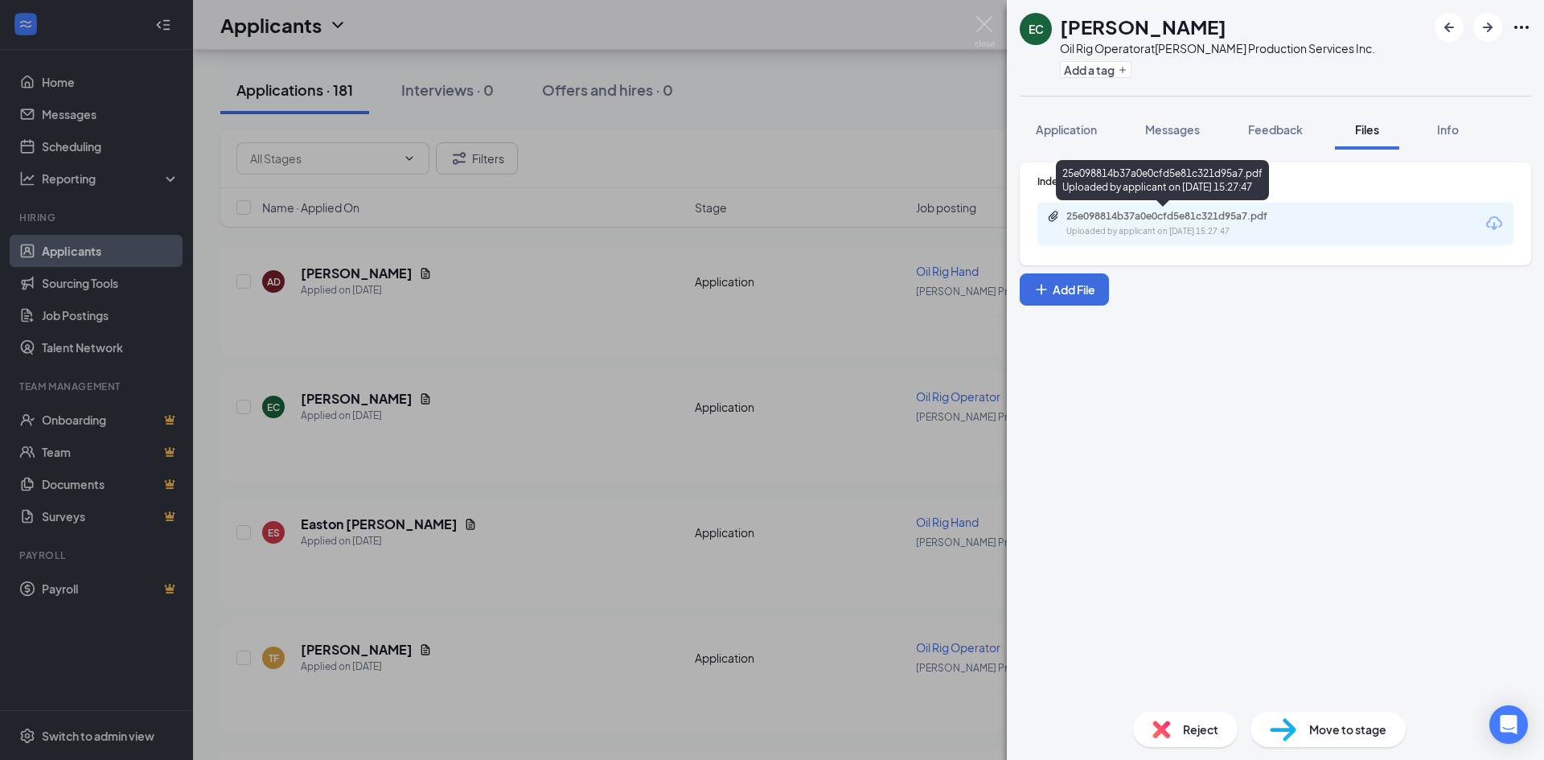
click at [1184, 228] on div "Uploaded by applicant on [DATE] 15:27:47" at bounding box center [1186, 231] width 241 height 13
click at [993, 32] on img at bounding box center [984, 31] width 20 height 31
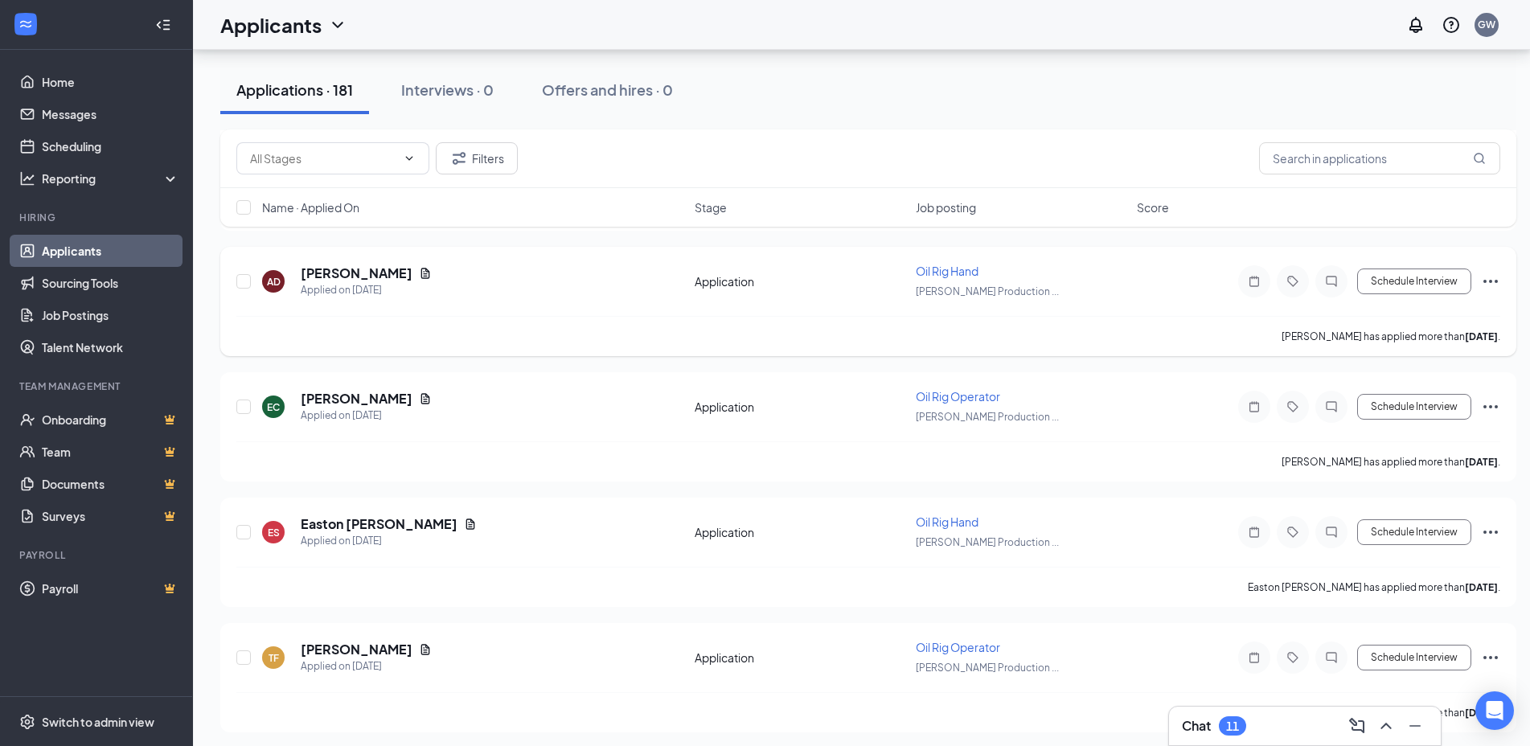
click at [419, 276] on icon "Document" at bounding box center [425, 273] width 13 height 13
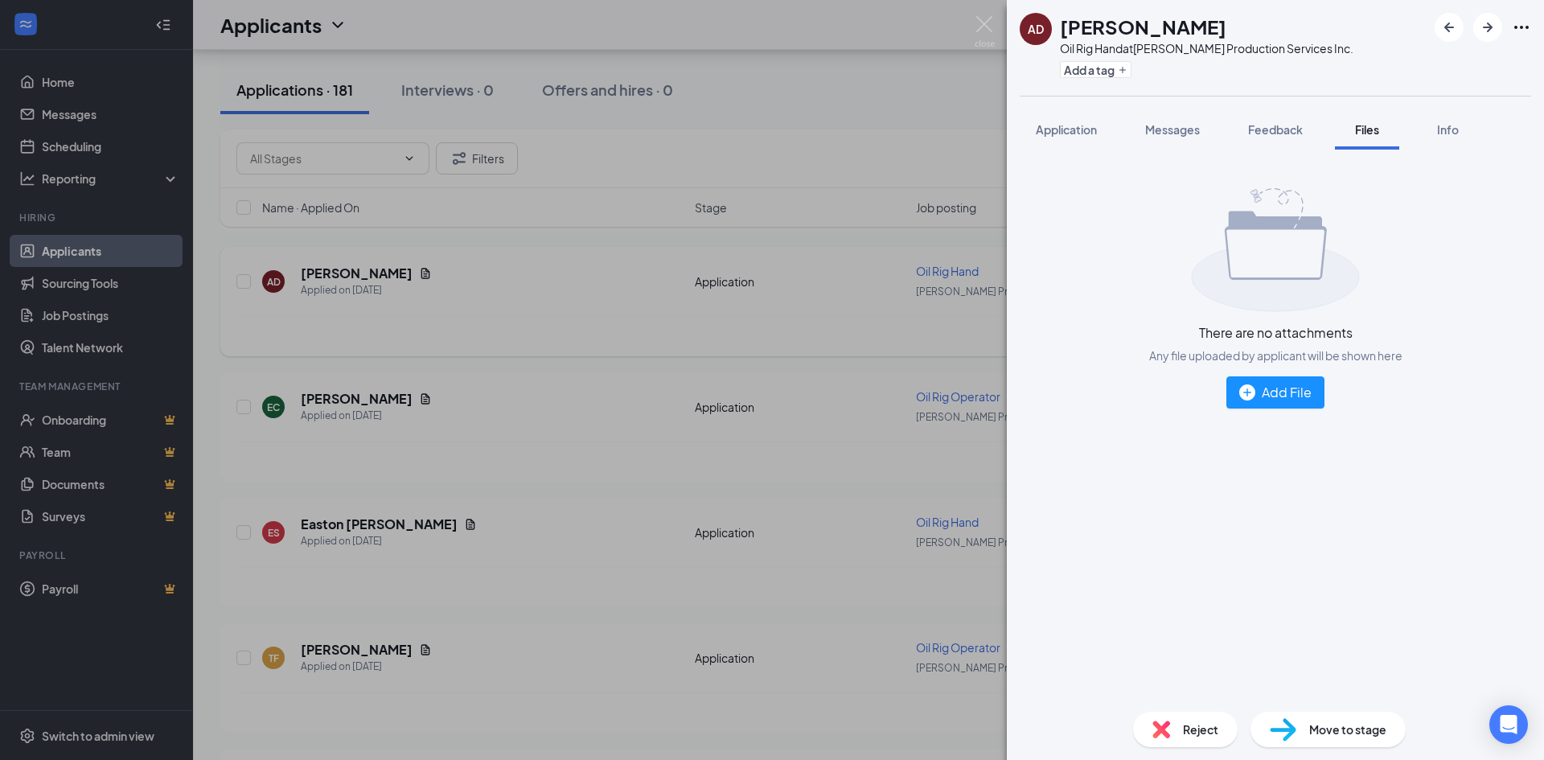
click at [390, 276] on div "AD [PERSON_NAME] Oil Rig Hand at [PERSON_NAME] Production Services Inc. Add a t…" at bounding box center [772, 380] width 1544 height 760
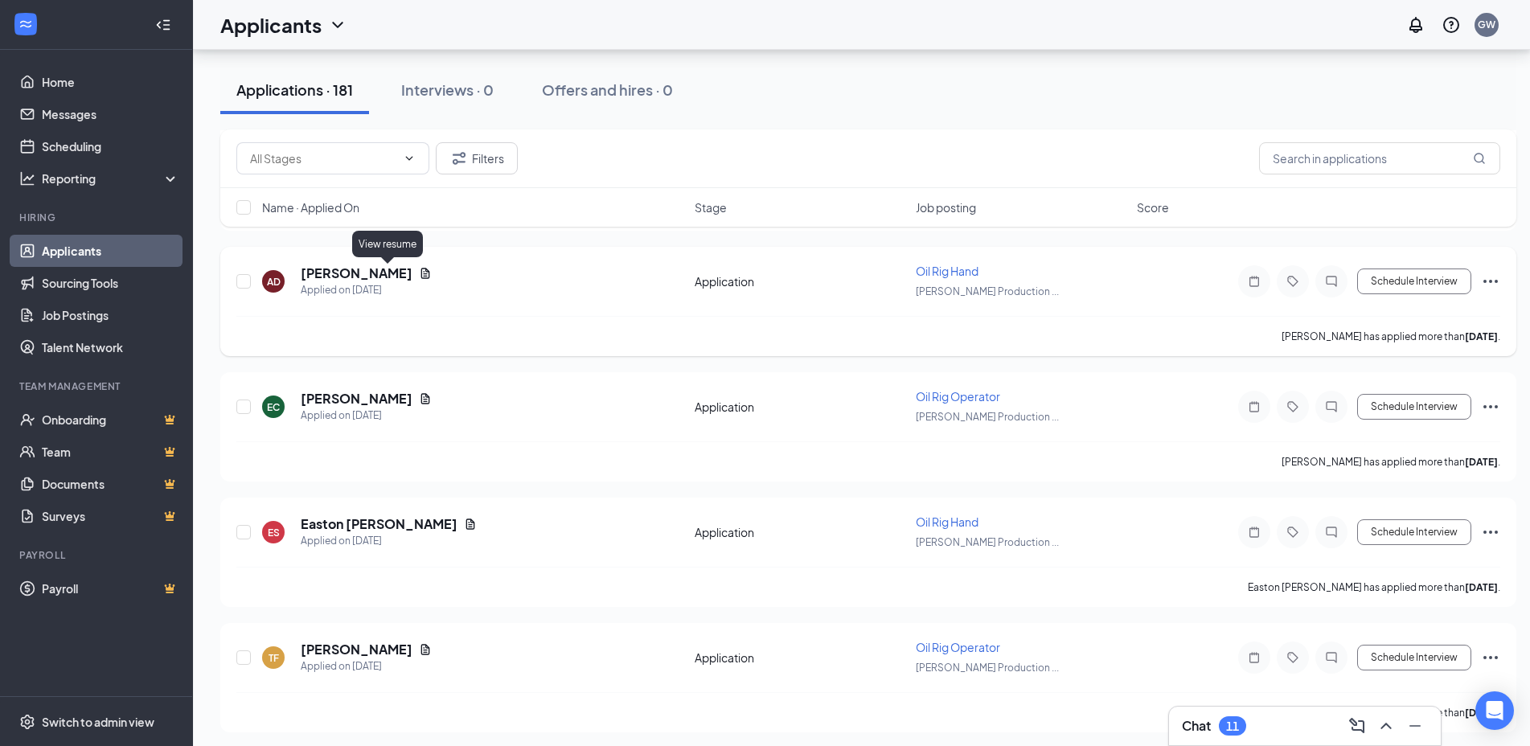
click at [419, 275] on icon "Document" at bounding box center [425, 273] width 13 height 13
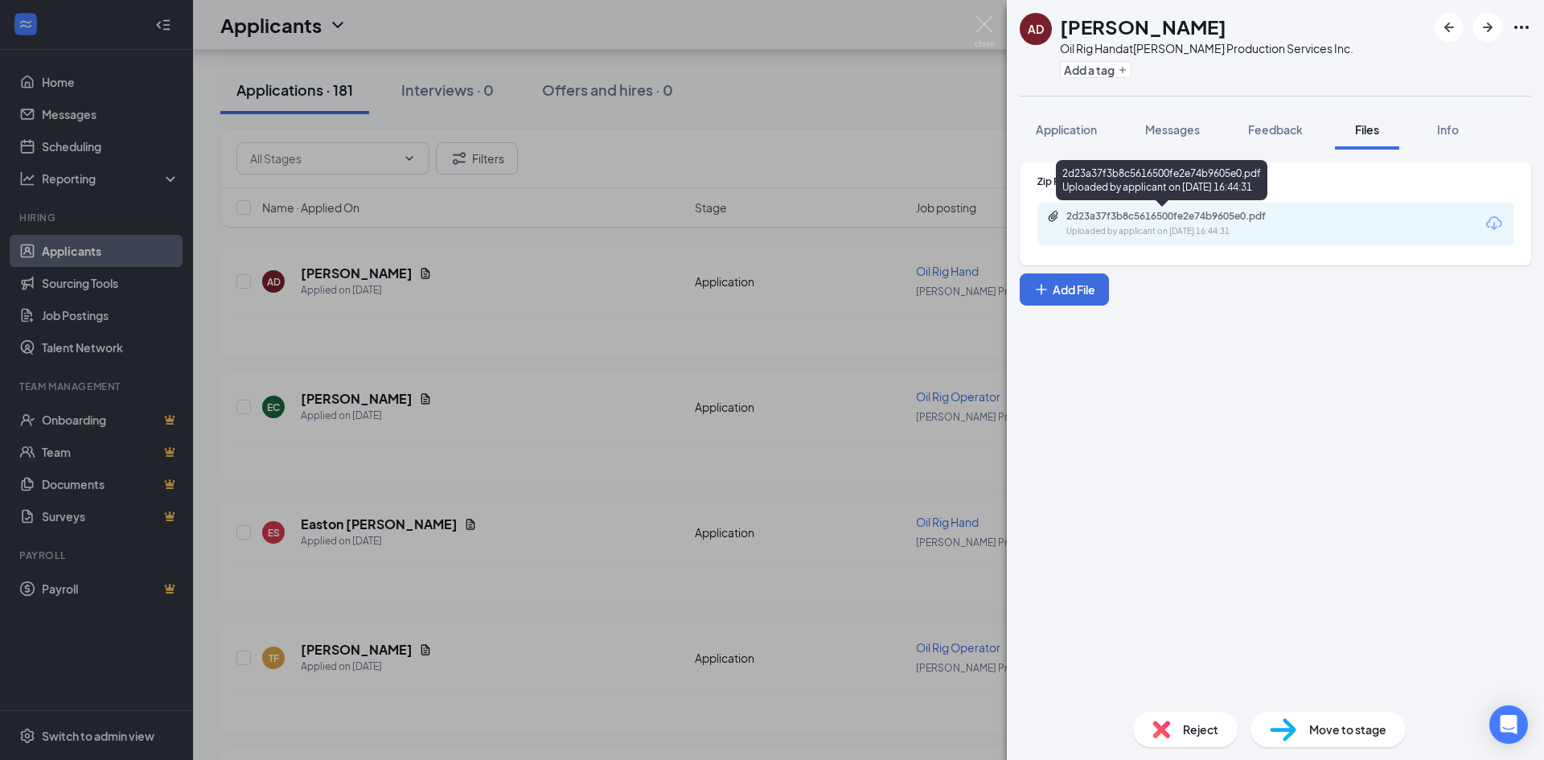
click at [1192, 212] on div "2d23a37f3b8c5616500fe2e74b9605e0.pdf" at bounding box center [1178, 216] width 225 height 13
click at [980, 36] on img at bounding box center [984, 31] width 20 height 31
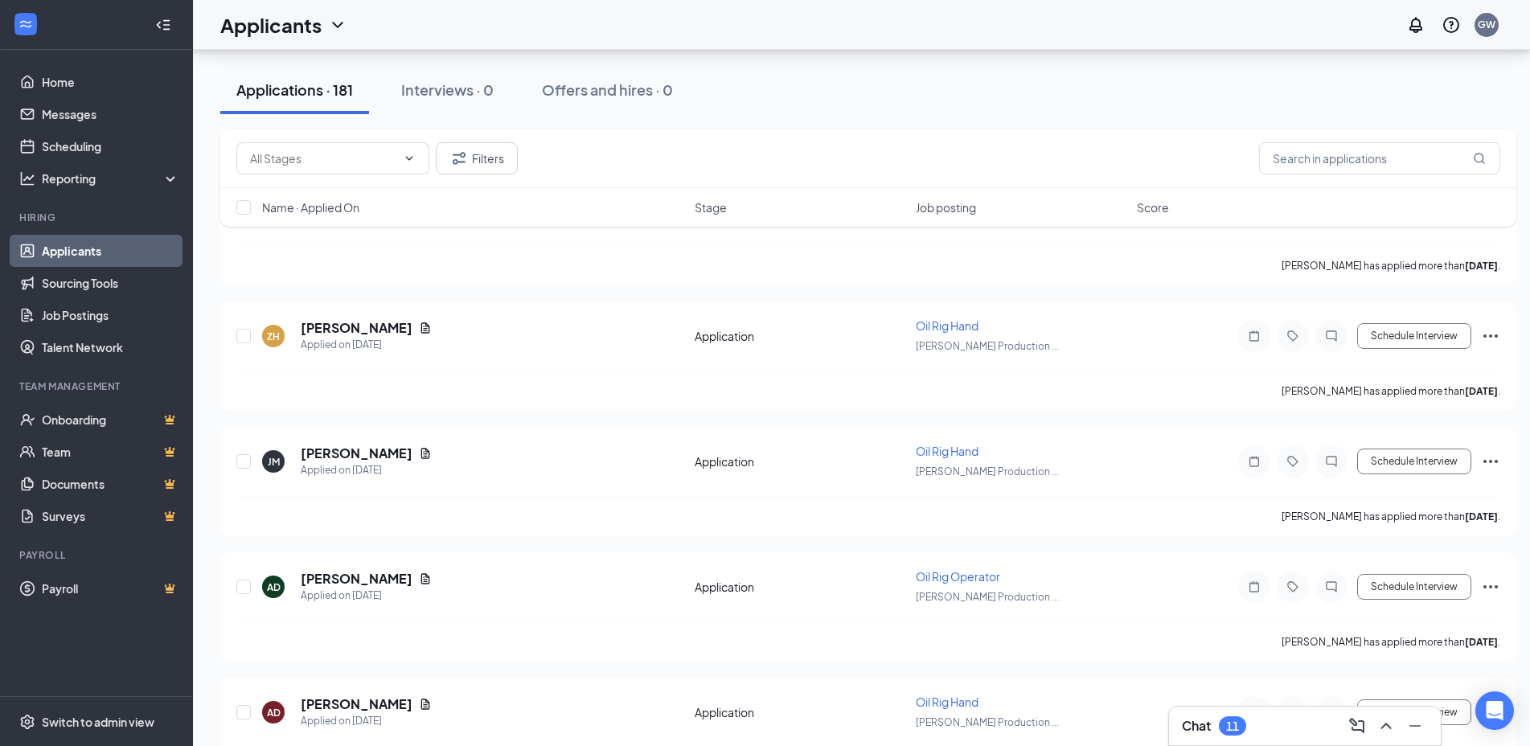
scroll to position [507, 0]
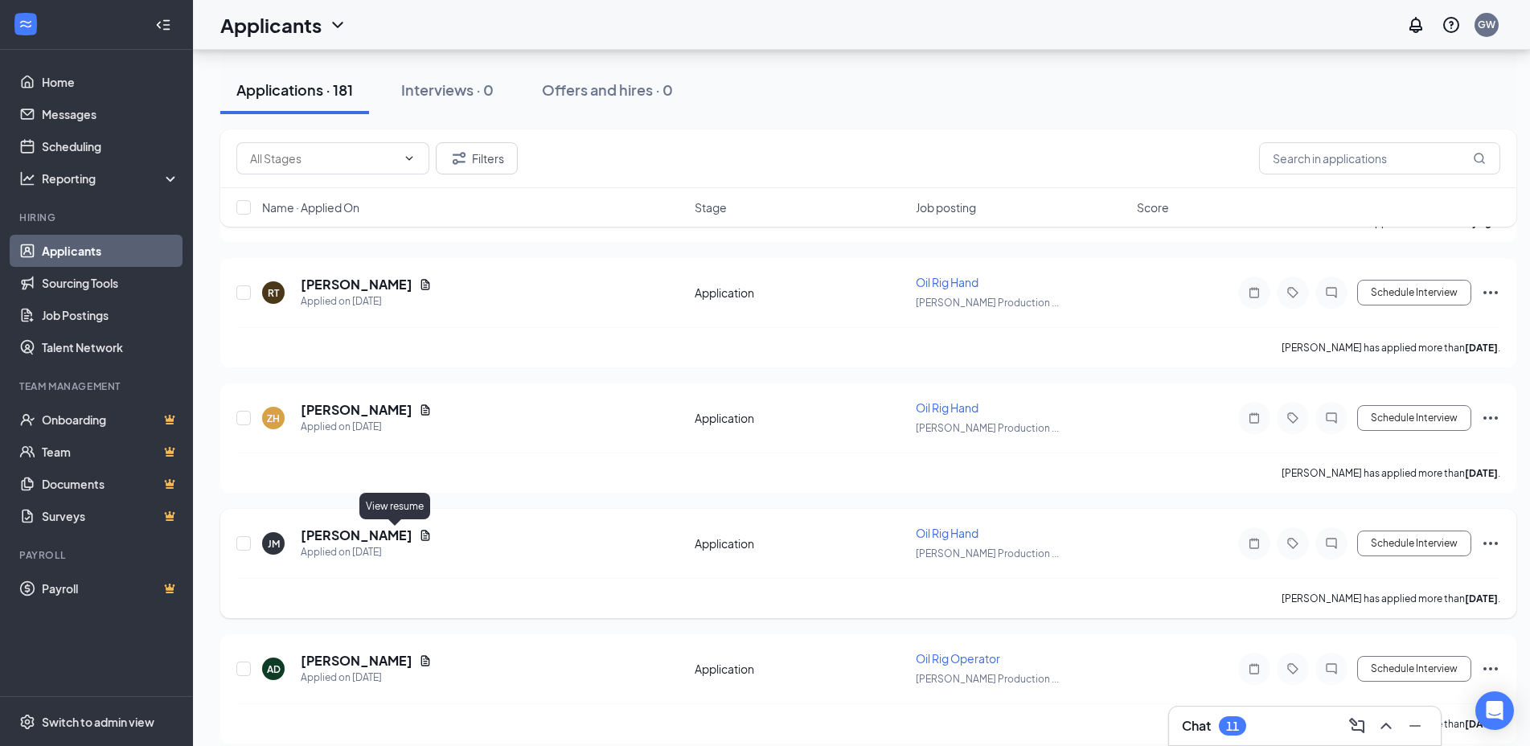
click at [419, 529] on icon "Document" at bounding box center [425, 535] width 13 height 13
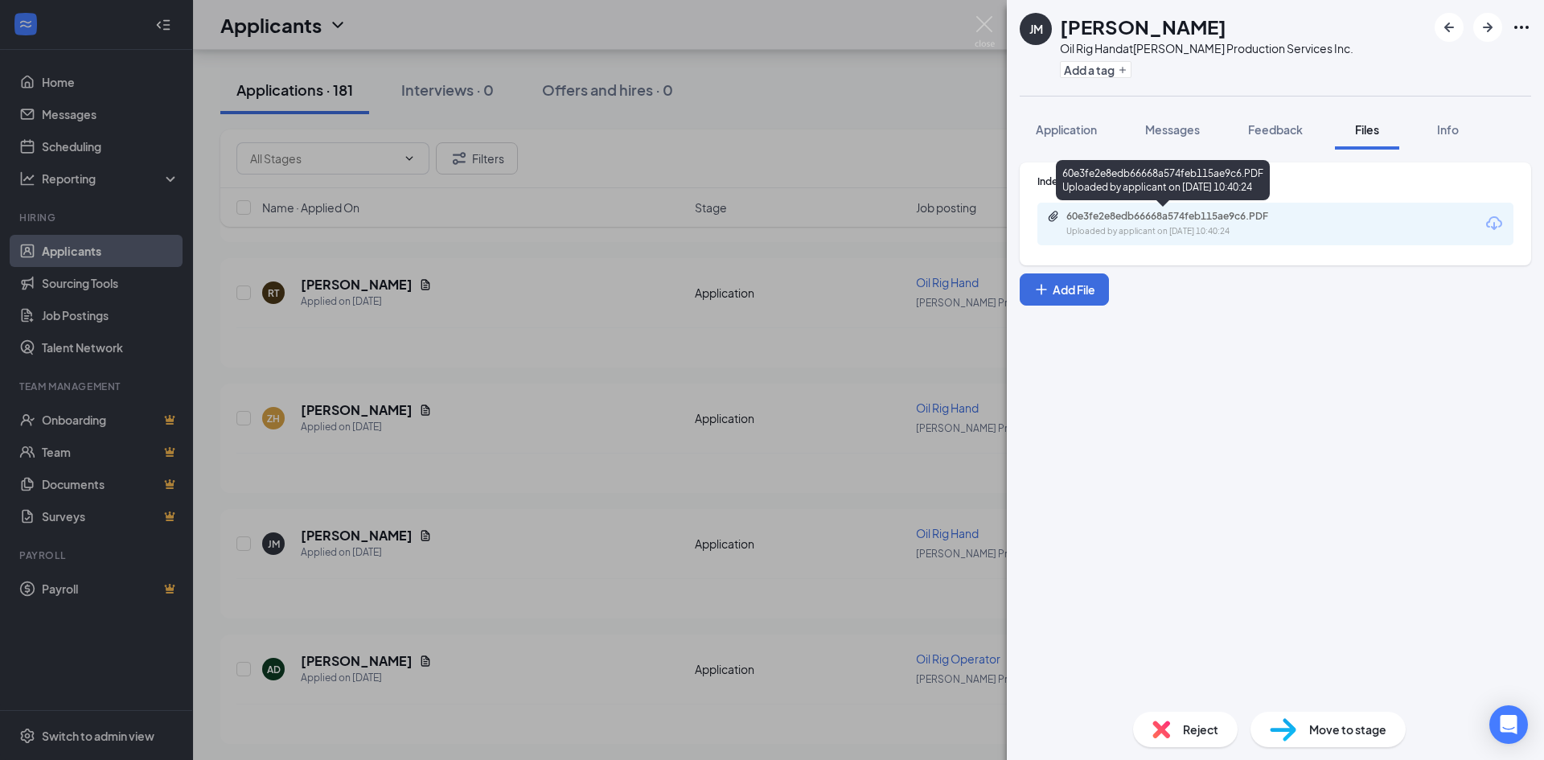
click at [1189, 211] on div "60e3fe2e8edb66668a574feb115ae9c6.PDF" at bounding box center [1178, 216] width 225 height 13
click at [989, 31] on img at bounding box center [984, 31] width 20 height 31
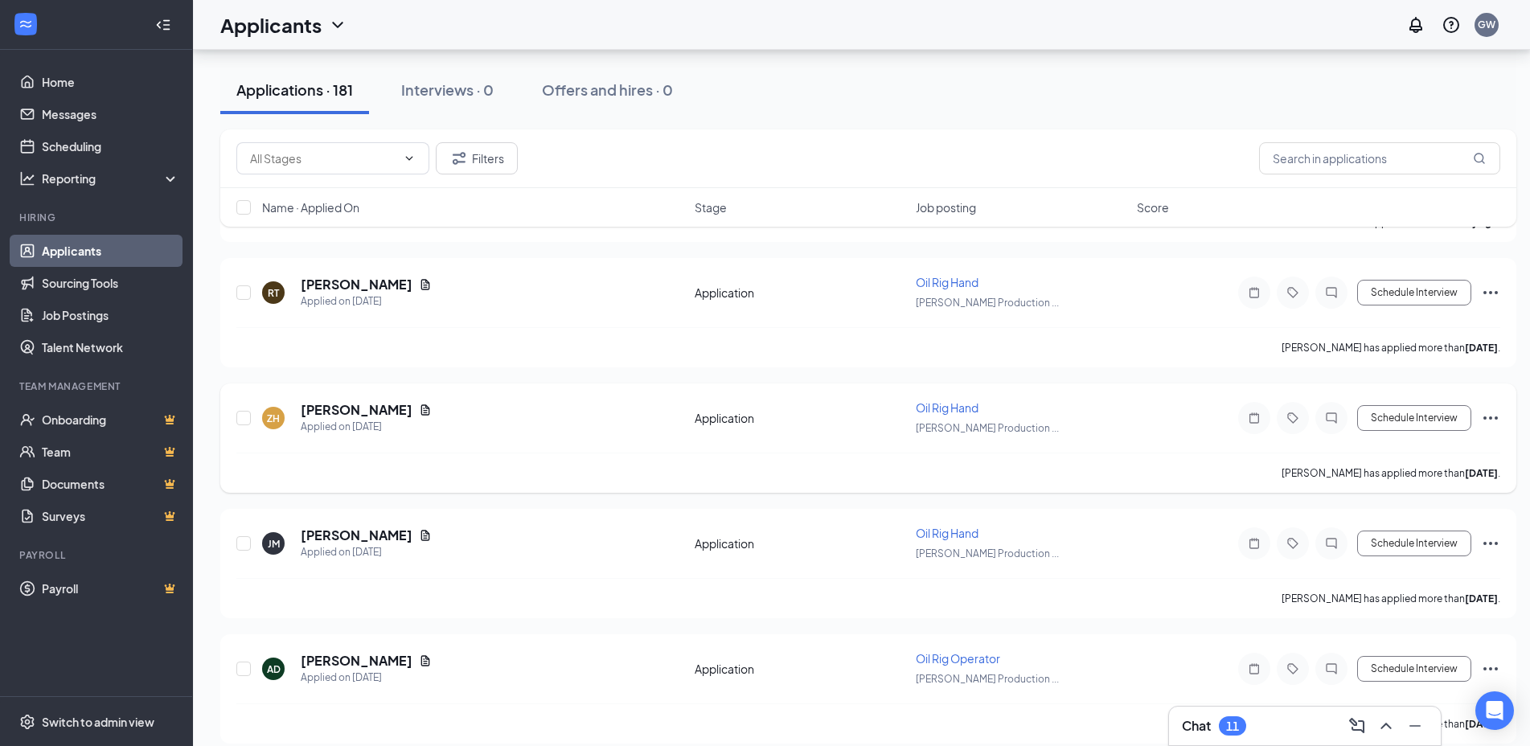
click at [419, 405] on icon "Document" at bounding box center [425, 410] width 13 height 13
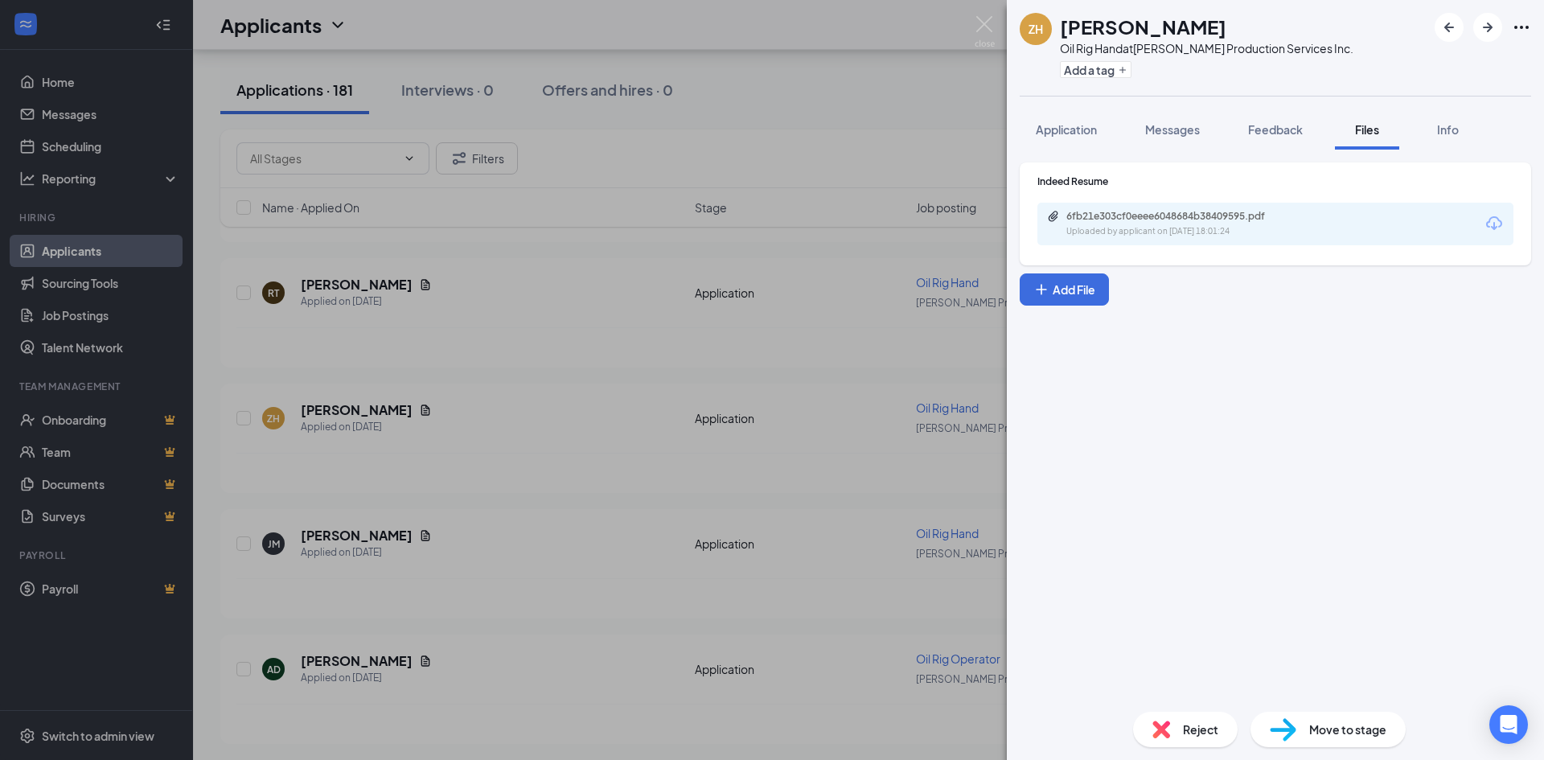
click at [1167, 222] on div "6fb21e303cf0eeee6048684b38409595.pdf" at bounding box center [1178, 216] width 225 height 13
click at [996, 35] on div "ZH [PERSON_NAME] Oil Rig Hand at [PERSON_NAME] Production Services Inc. Add a t…" at bounding box center [772, 380] width 1544 height 760
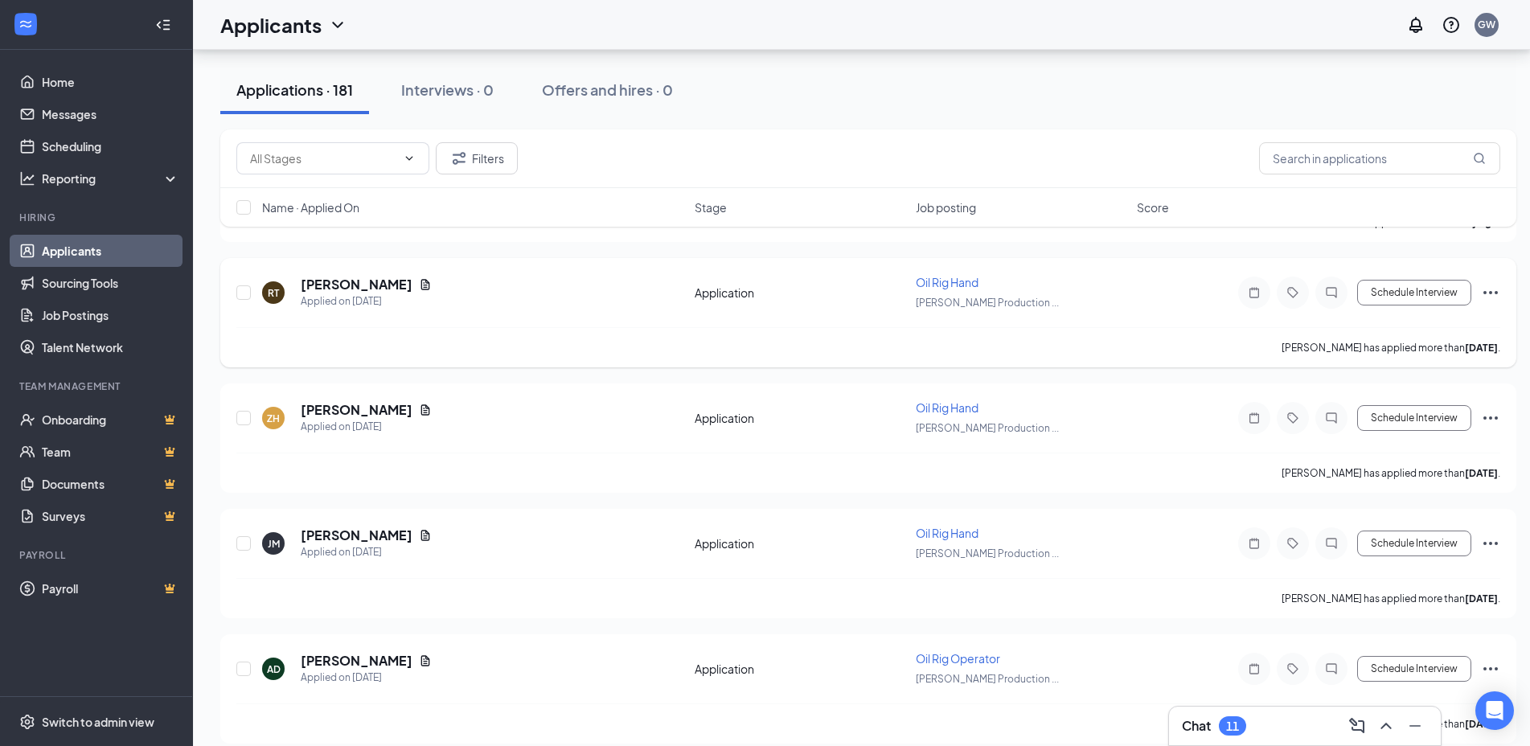
click at [419, 279] on icon "Document" at bounding box center [425, 284] width 13 height 13
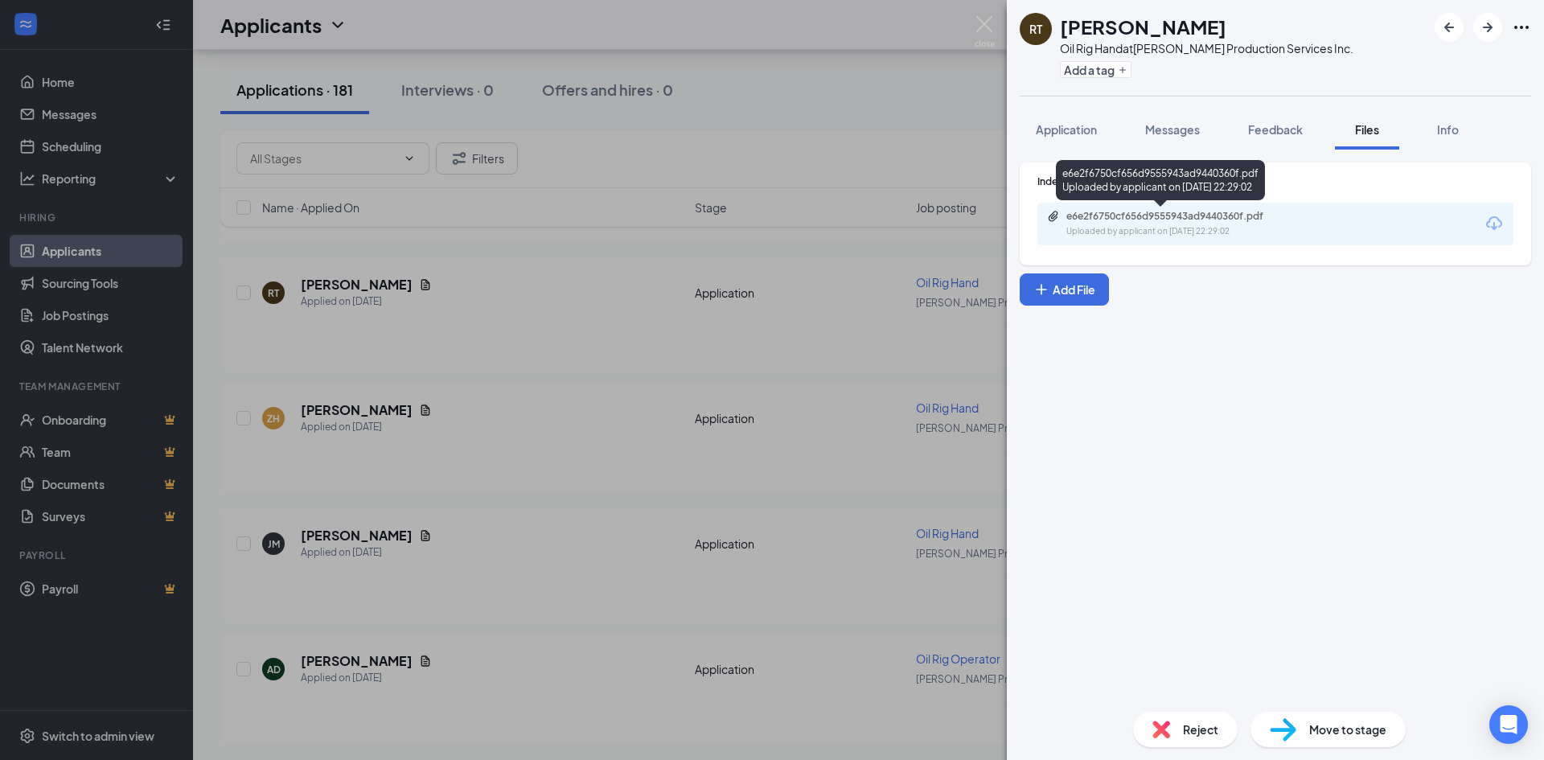
click at [1135, 218] on div "e6e2f6750cf656d9555943ad9440360f.pdf" at bounding box center [1178, 216] width 225 height 13
click at [990, 31] on img at bounding box center [984, 31] width 20 height 31
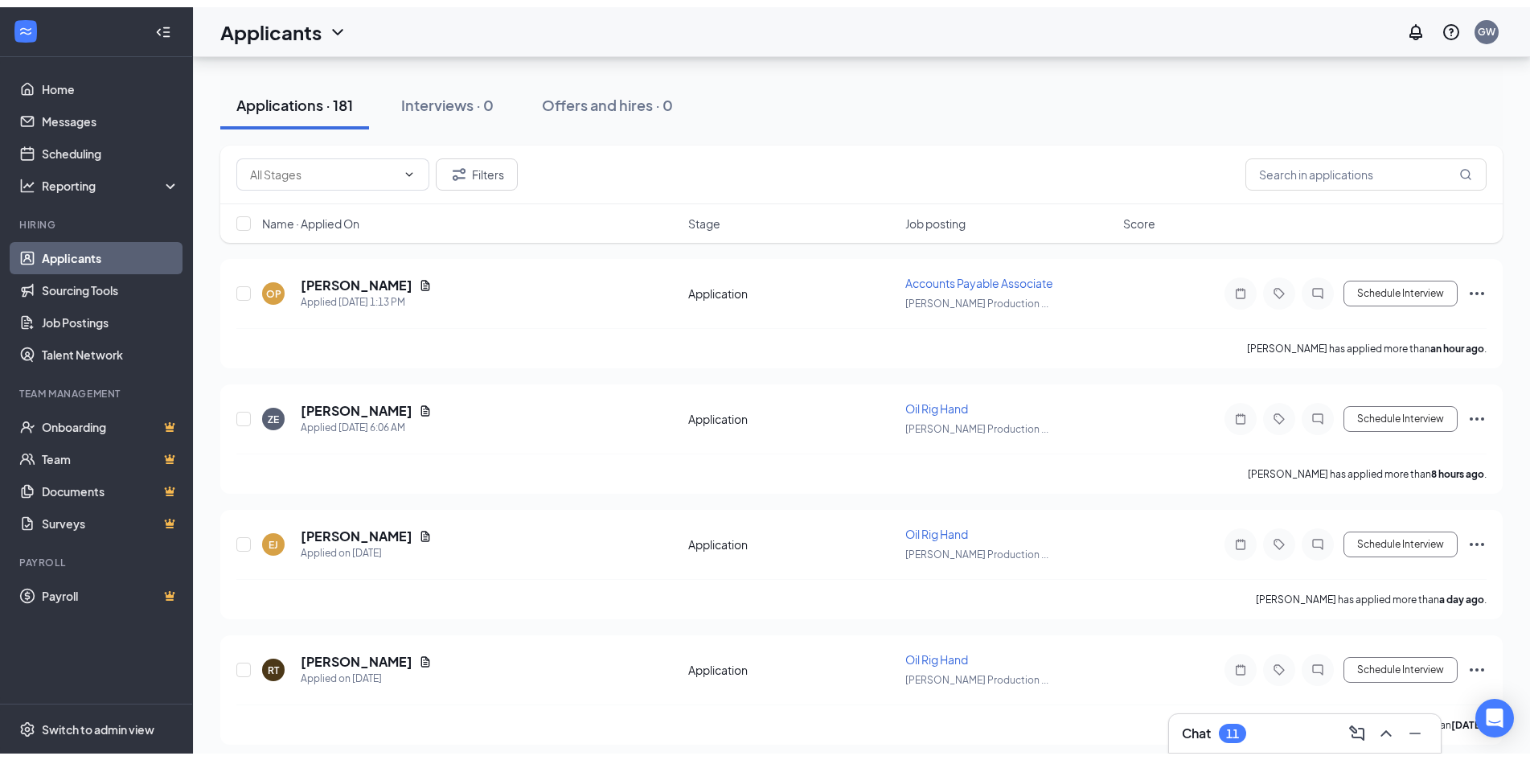
scroll to position [14, 0]
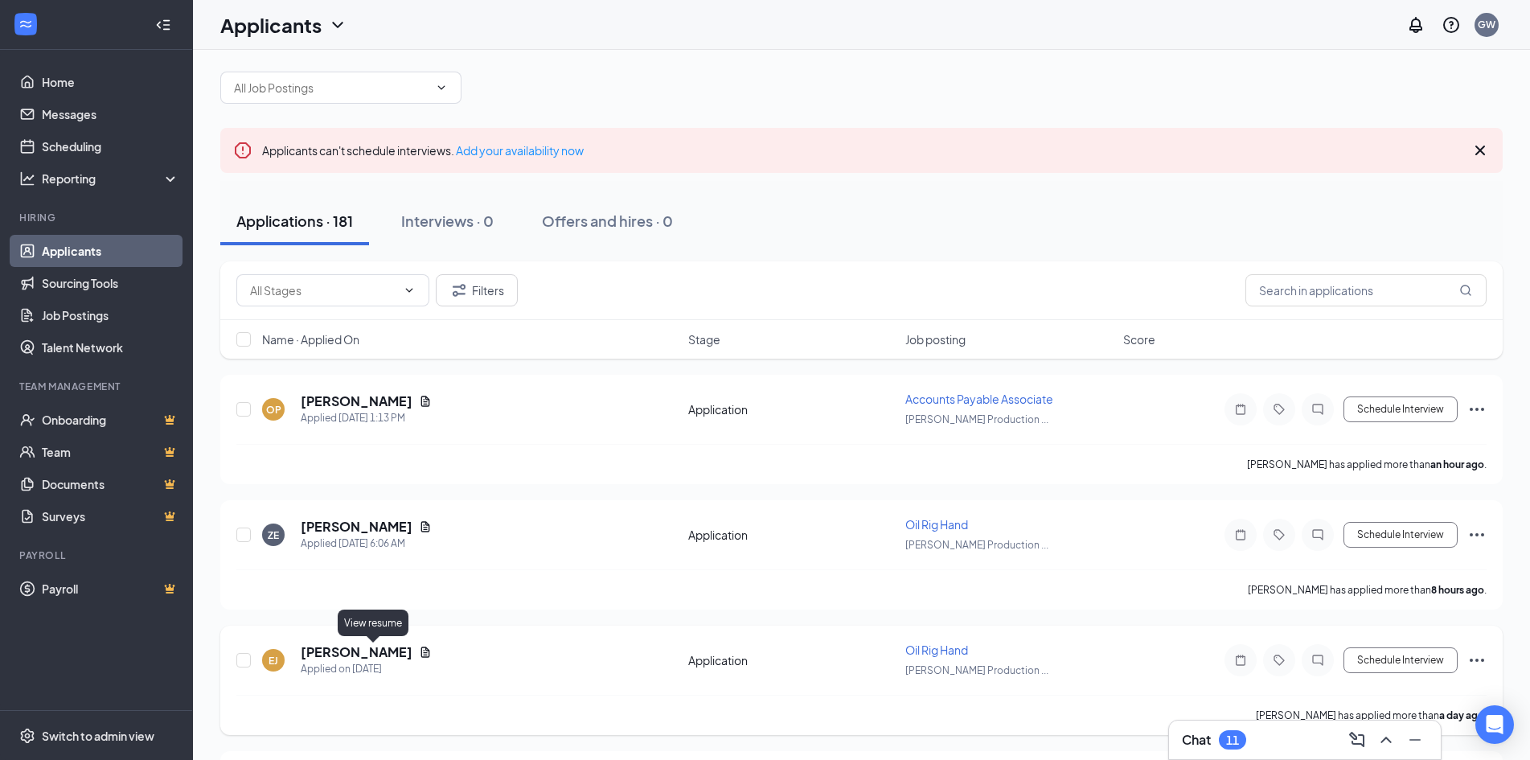
click at [421, 649] on icon "Document" at bounding box center [425, 651] width 9 height 10
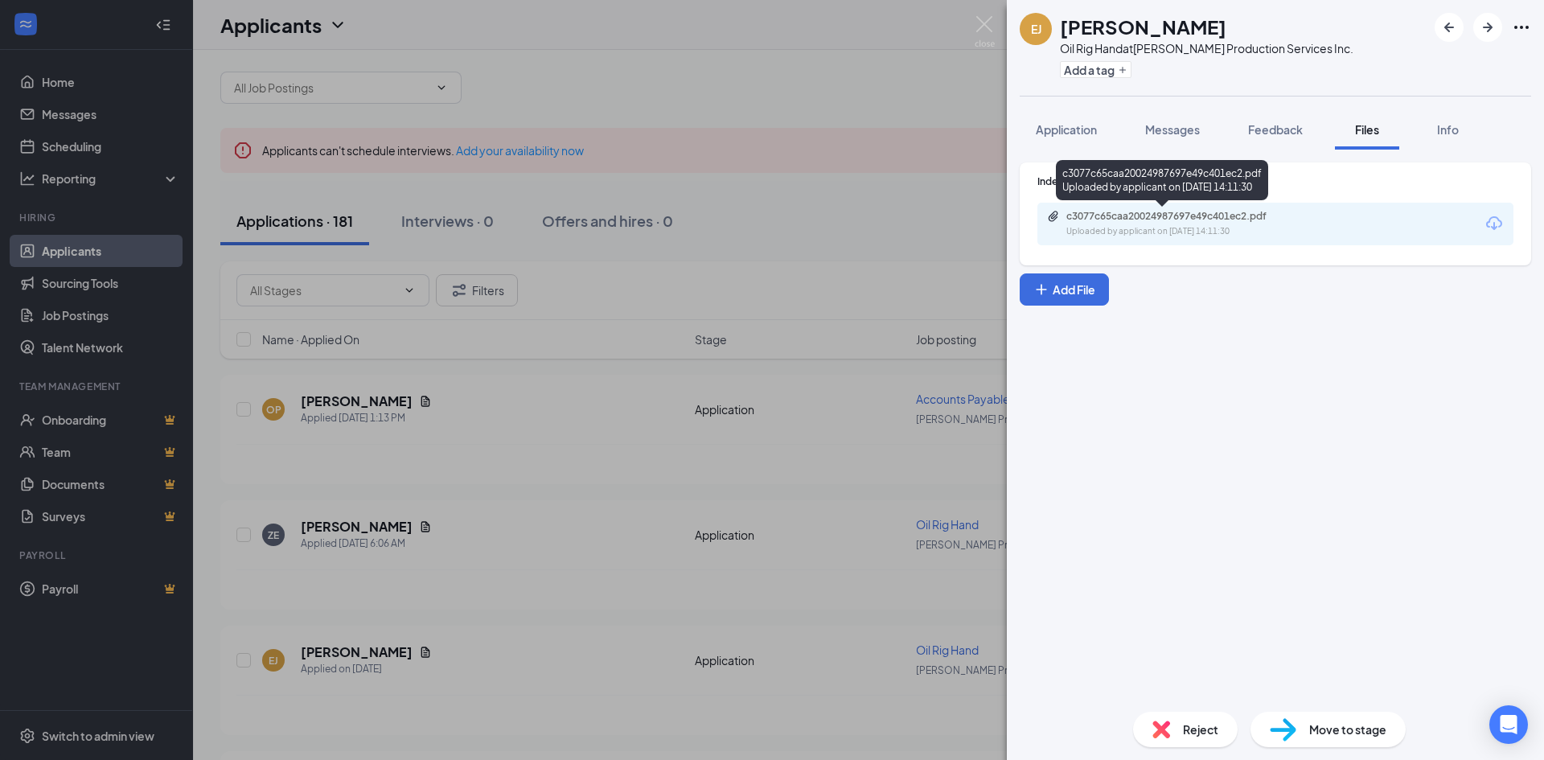
click at [1111, 219] on div "c3077c65caa20024987697e49c401ec2.pdf" at bounding box center [1178, 216] width 225 height 13
click at [987, 14] on div "[PERSON_NAME] Oil Rig Hand at [PERSON_NAME] Production Services Inc. Add a tag …" at bounding box center [772, 380] width 1544 height 760
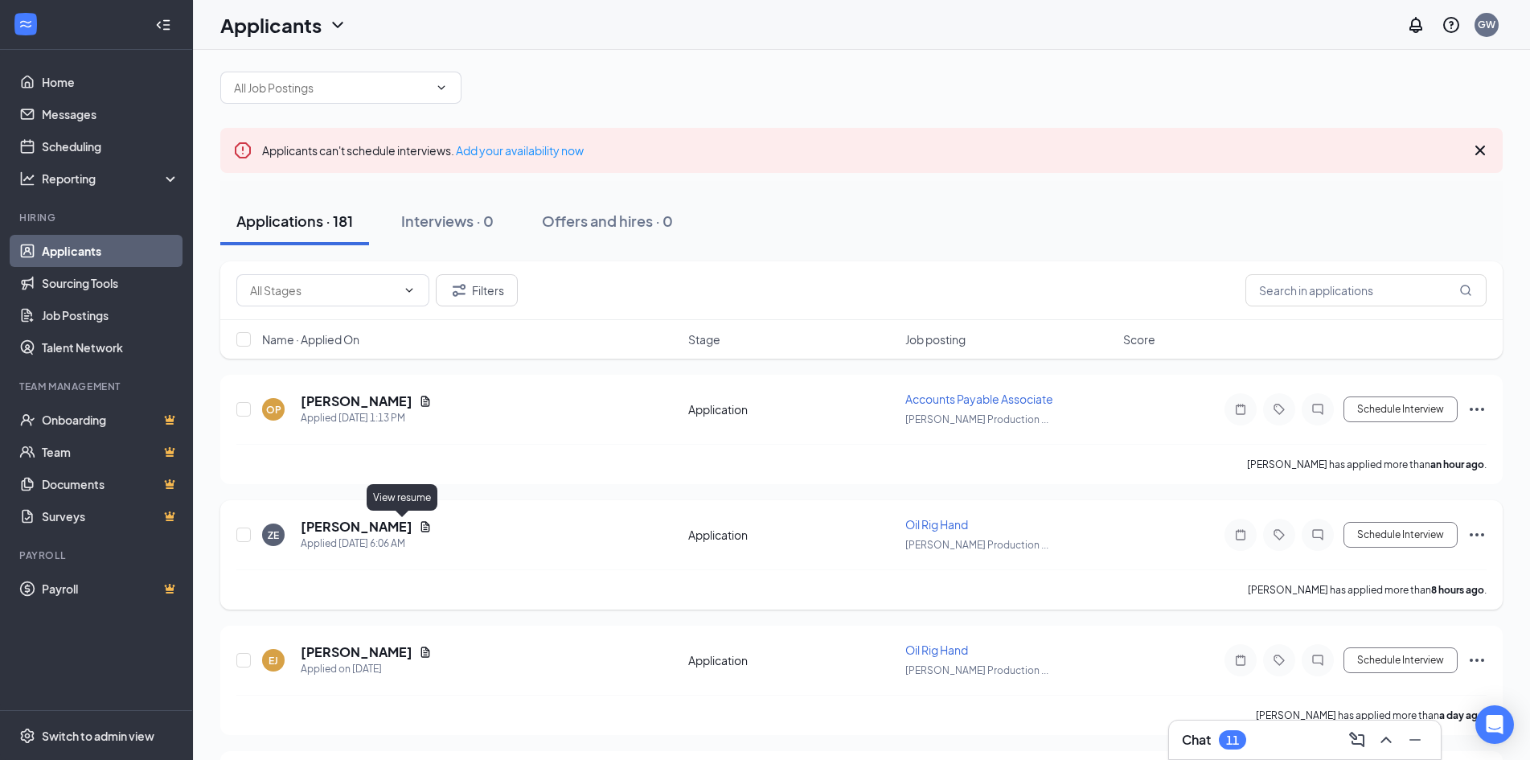
click at [419, 529] on icon "Document" at bounding box center [425, 526] width 13 height 13
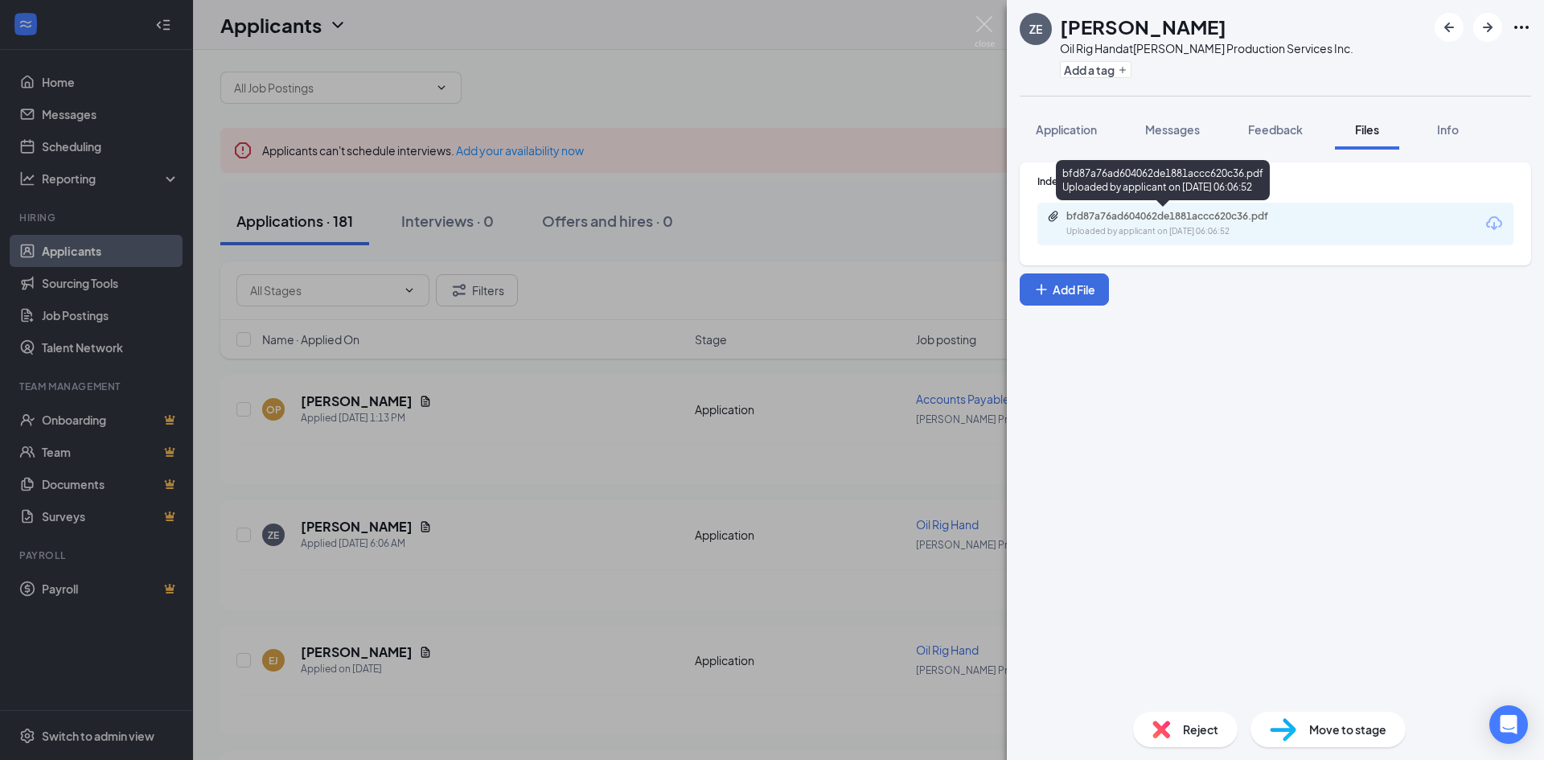
click at [1162, 224] on div "bfd87a76ad604062de1881accc620c36.pdf Uploaded by applicant on [DATE] 06:06:52" at bounding box center [1177, 224] width 260 height 28
click at [982, 23] on img at bounding box center [984, 31] width 20 height 31
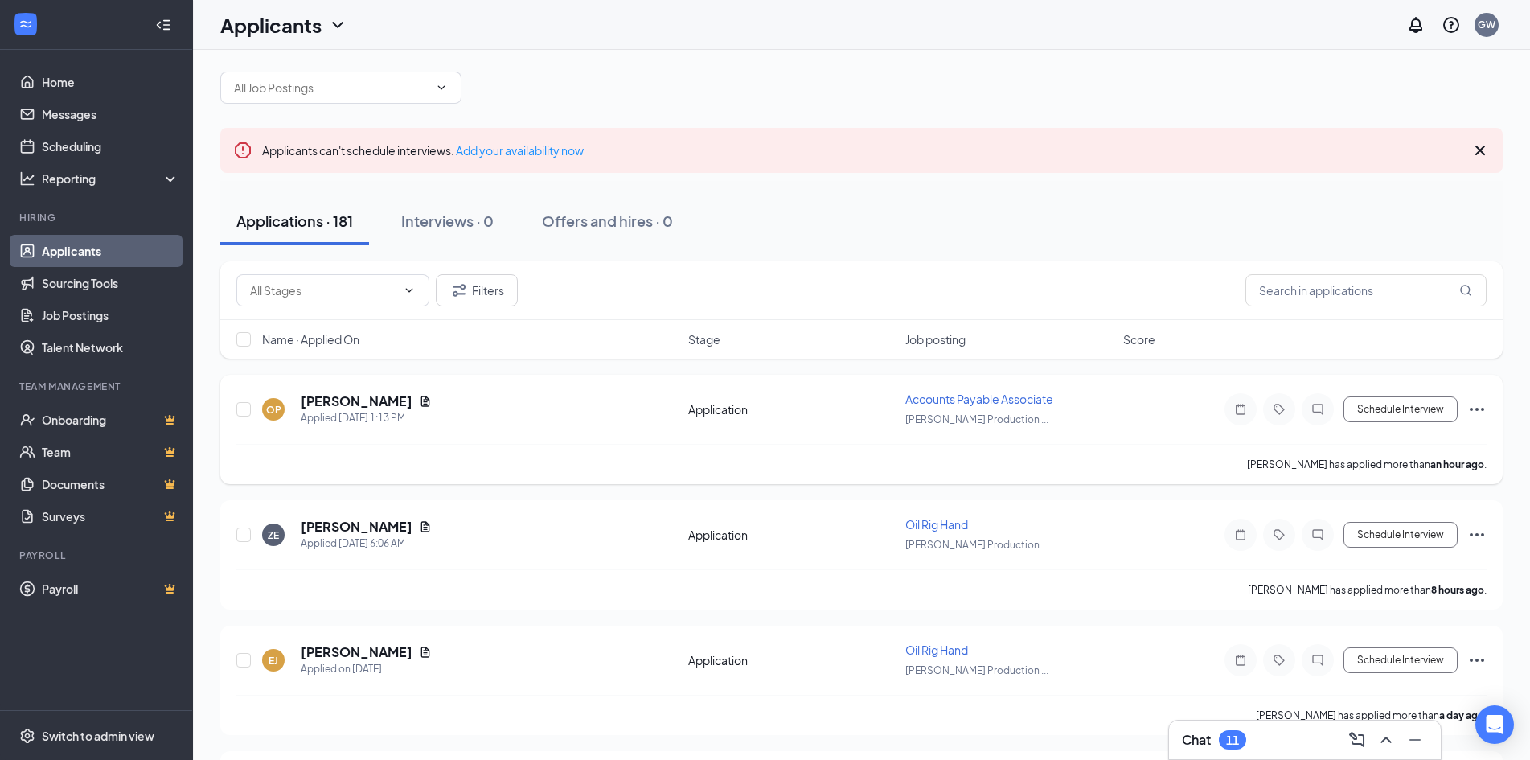
click at [420, 408] on div "[PERSON_NAME]" at bounding box center [366, 401] width 131 height 18
click at [419, 404] on icon "Document" at bounding box center [425, 401] width 13 height 13
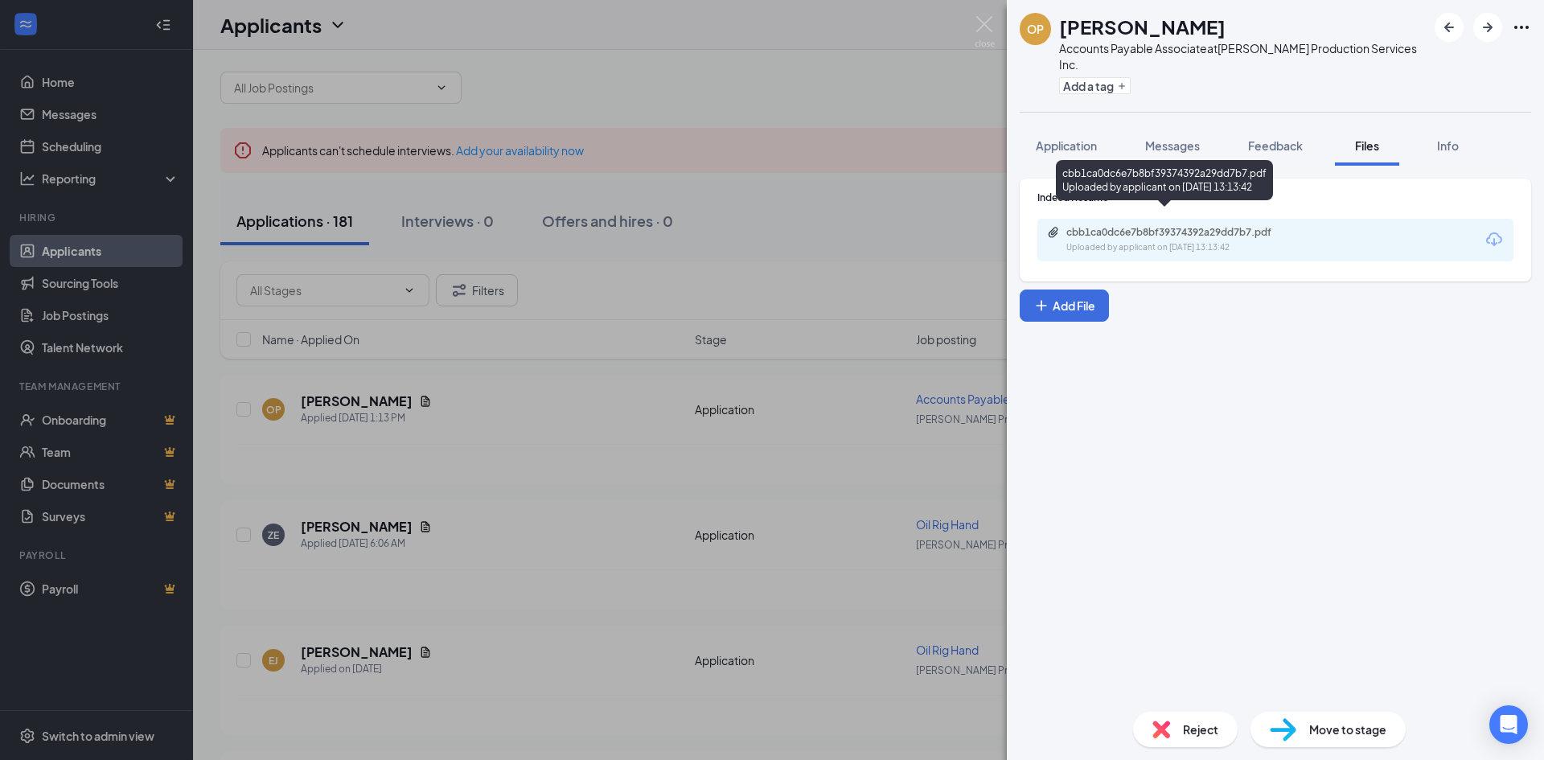
click at [1158, 226] on div "cbb1ca0dc6e7b8bf39374392a29dd7b7.pdf" at bounding box center [1178, 232] width 225 height 13
click at [995, 23] on div "OP [PERSON_NAME] Accounts Payable Associate at [PERSON_NAME] Production Service…" at bounding box center [772, 380] width 1544 height 760
